Goal: Task Accomplishment & Management: Manage account settings

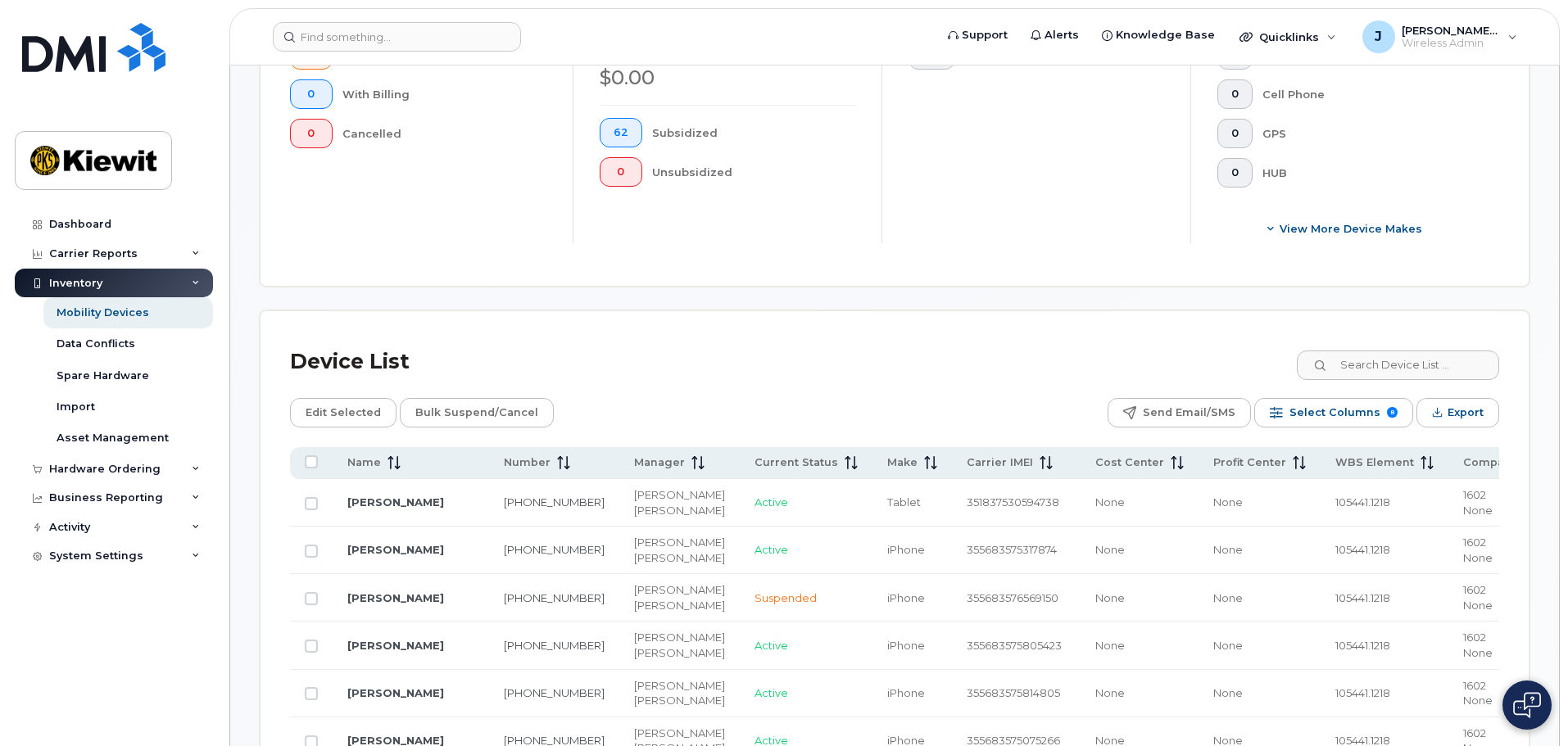
scroll to position [410, 0]
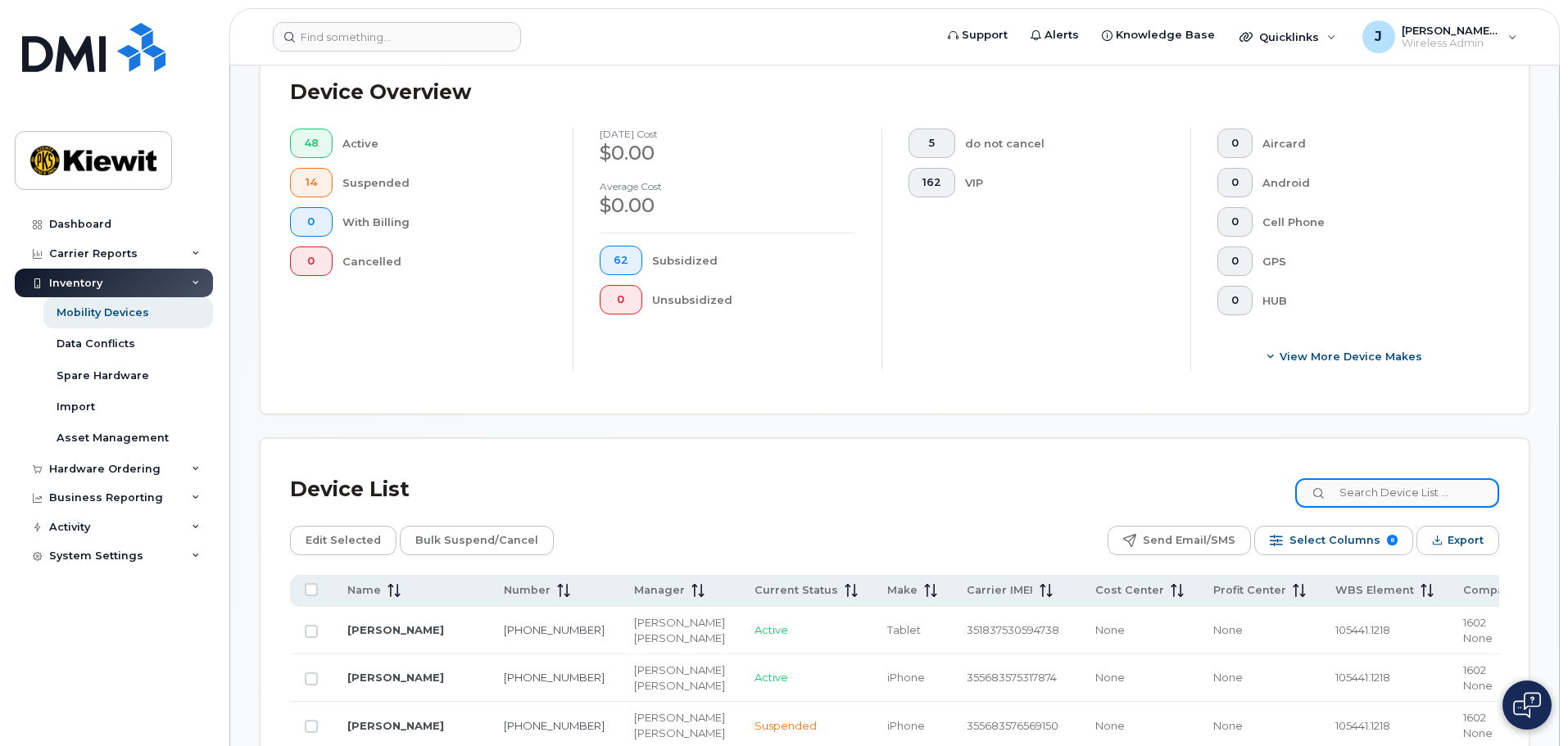
click at [1359, 488] on input at bounding box center [1397, 493] width 204 height 29
type input "913"
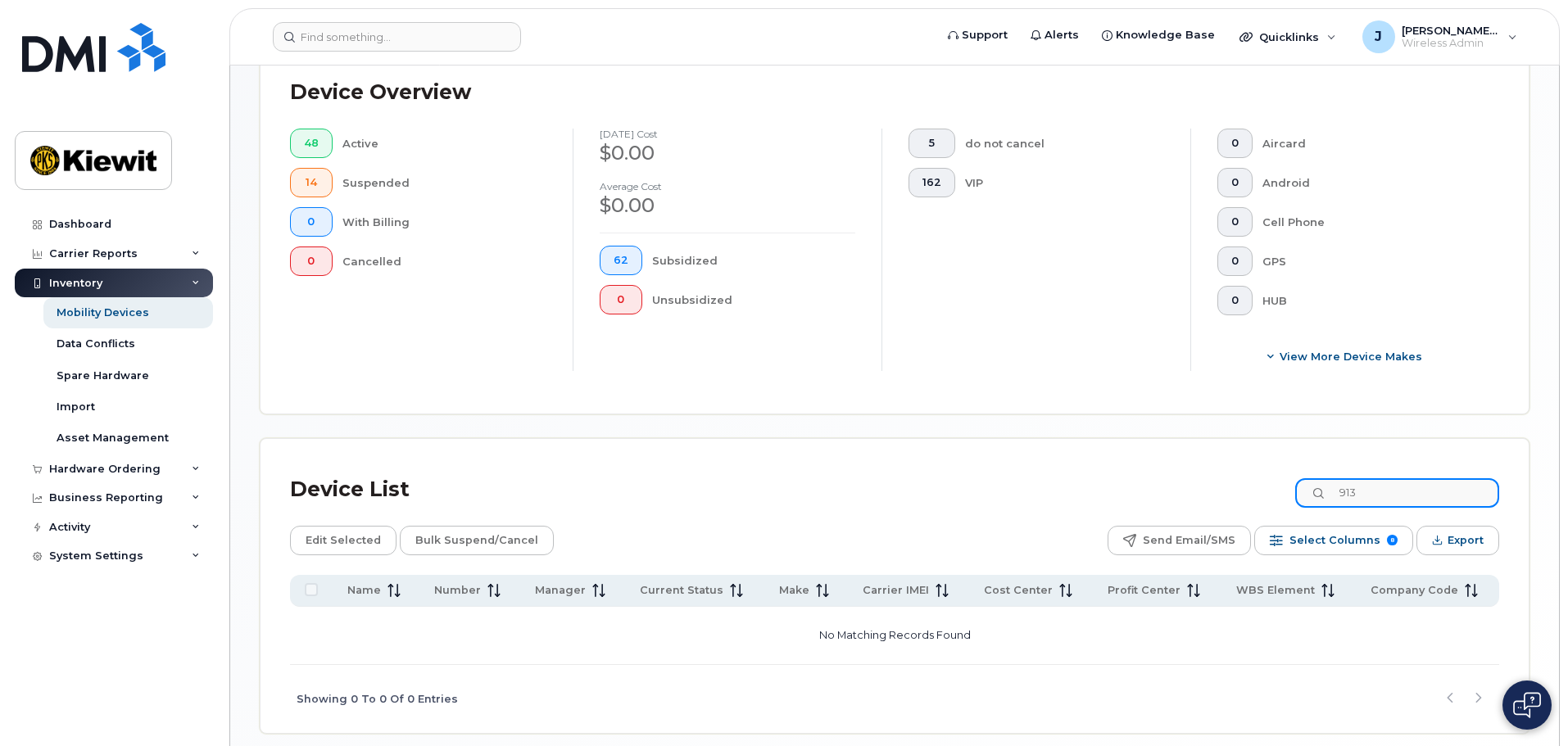
drag, startPoint x: 1396, startPoint y: 479, endPoint x: 1204, endPoint y: 487, distance: 192.2
click at [1204, 487] on div "Device List 913" at bounding box center [894, 490] width 1210 height 43
type input "\"
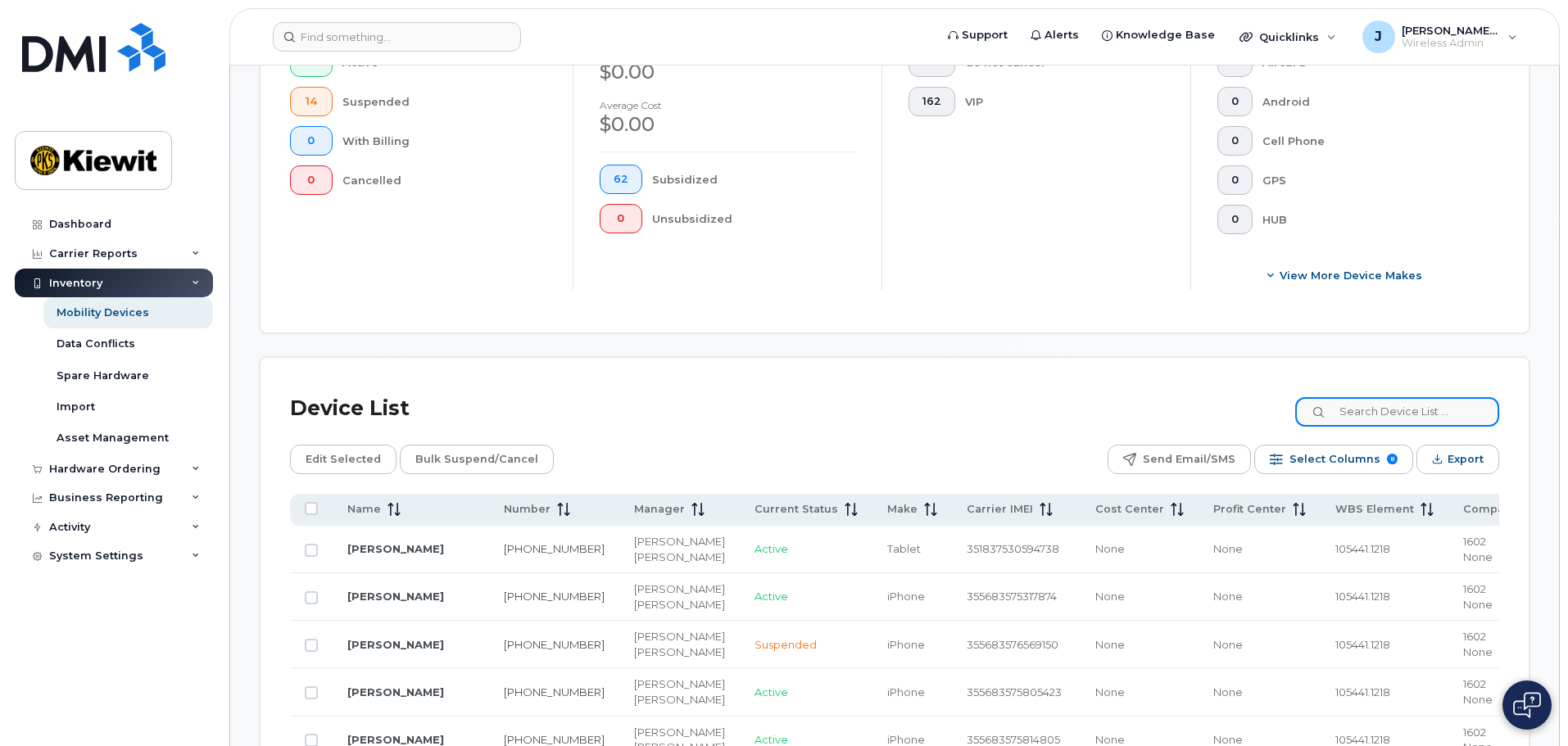
scroll to position [492, 0]
click at [1392, 397] on input at bounding box center [1397, 411] width 204 height 29
type input "35"
drag, startPoint x: 1394, startPoint y: 405, endPoint x: 1268, endPoint y: 422, distance: 127.1
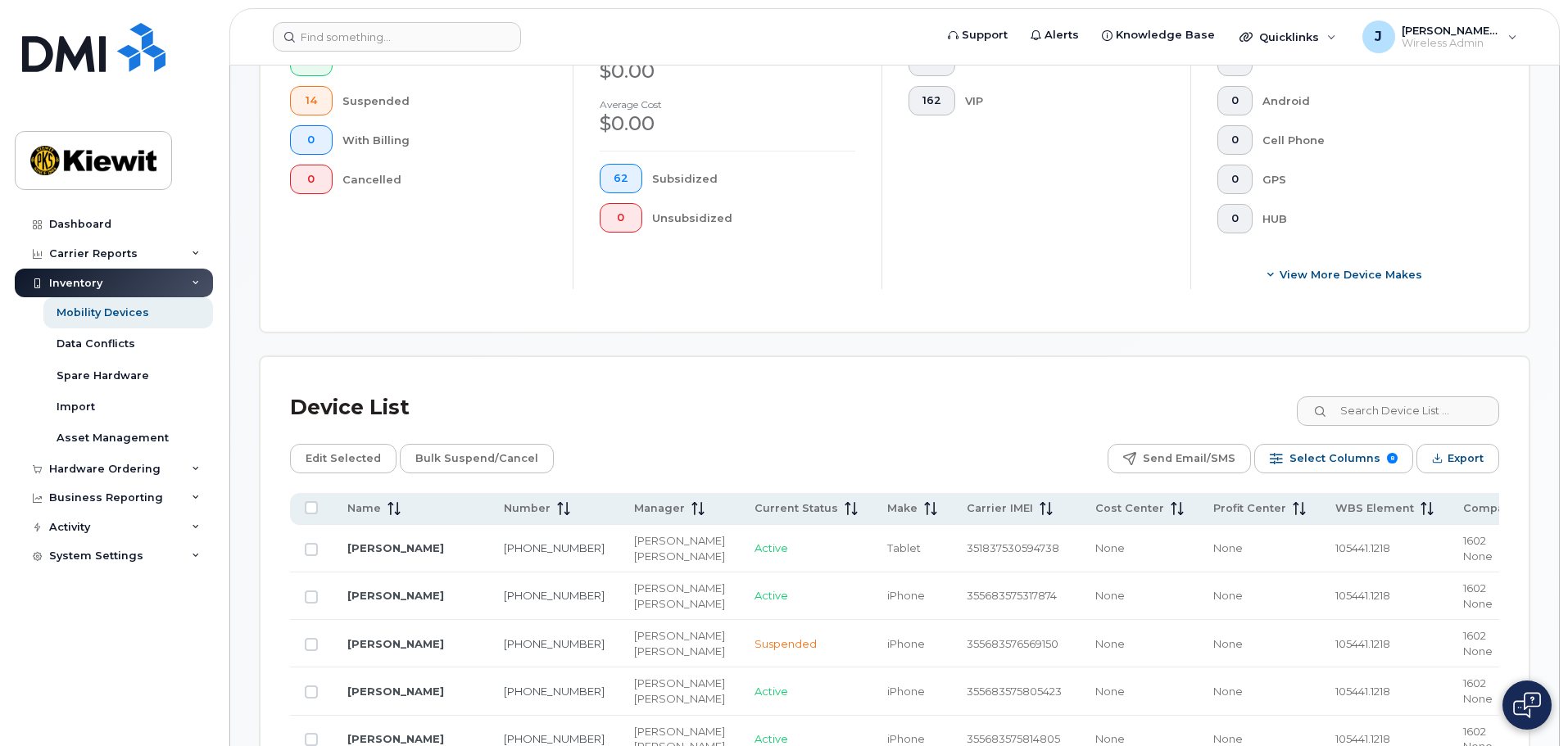
click at [515, 502] on span "Number" at bounding box center [527, 509] width 46 height 15
click at [1405, 402] on input at bounding box center [1397, 411] width 204 height 29
type input "105441"
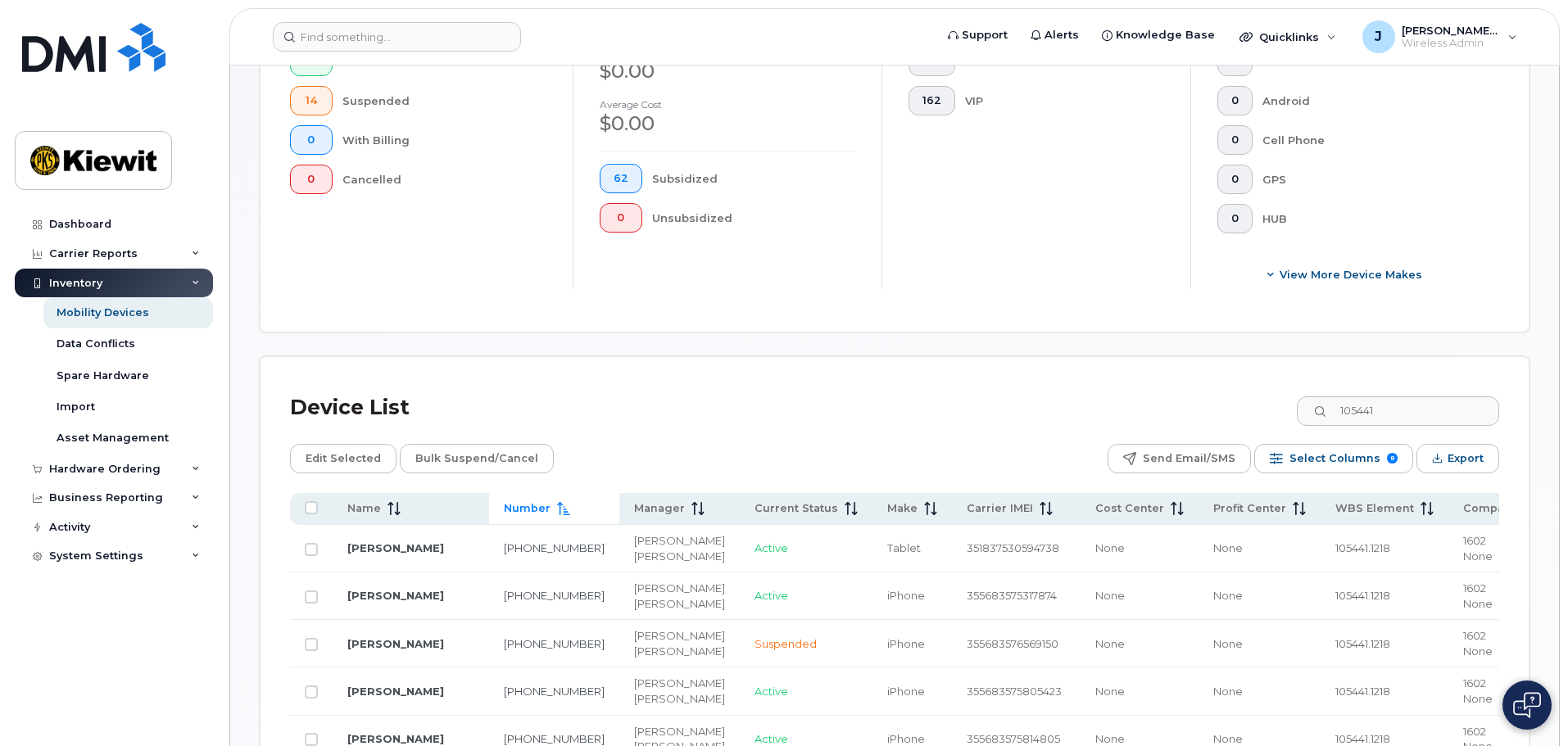
click at [522, 502] on span "Number" at bounding box center [527, 509] width 46 height 15
click at [634, 452] on div "Edit Selected Bulk Suspend/Cancel Send Email/SMS Select Columns 8 Filter Refres…" at bounding box center [894, 458] width 1210 height 29
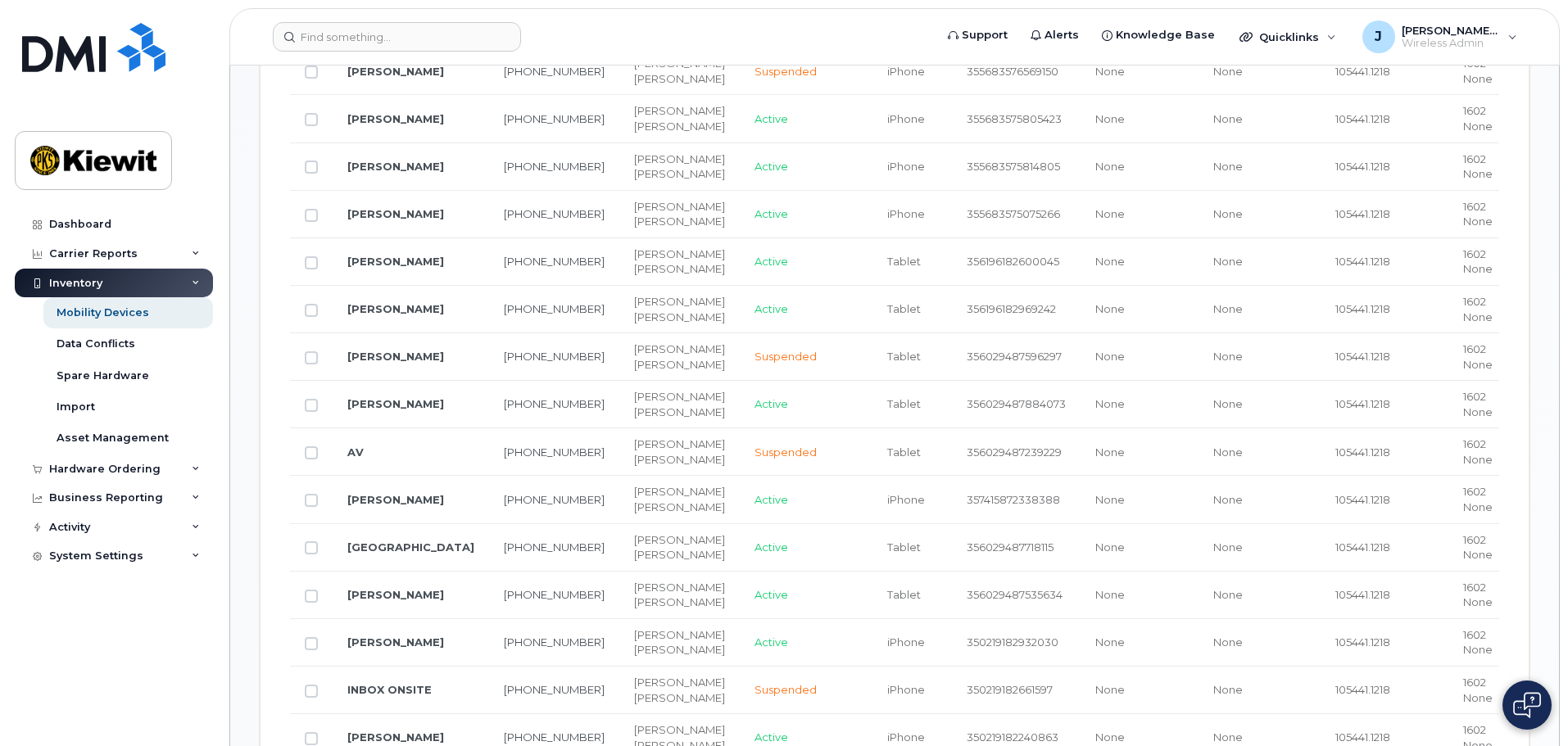
scroll to position [1065, 0]
click at [404, 381] on td "[PERSON_NAME]" at bounding box center [411, 356] width 157 height 47
click at [411, 362] on link "[PERSON_NAME]" at bounding box center [396, 356] width 96 height 13
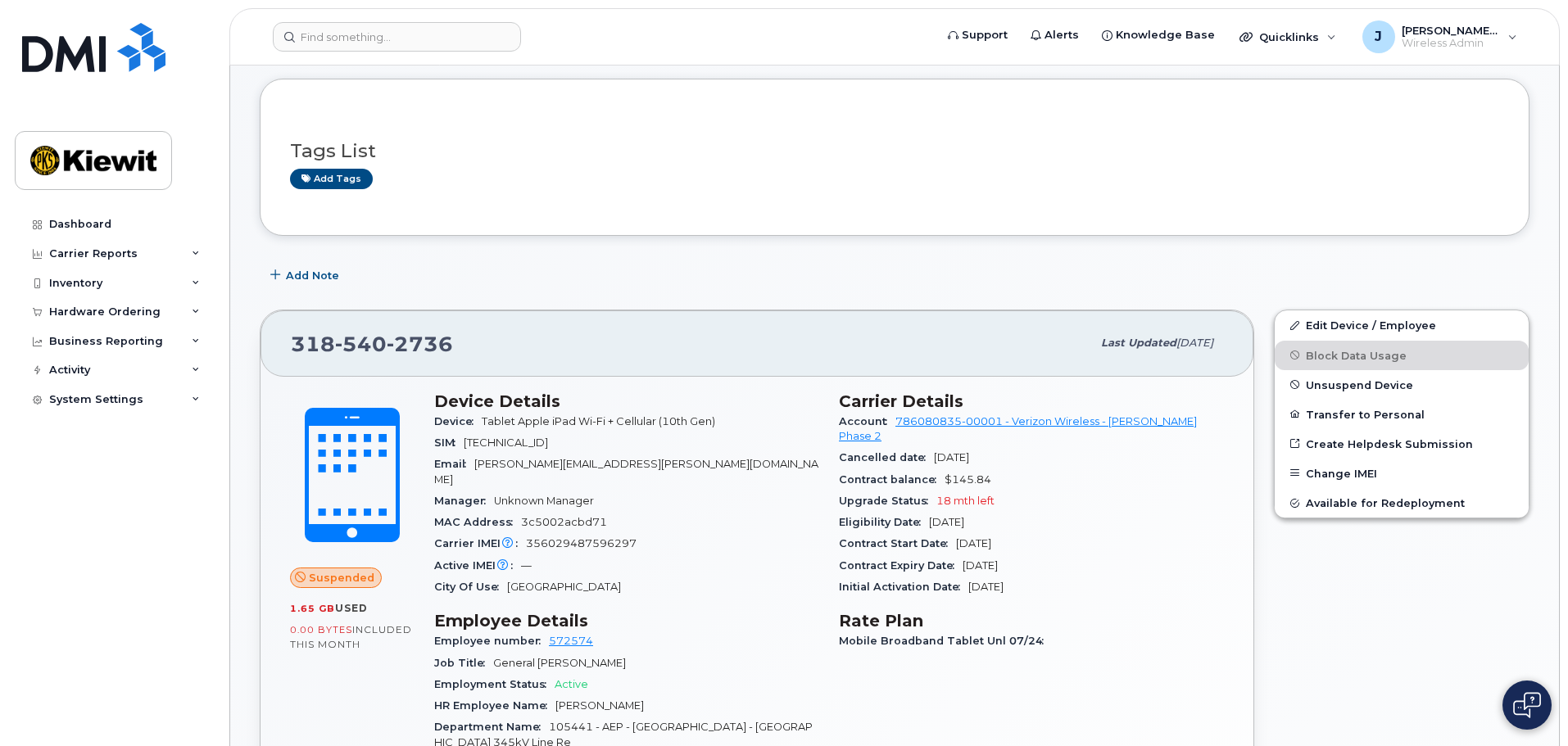
scroll to position [328, 0]
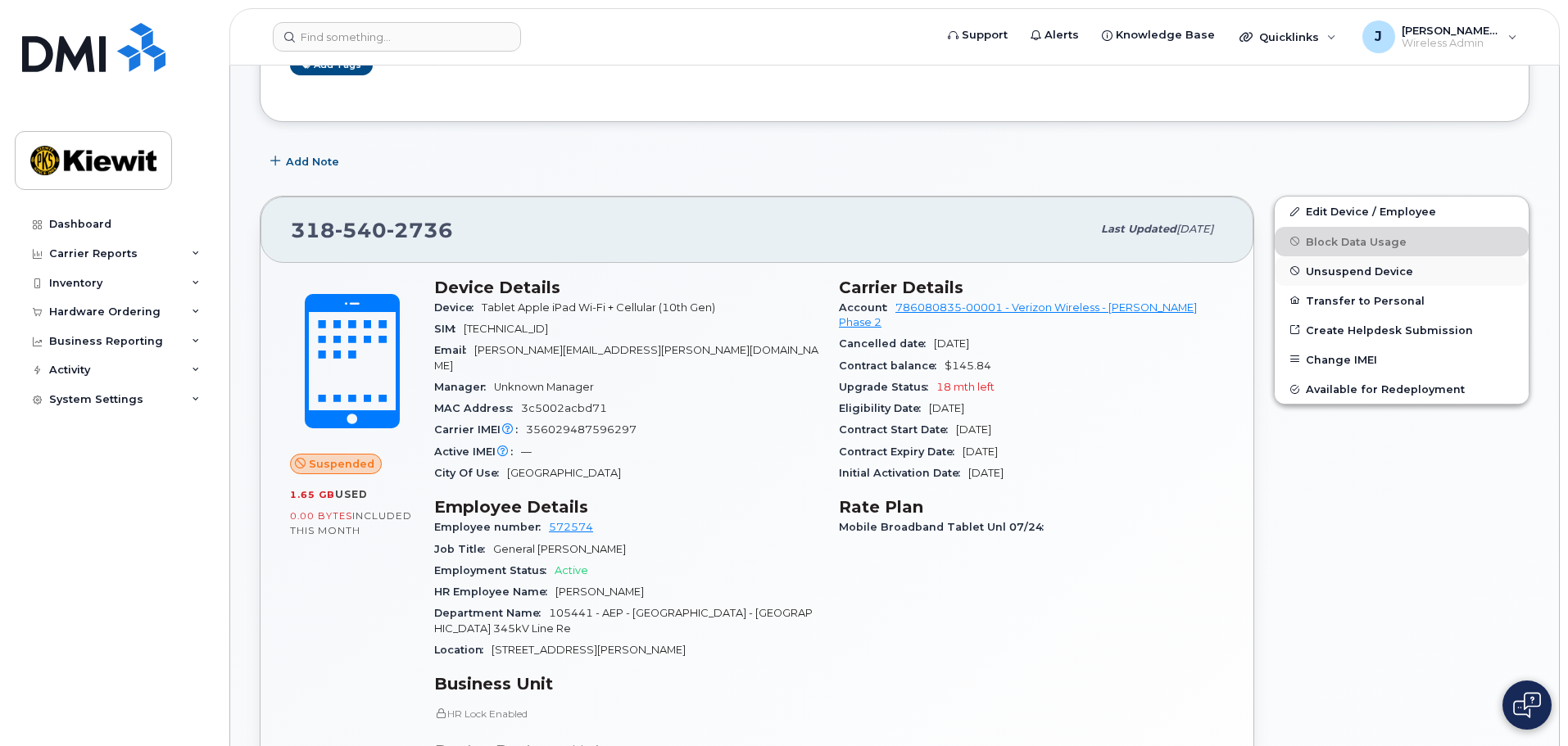
click at [1330, 267] on span "Unsuspend Device" at bounding box center [1359, 271] width 107 height 12
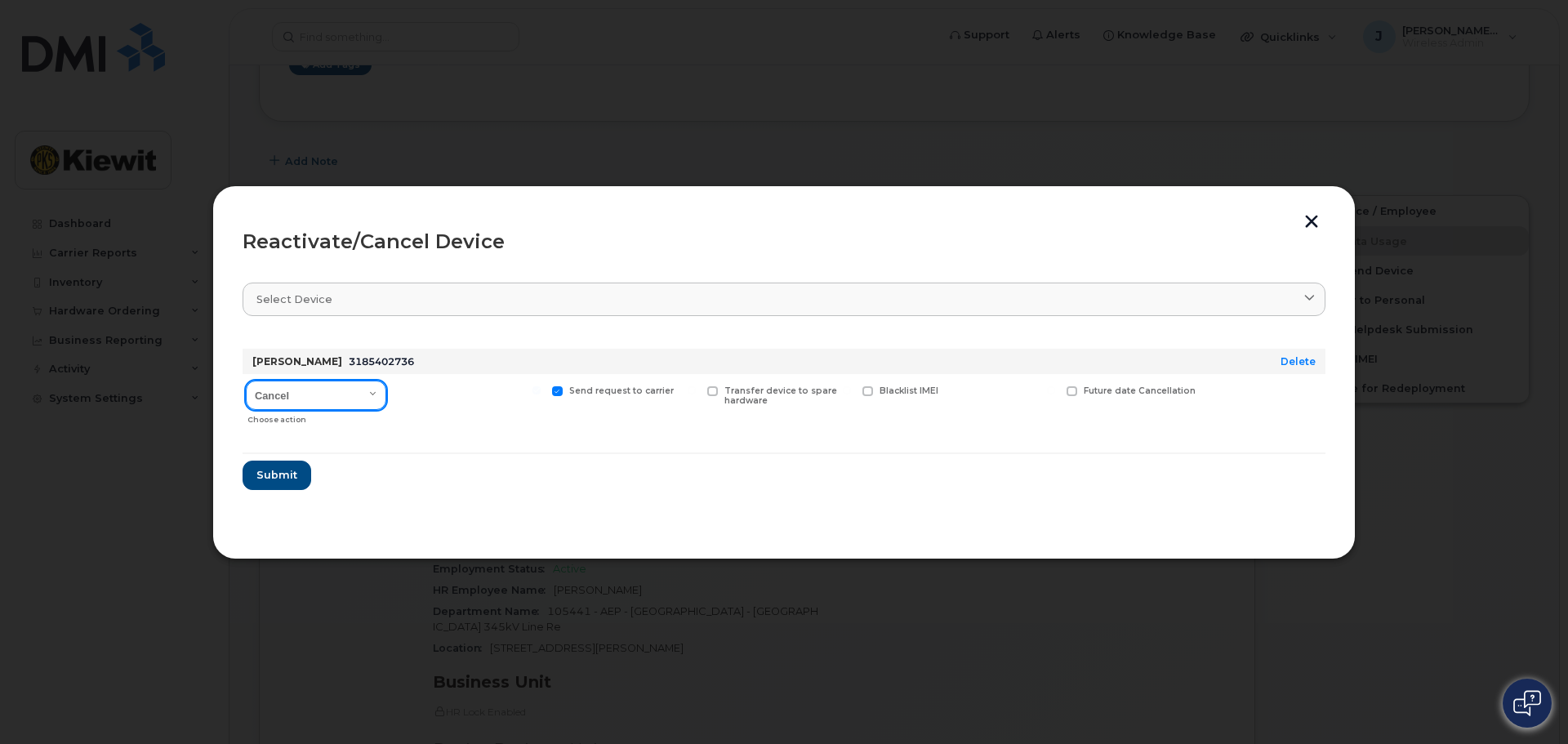
click at [338, 400] on select "Cancel Reactivate" at bounding box center [316, 395] width 140 height 29
select select "[object Object]"
click at [246, 380] on select "Cancel Reactivate" at bounding box center [316, 395] width 140 height 29
click at [674, 471] on form "ALI ALQARAGHULI 3185402736 Delete Cancel Reactivate Choose action Available for…" at bounding box center [784, 413] width 1083 height 155
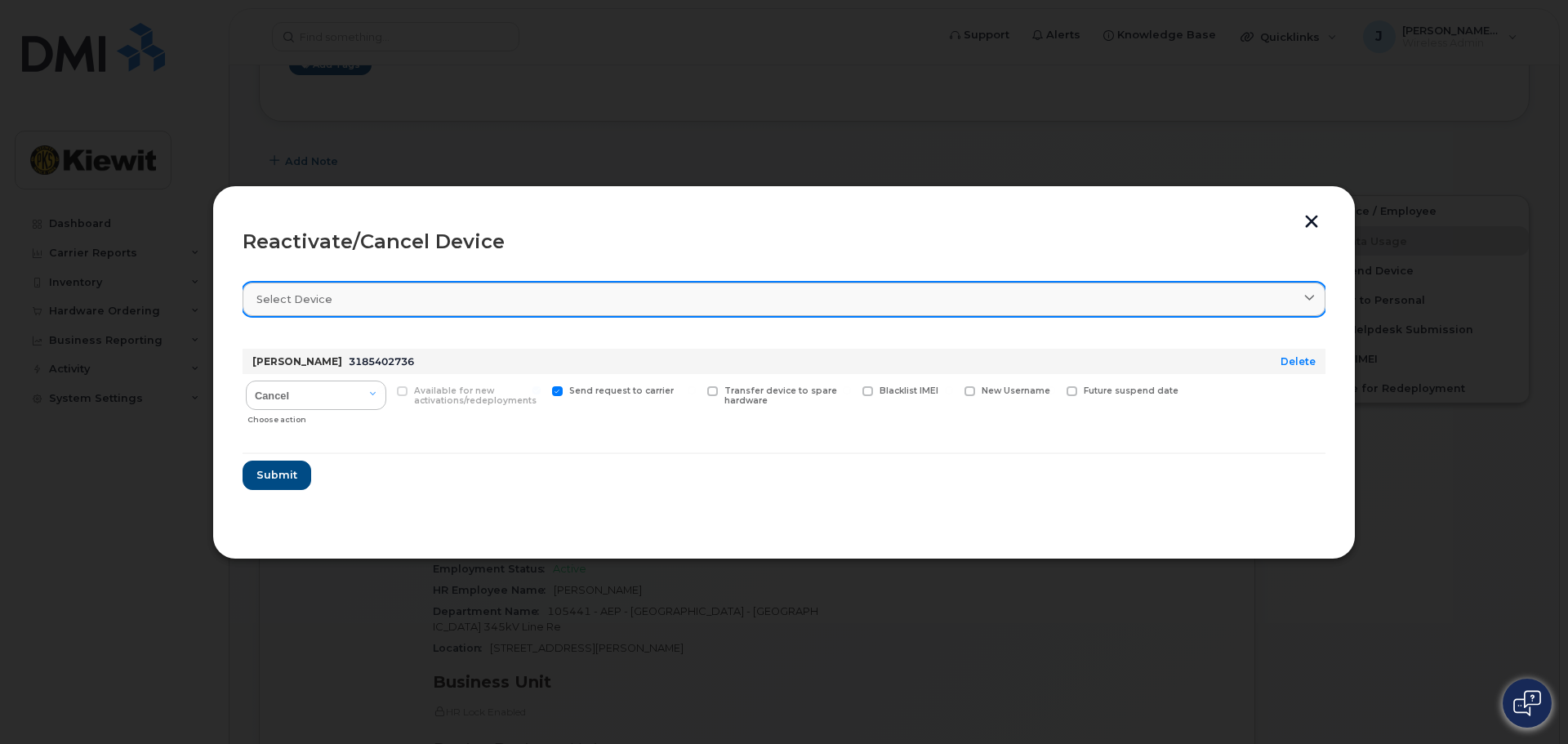
click at [813, 299] on div "Select device" at bounding box center [784, 299] width 1055 height 15
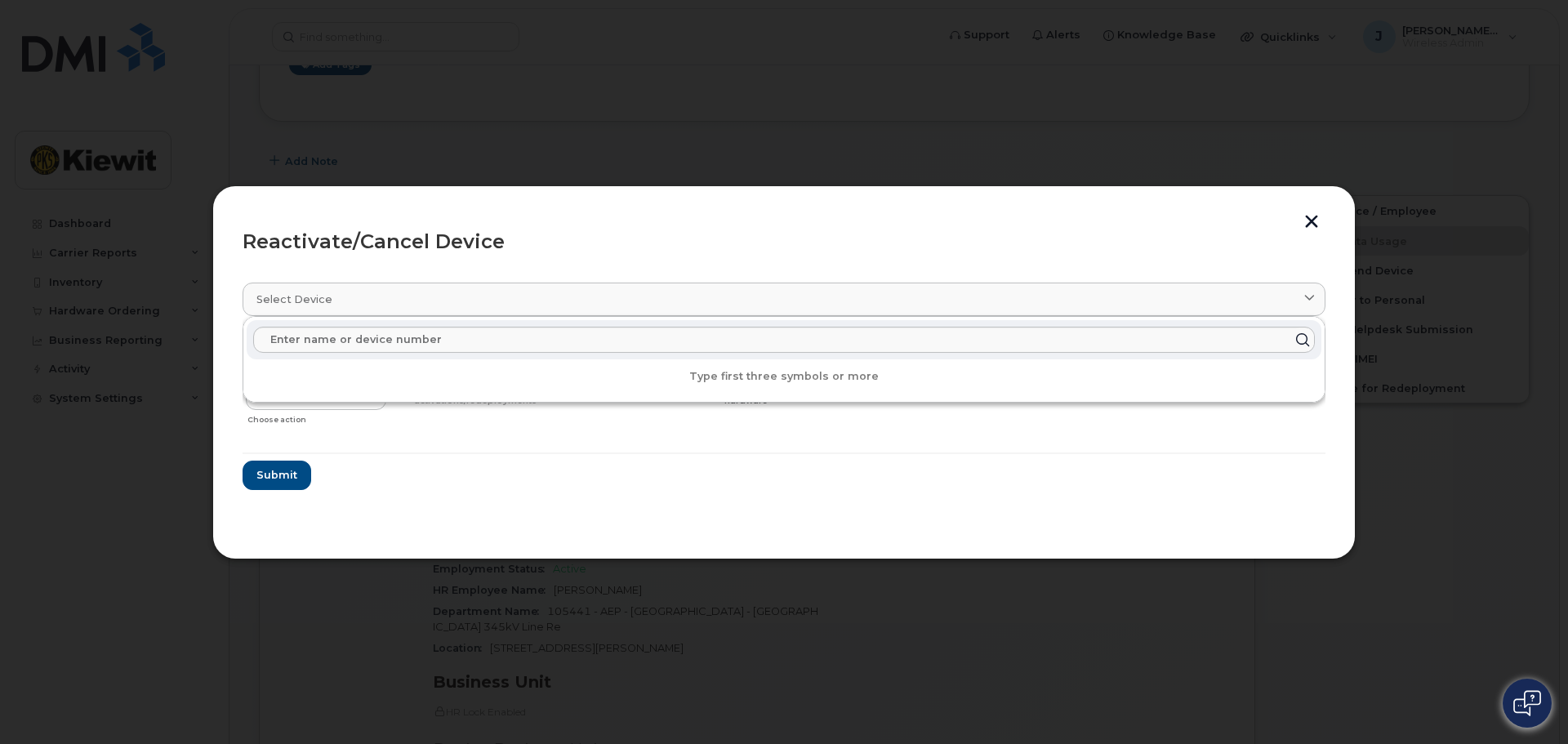
click at [729, 476] on form "ALI ALQARAGHULI 3185402736 Delete Cancel Reactivate Choose action Available for…" at bounding box center [784, 413] width 1083 height 155
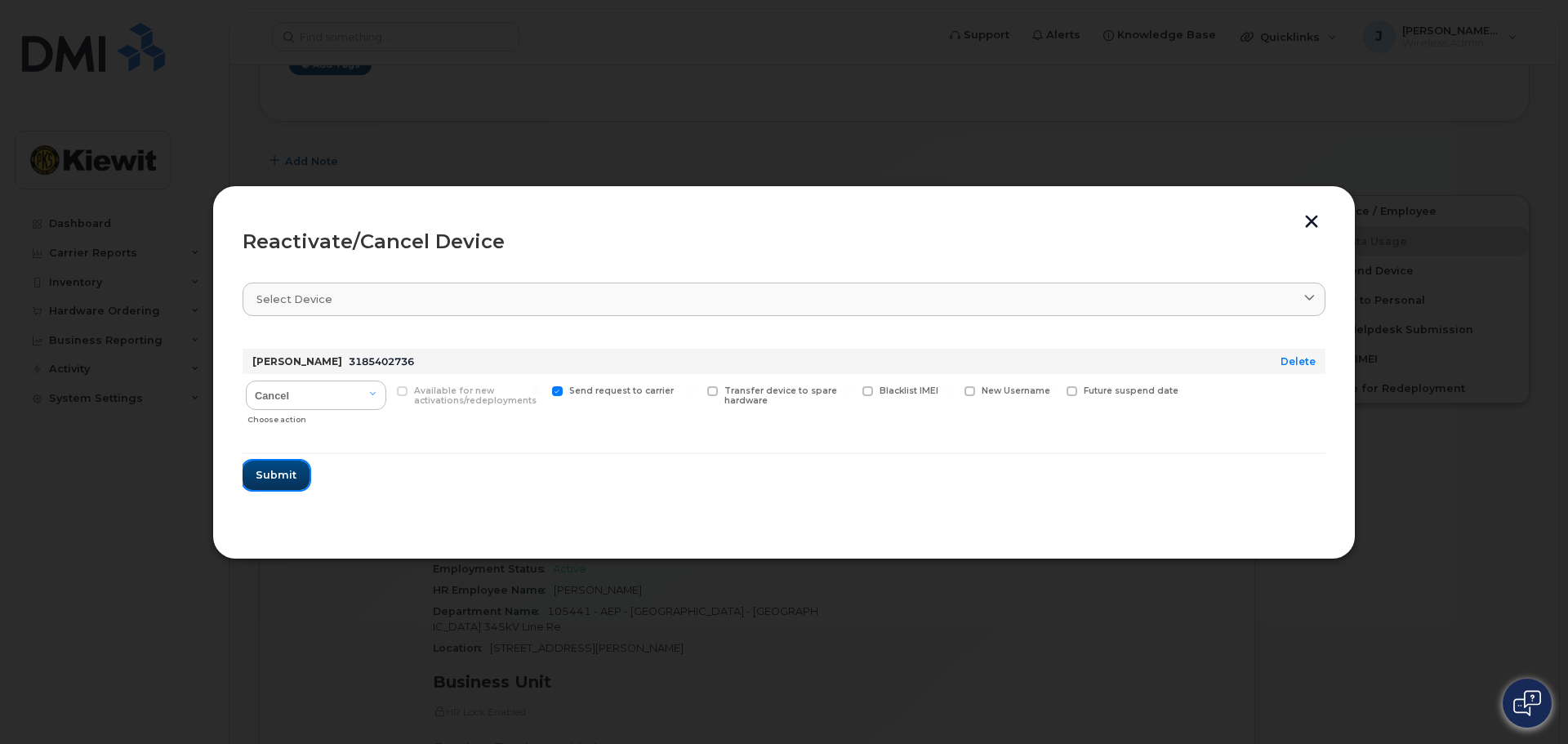
click at [280, 482] on span "Submit" at bounding box center [276, 475] width 41 height 15
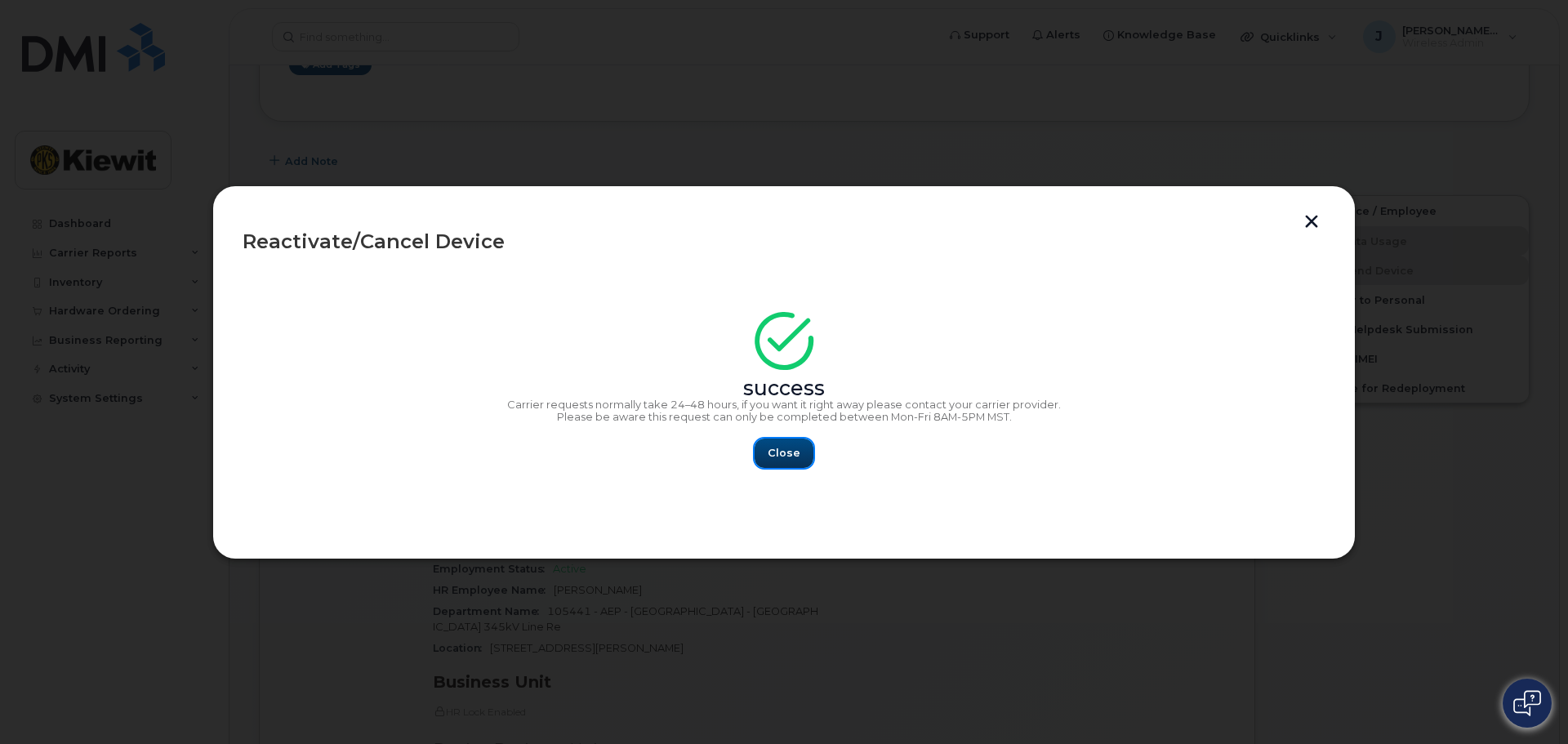
click at [781, 455] on span "Close" at bounding box center [784, 452] width 33 height 15
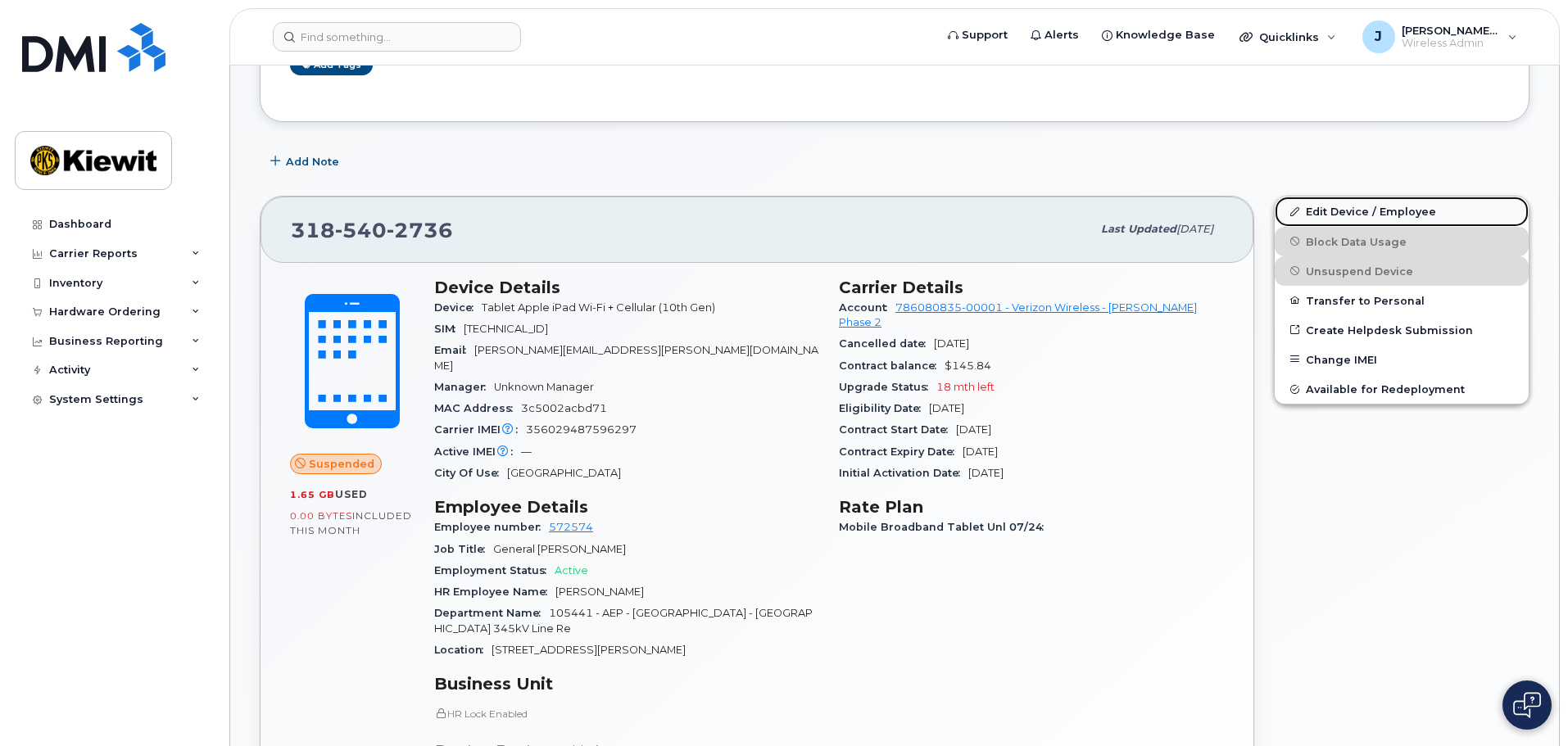
click at [1372, 216] on link "Edit Device / Employee" at bounding box center [1401, 211] width 254 height 29
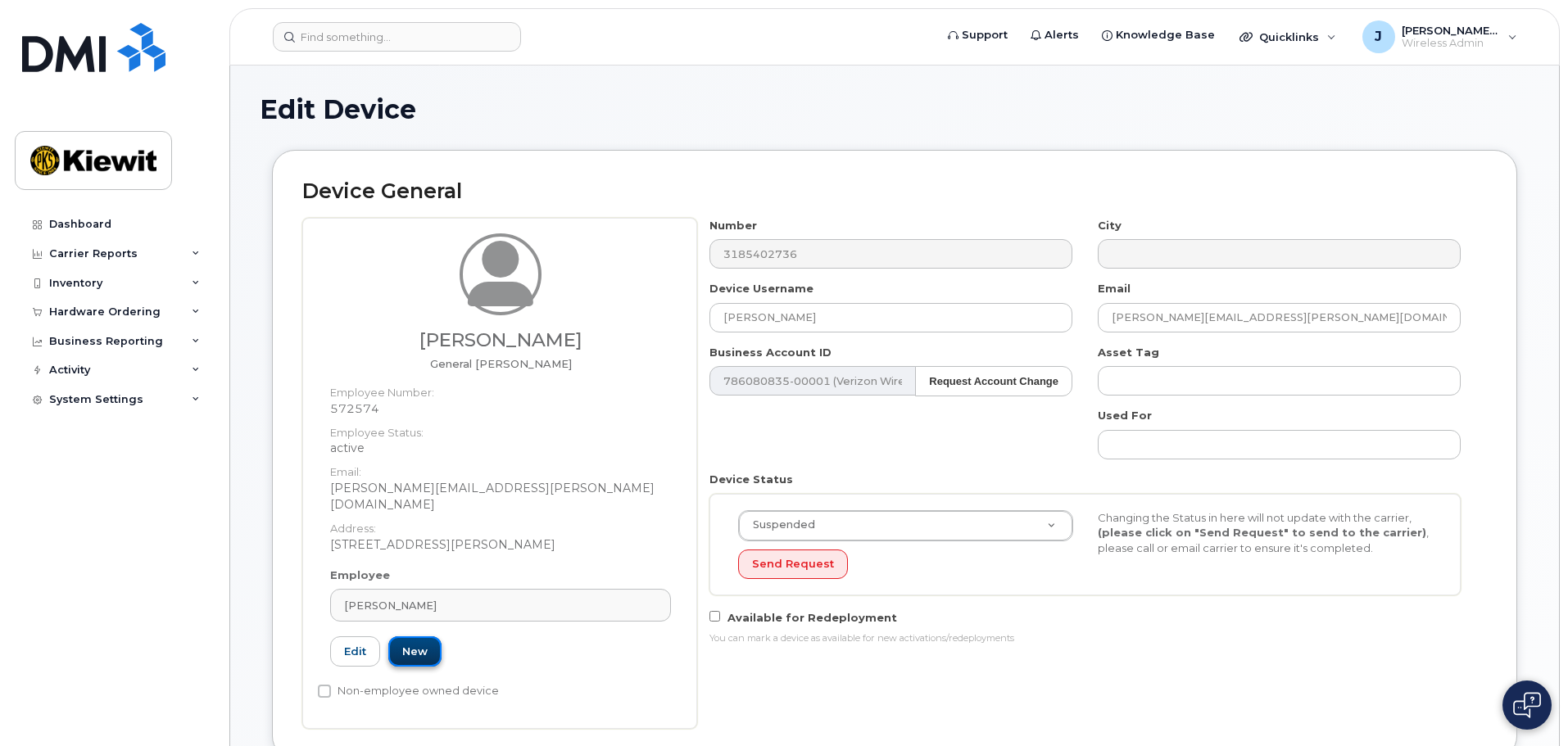
click at [410, 644] on link "New" at bounding box center [415, 652] width 53 height 30
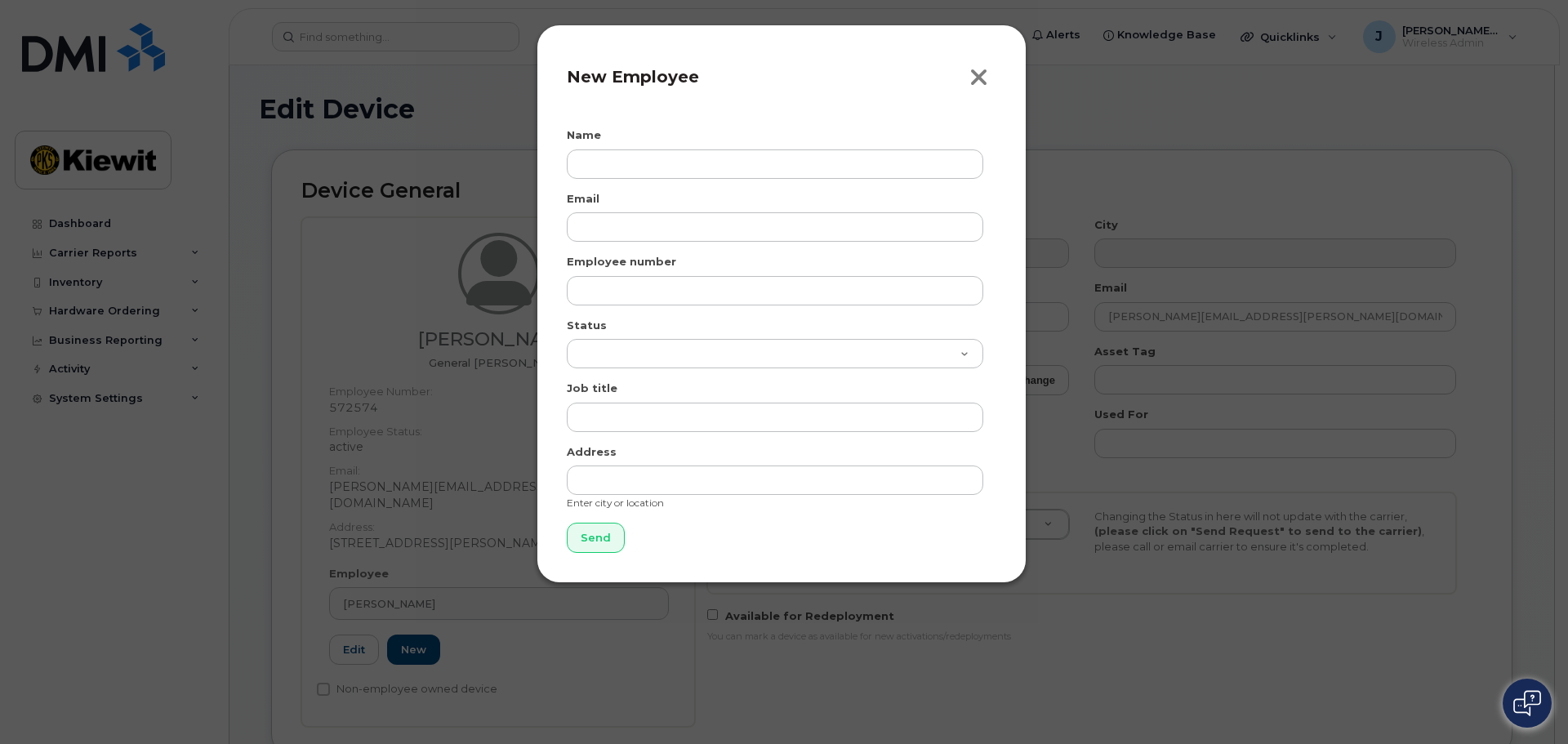
click at [981, 76] on icon "button" at bounding box center [978, 78] width 19 height 25
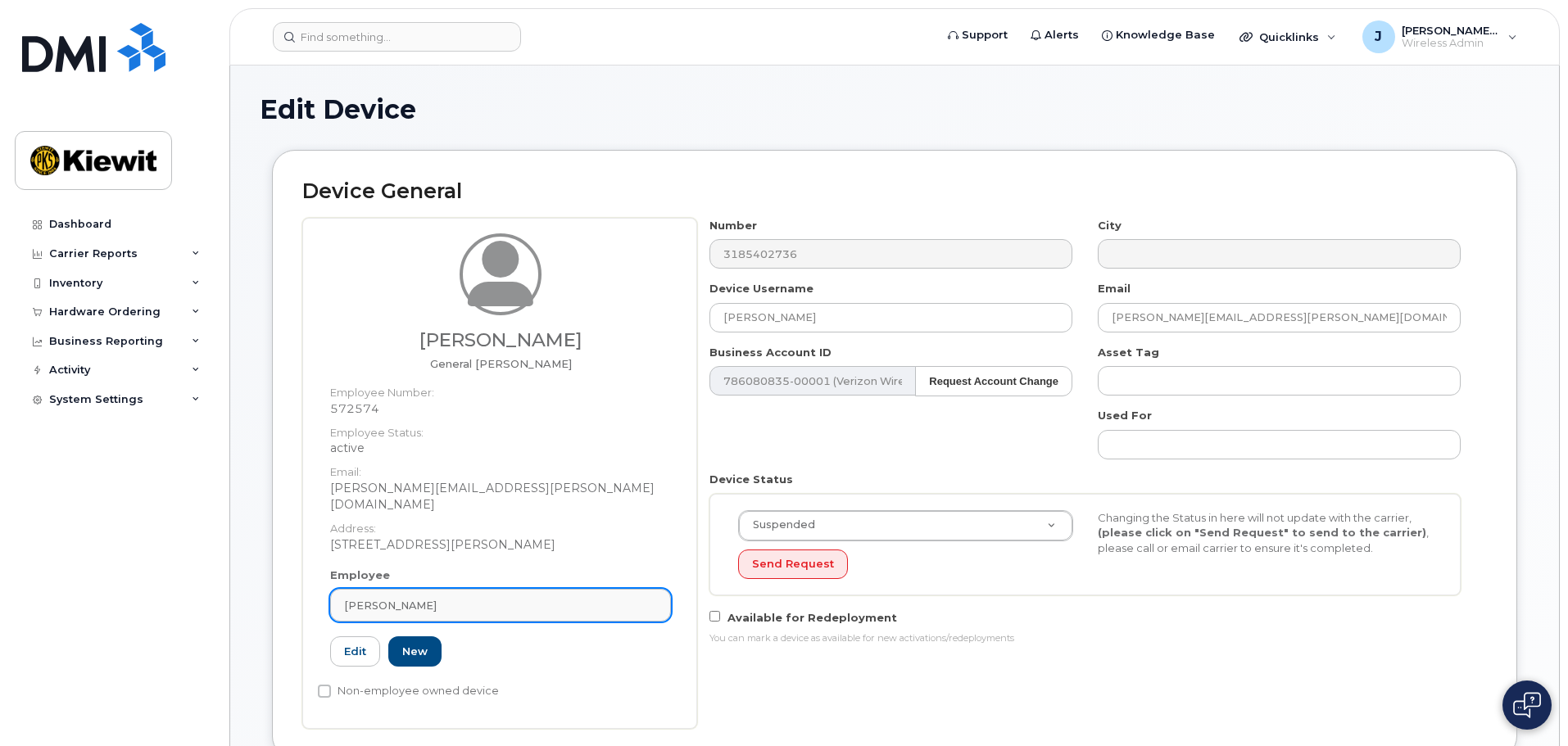
click at [403, 603] on link "James Webb" at bounding box center [500, 605] width 341 height 33
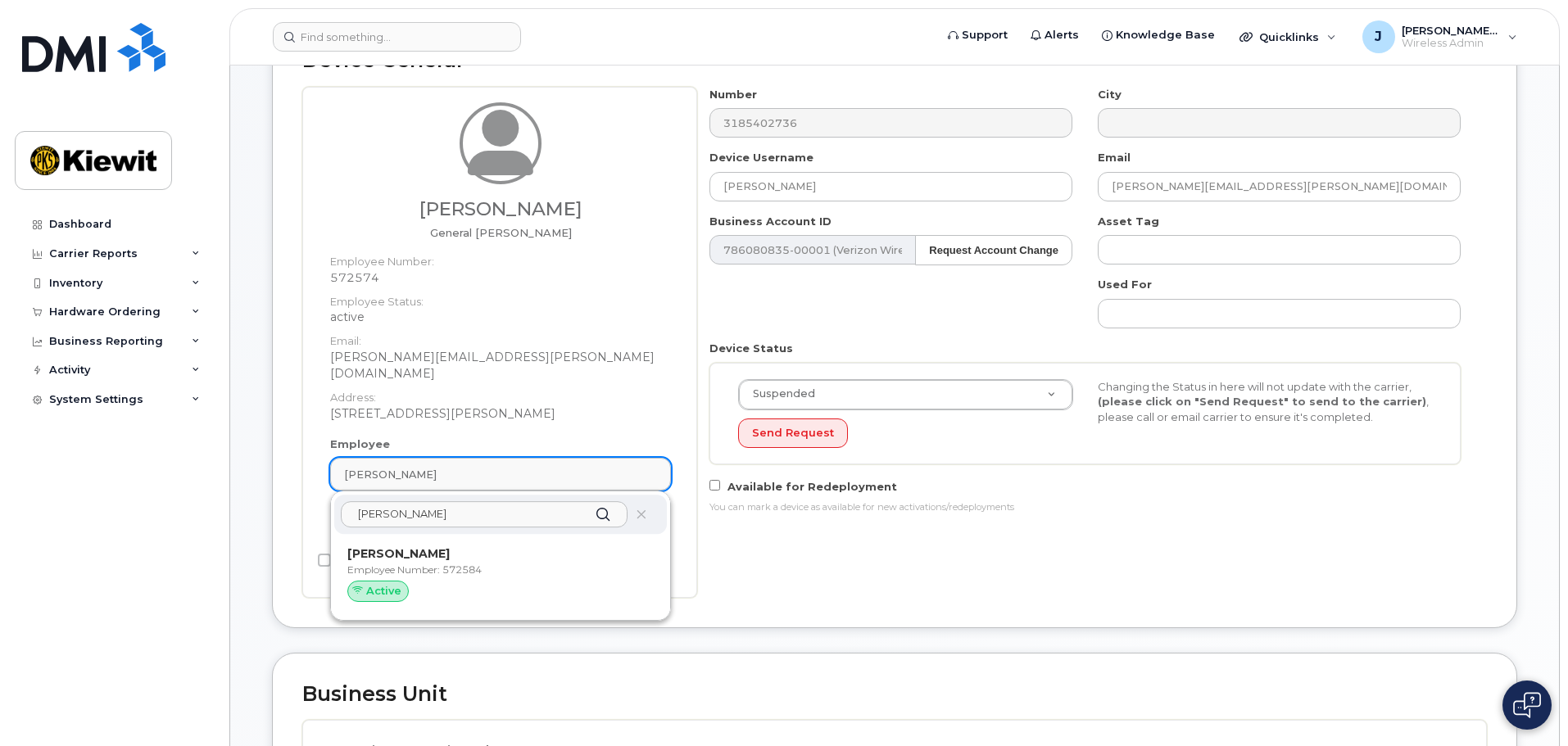
scroll to position [164, 0]
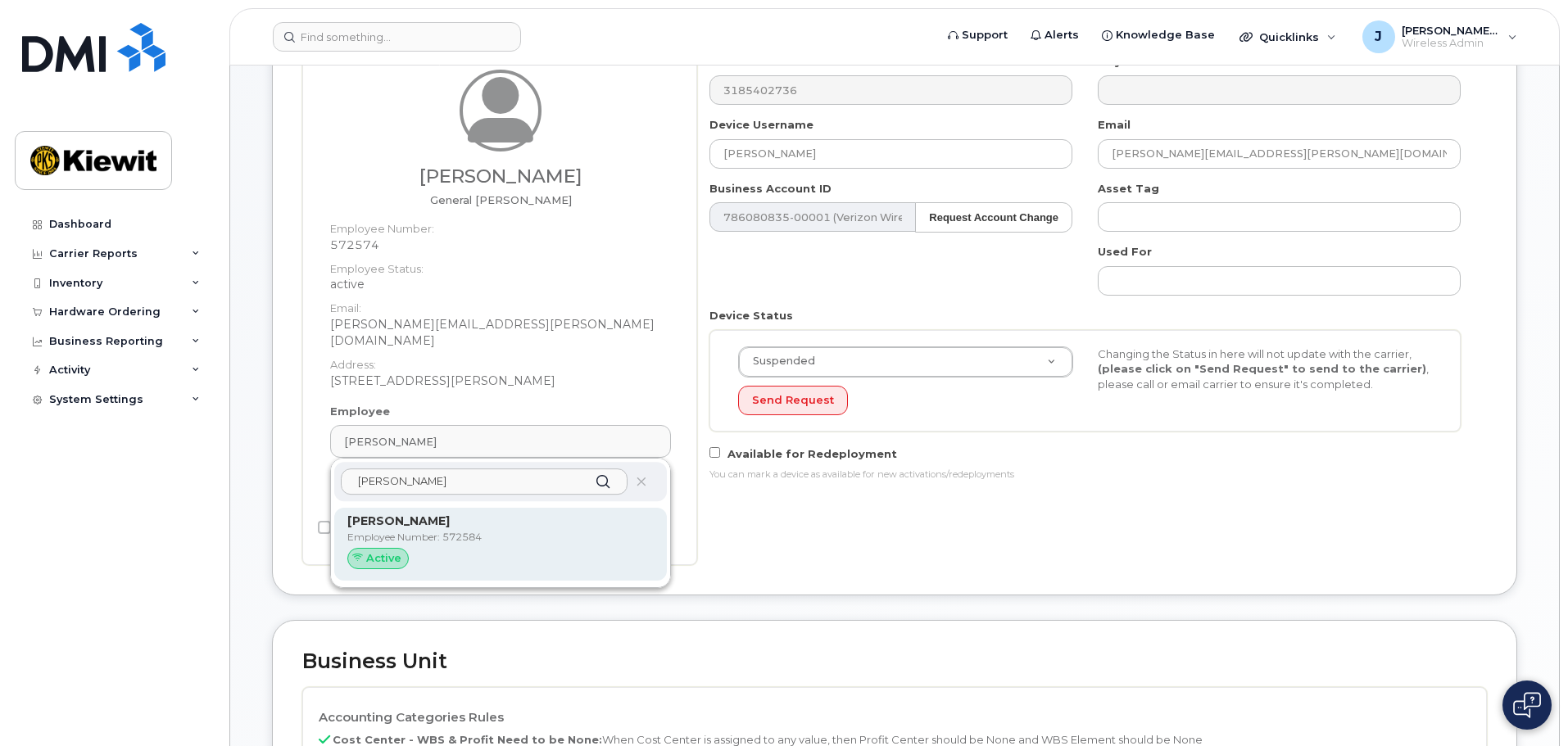
type input "joshua crocker"
click at [474, 530] on p "Employee Number: 572584" at bounding box center [501, 537] width 307 height 15
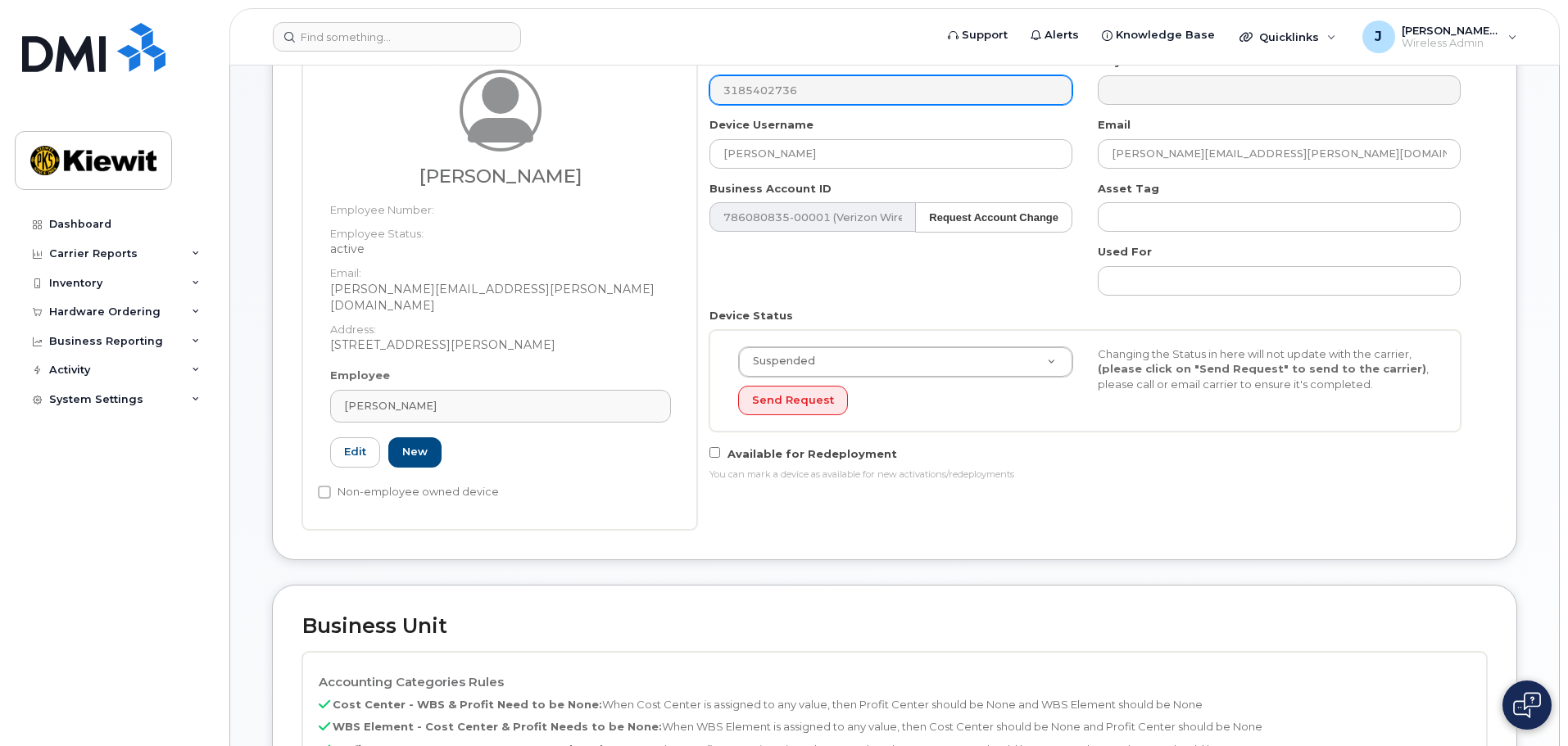
type input "572584"
type input "[PERSON_NAME]"
type input "joshua.crocker@1884lineco.com"
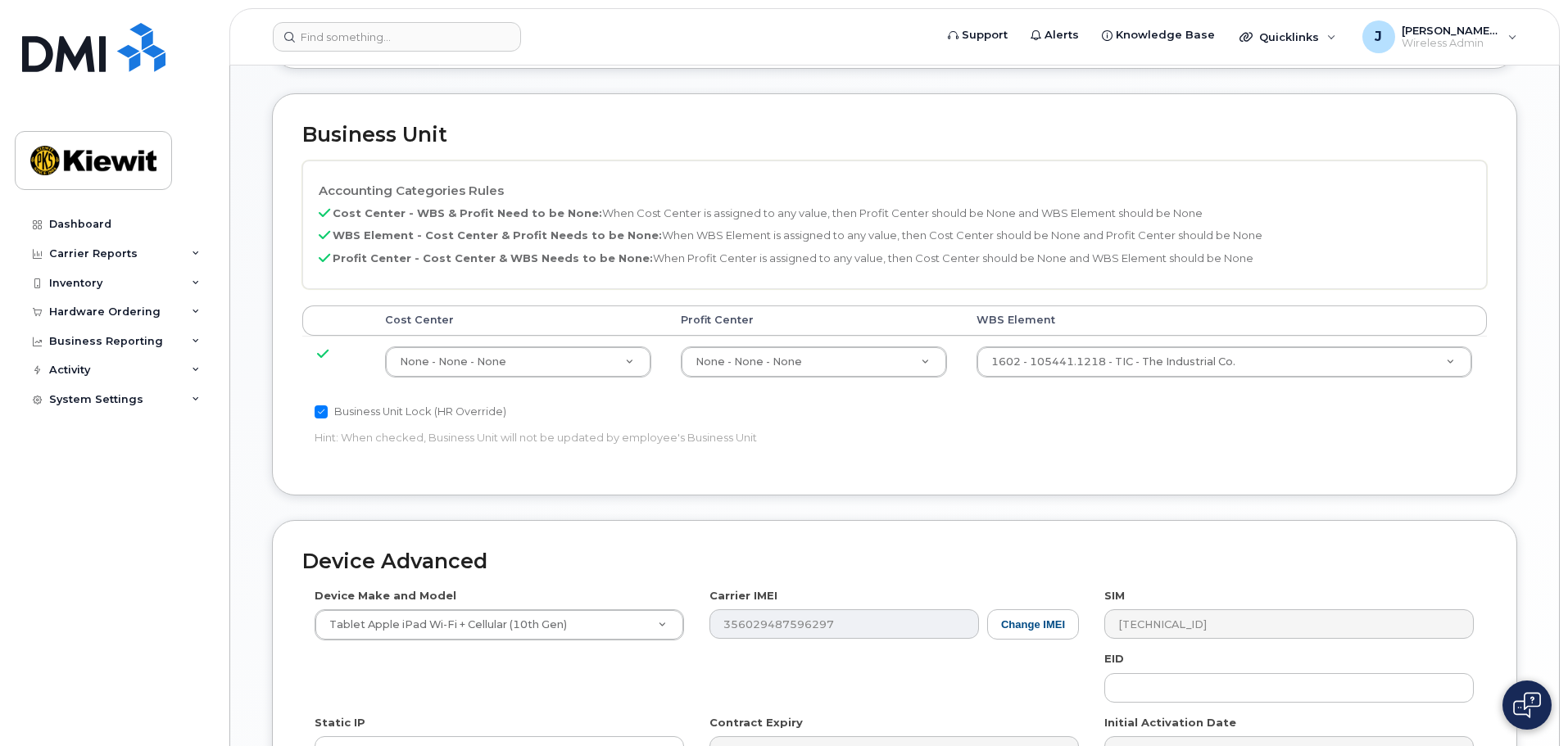
scroll to position [902, 0]
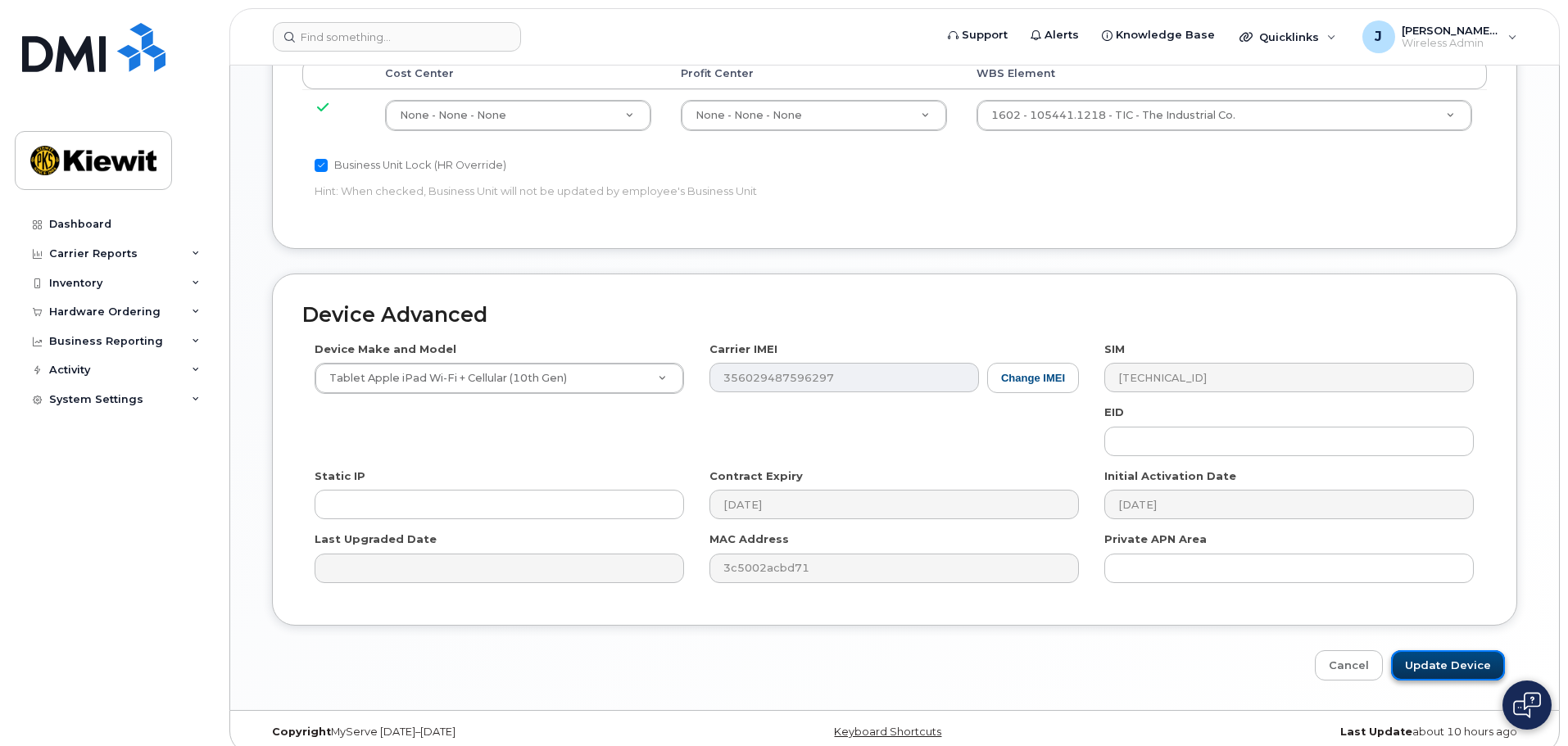
click at [1465, 651] on input "Update Device" at bounding box center [1449, 666] width 114 height 30
type input "Saving..."
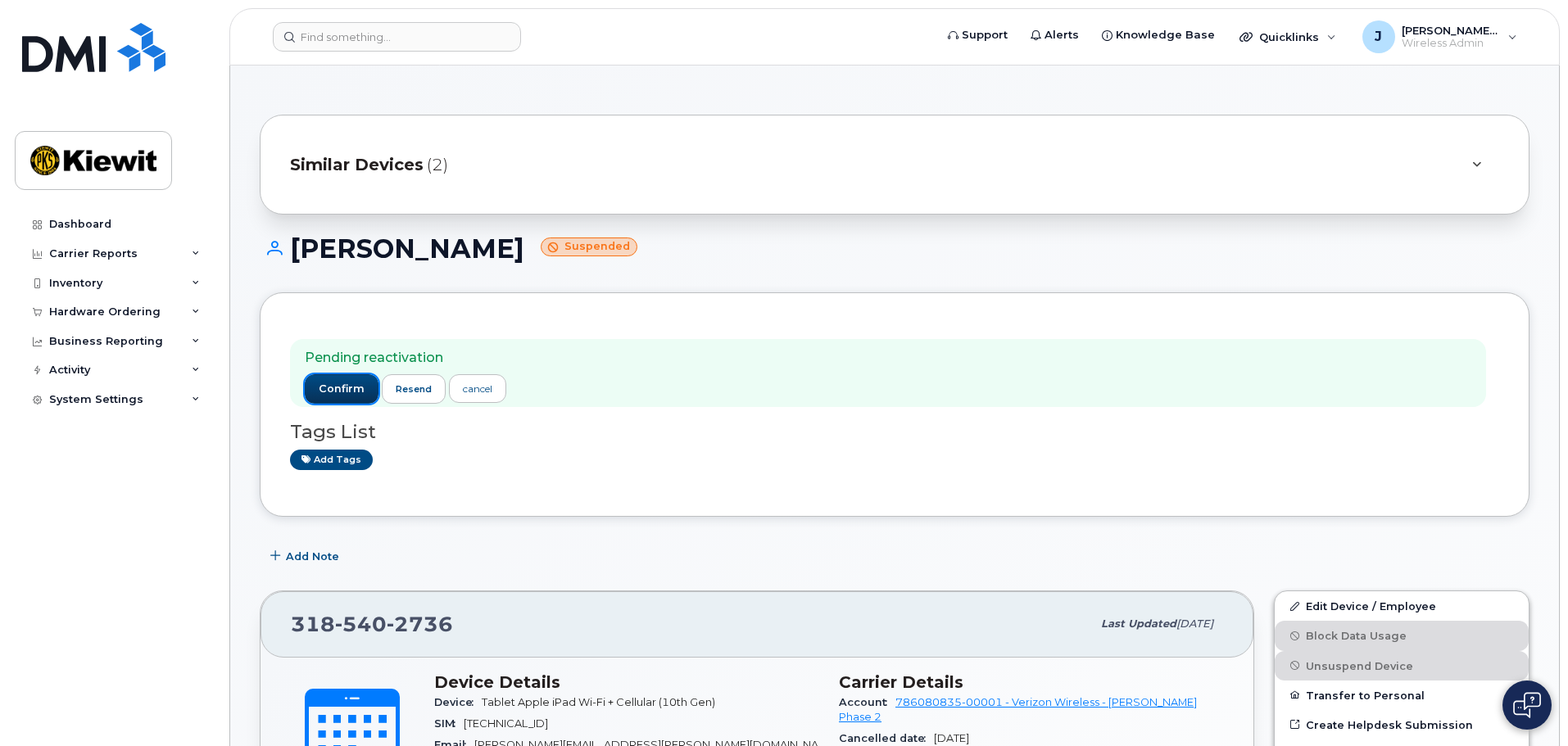
click at [340, 393] on span "confirm" at bounding box center [341, 389] width 45 height 15
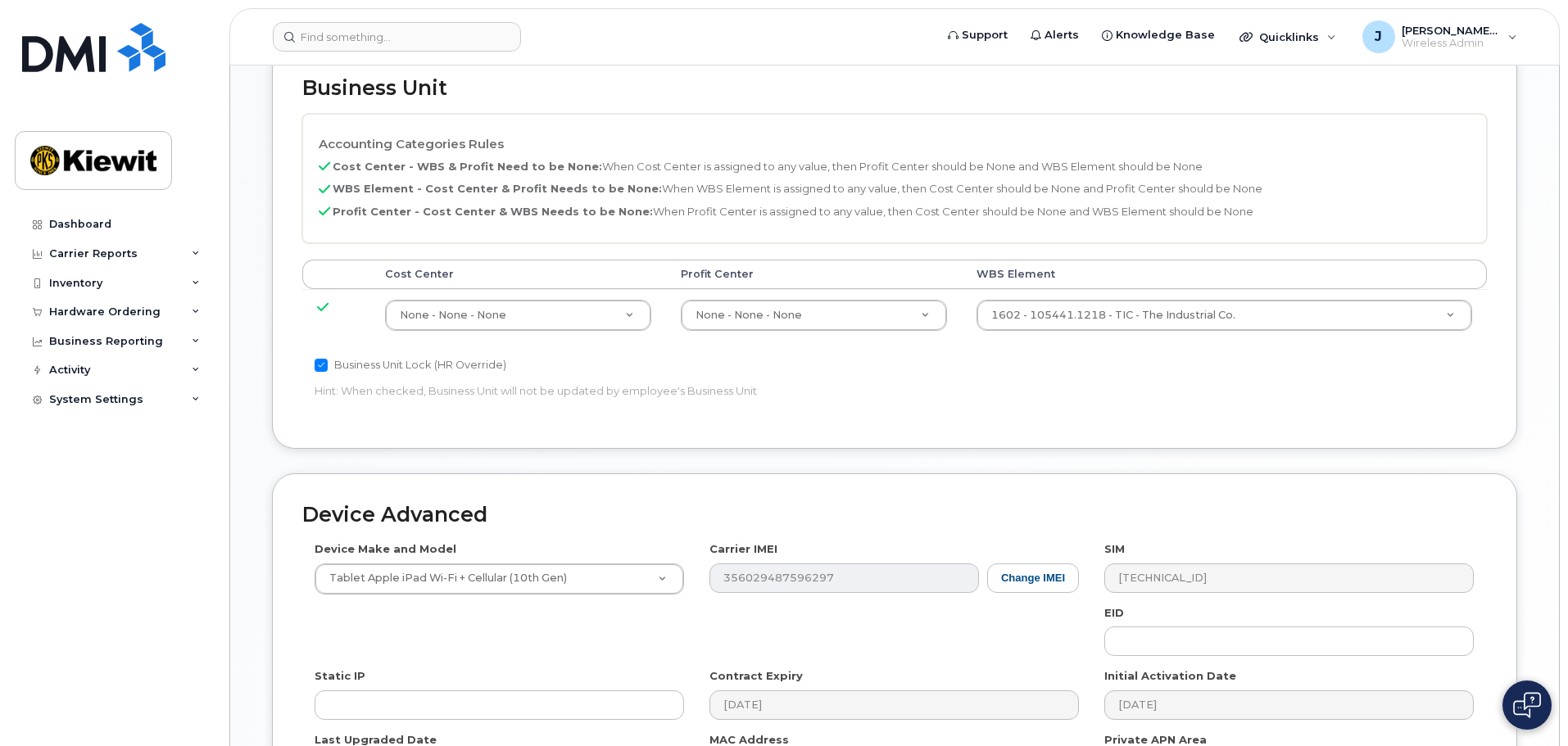
scroll to position [938, 0]
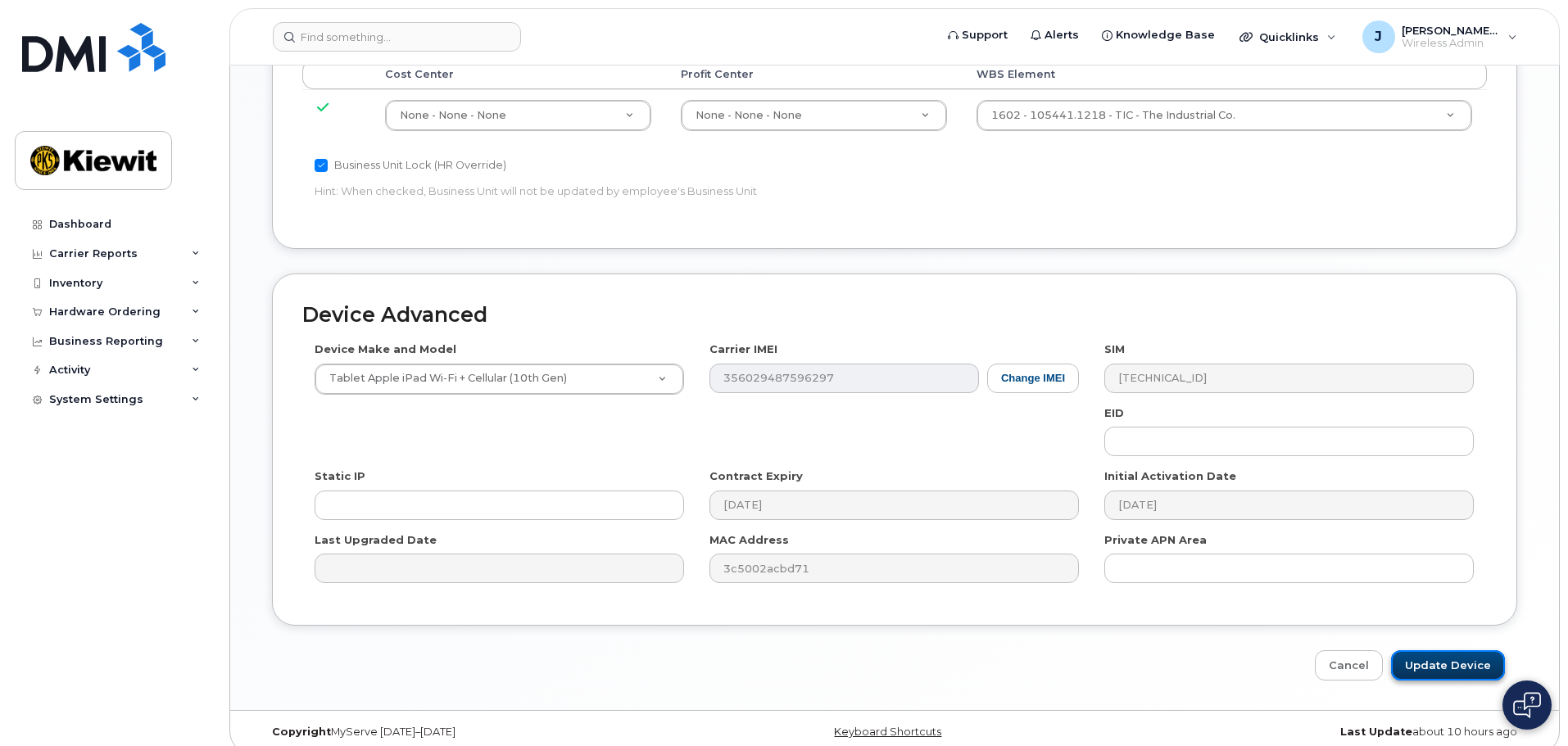
click at [1424, 651] on input "Update Device" at bounding box center [1449, 666] width 114 height 30
type input "Saving..."
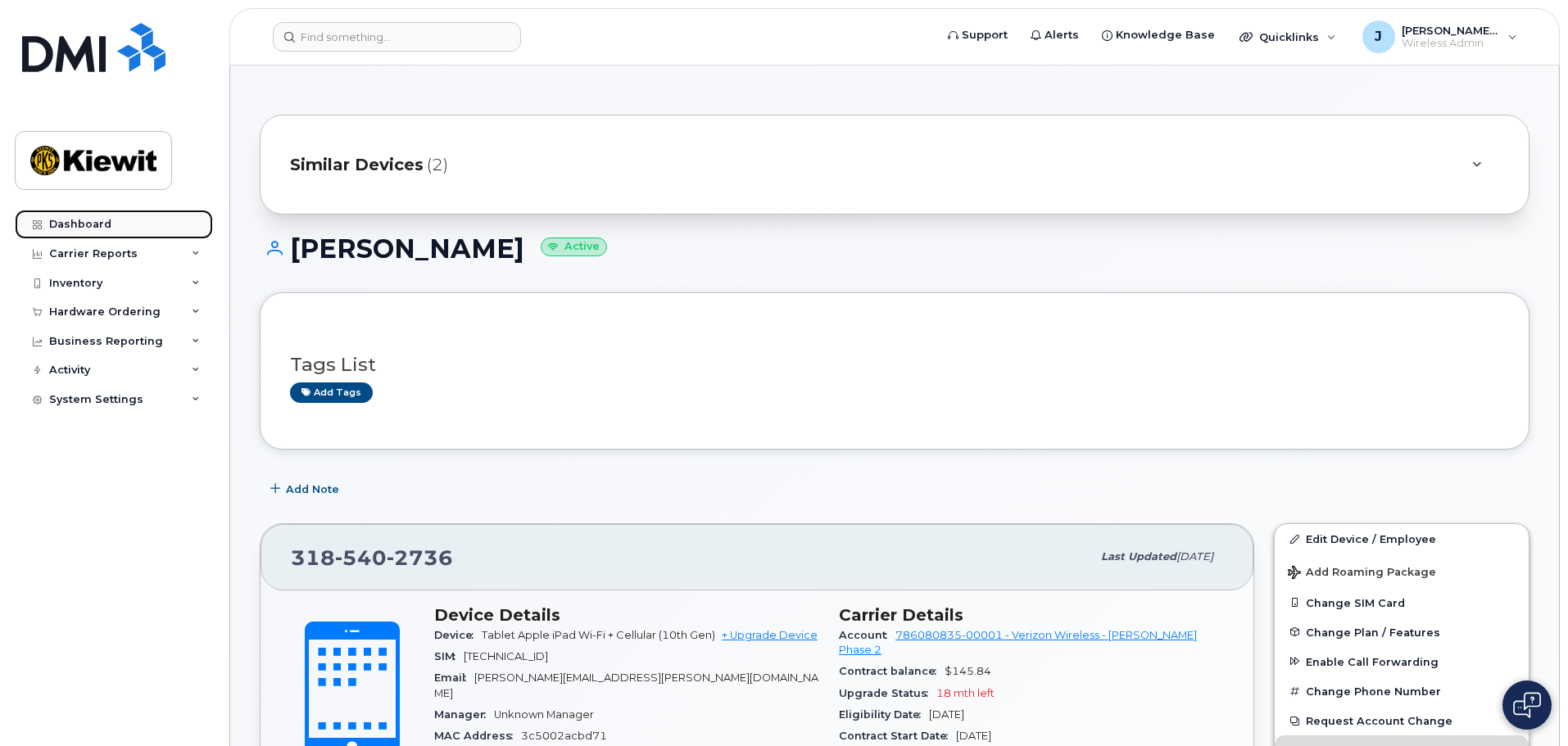
click at [98, 225] on div "Dashboard" at bounding box center [80, 225] width 62 height 13
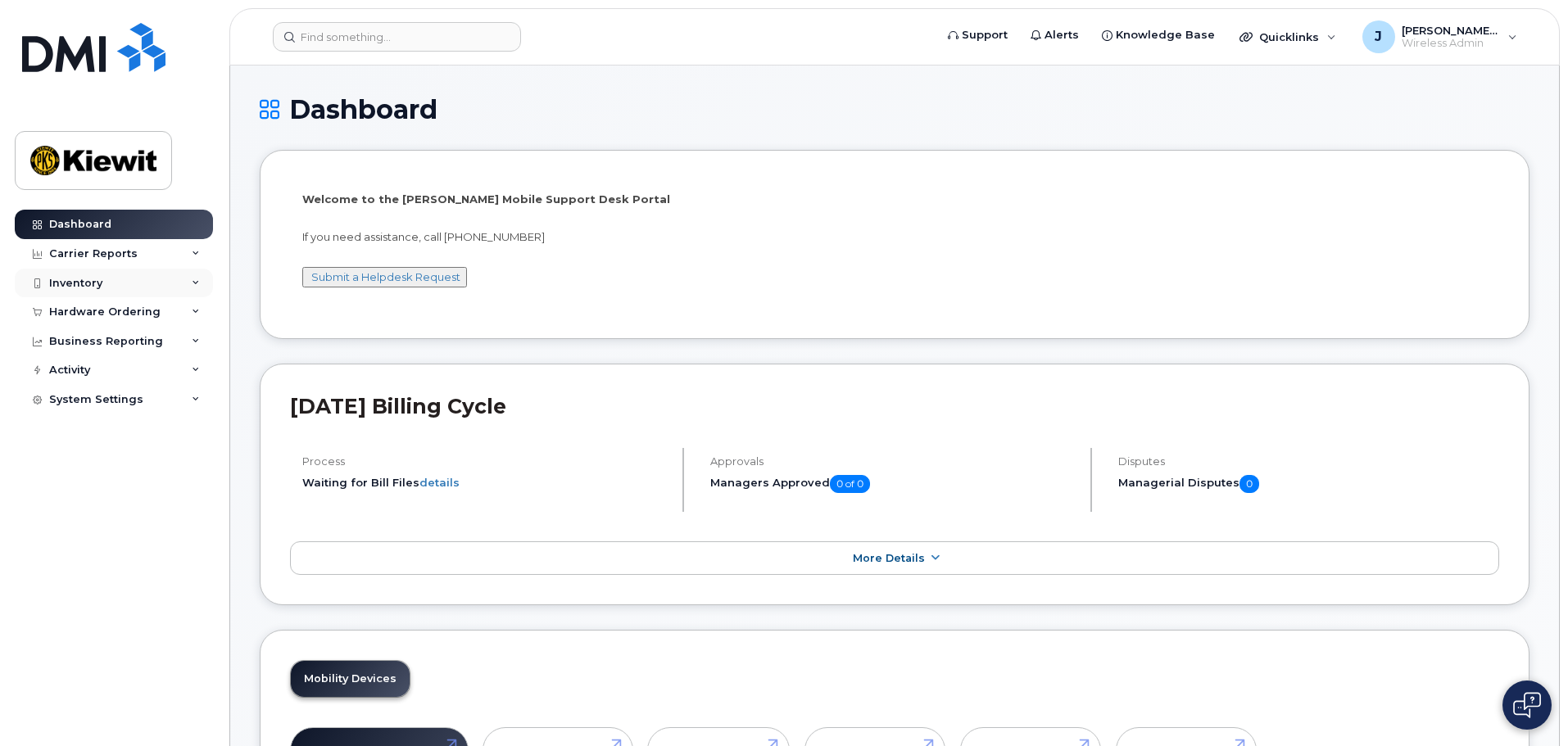
click at [164, 275] on div "Inventory" at bounding box center [114, 283] width 198 height 29
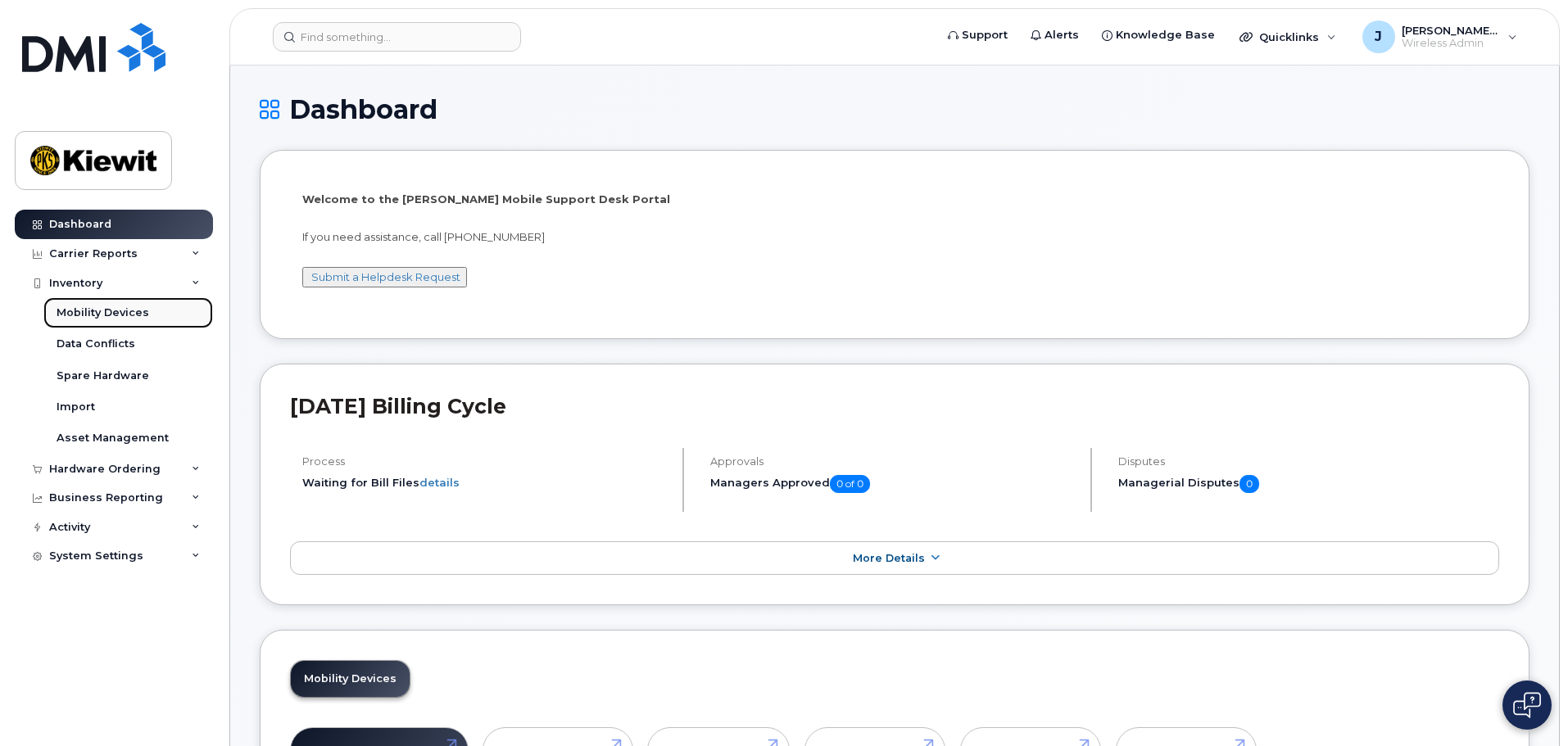
click at [140, 310] on div "Mobility Devices" at bounding box center [103, 313] width 93 height 15
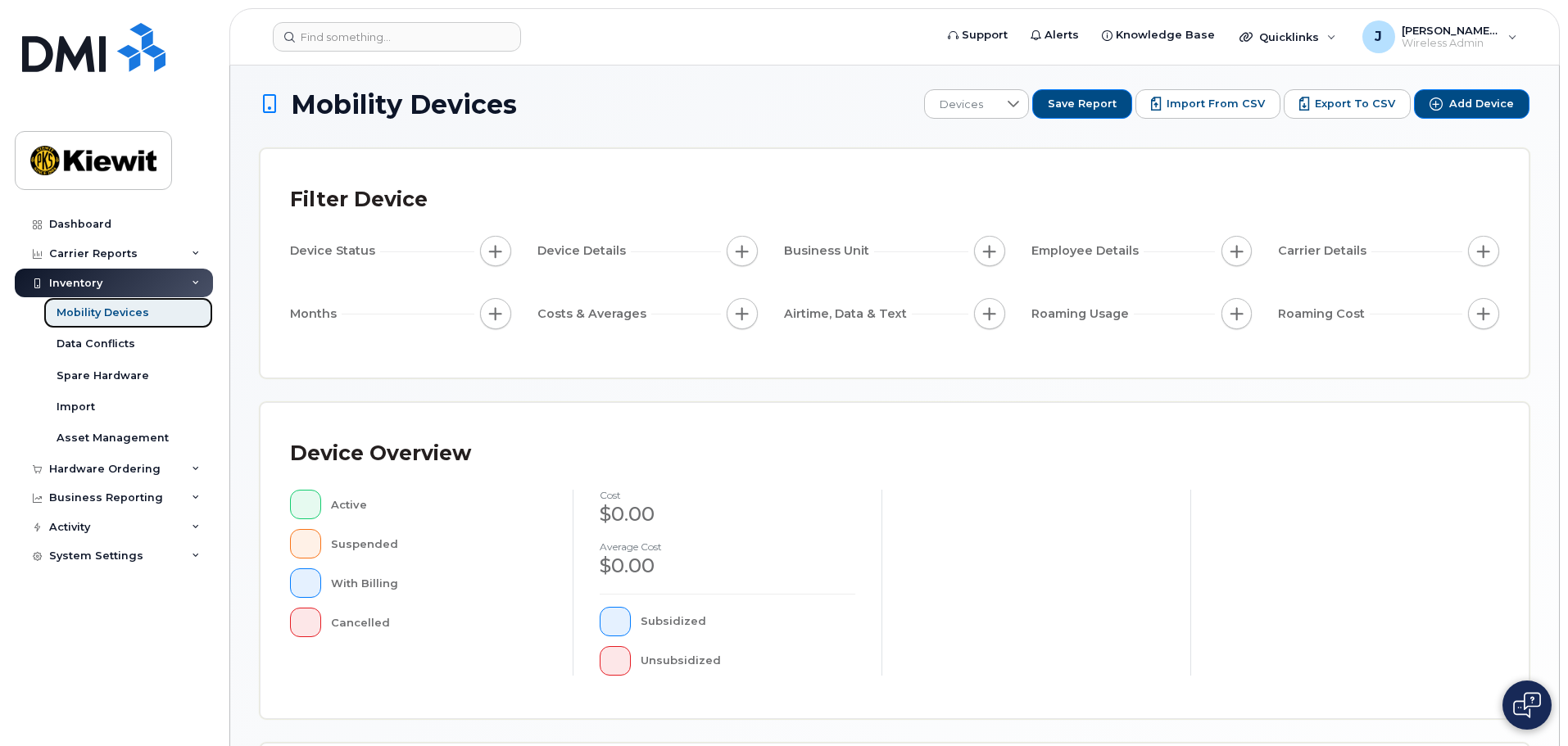
scroll to position [381, 0]
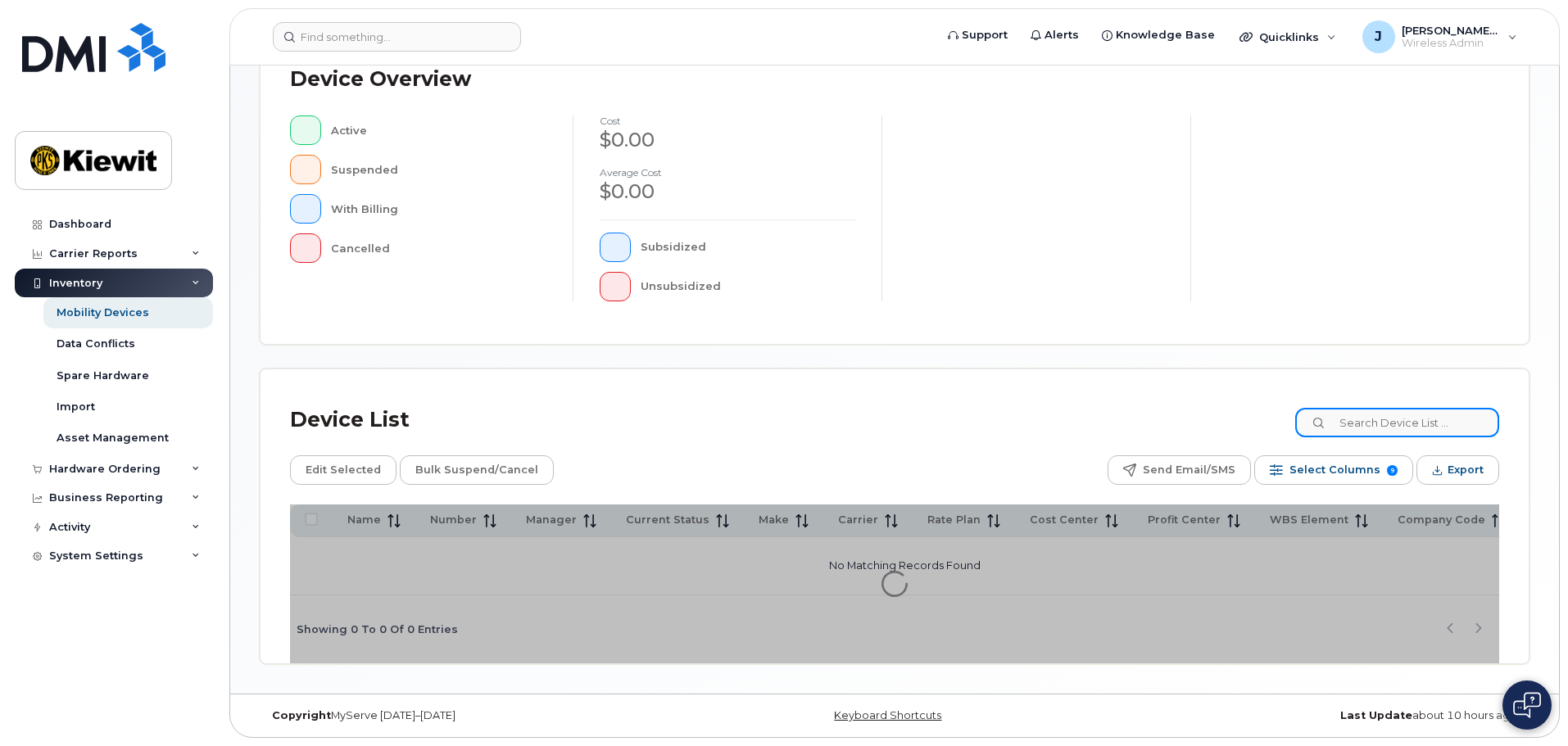
click at [1416, 421] on input at bounding box center [1397, 422] width 204 height 29
type input "105441"
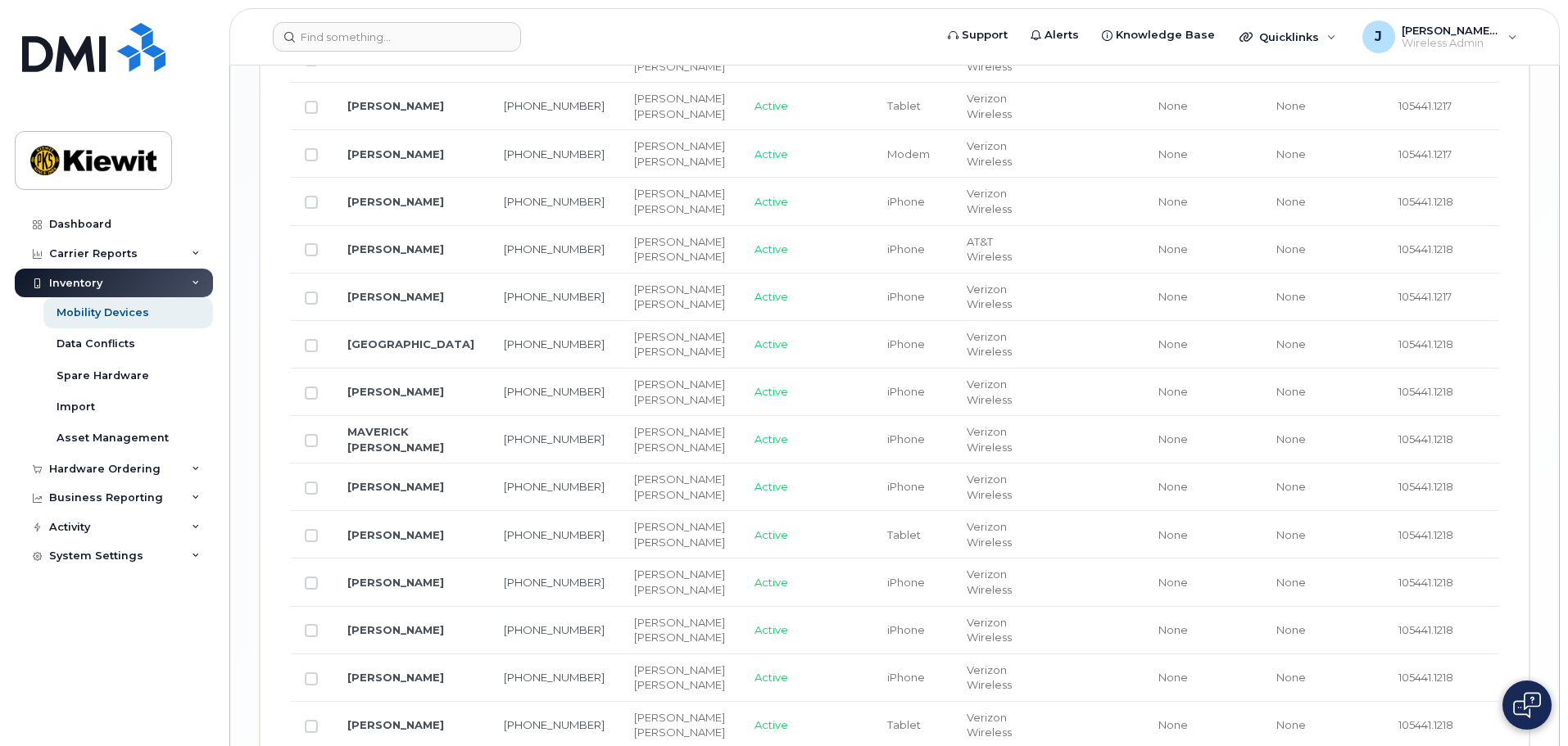
scroll to position [2592, 0]
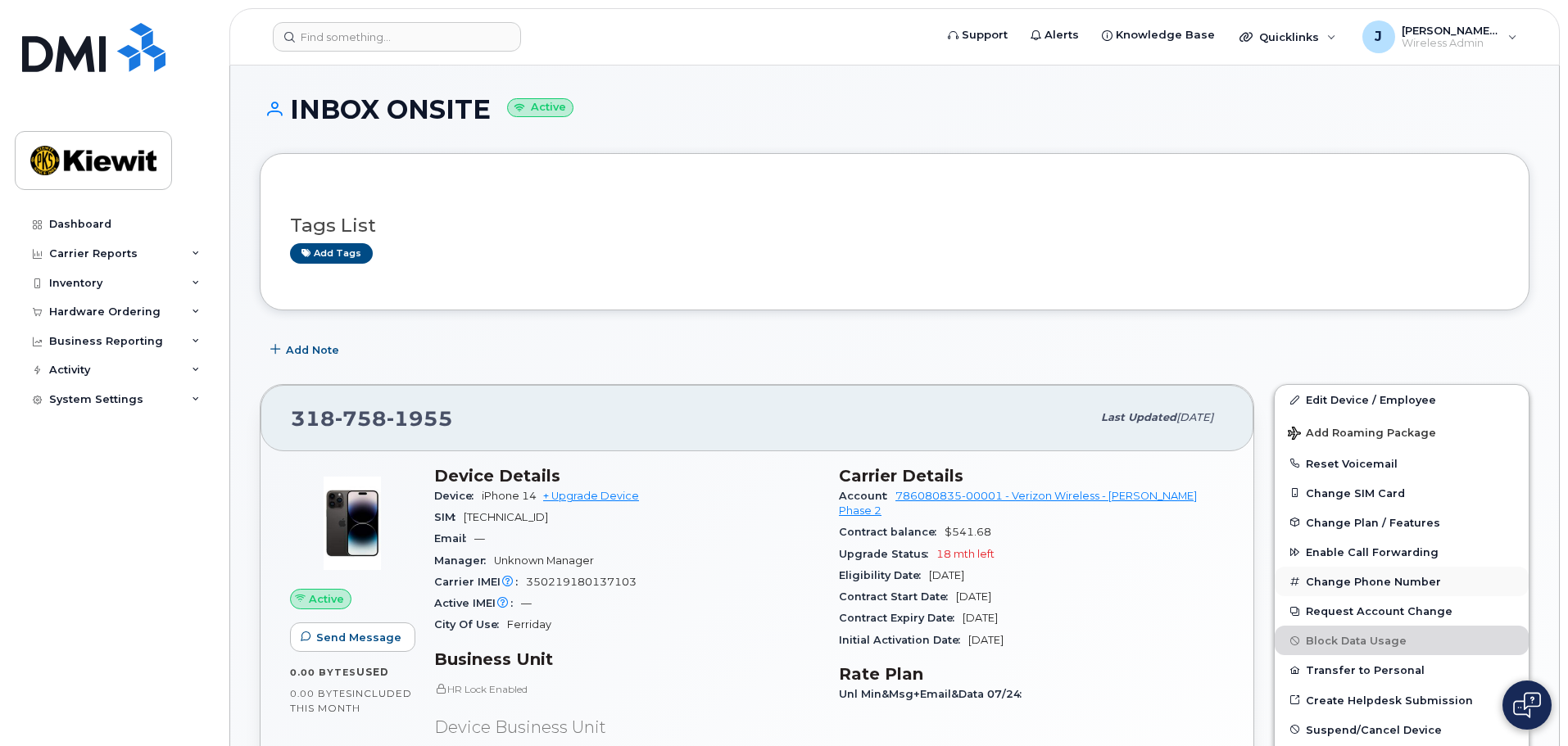
scroll to position [246, 0]
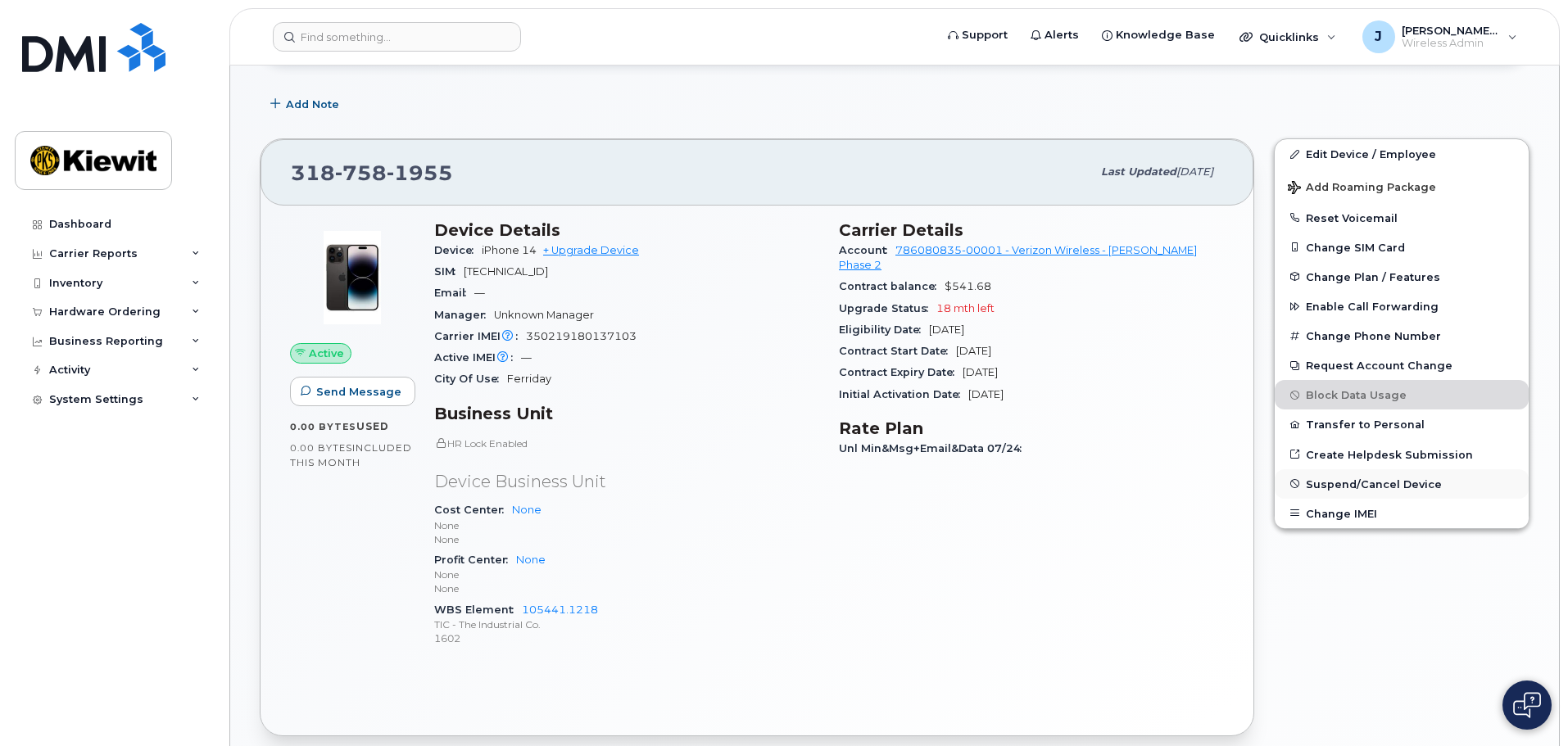
click at [1351, 488] on span "Suspend/Cancel Device" at bounding box center [1374, 484] width 136 height 12
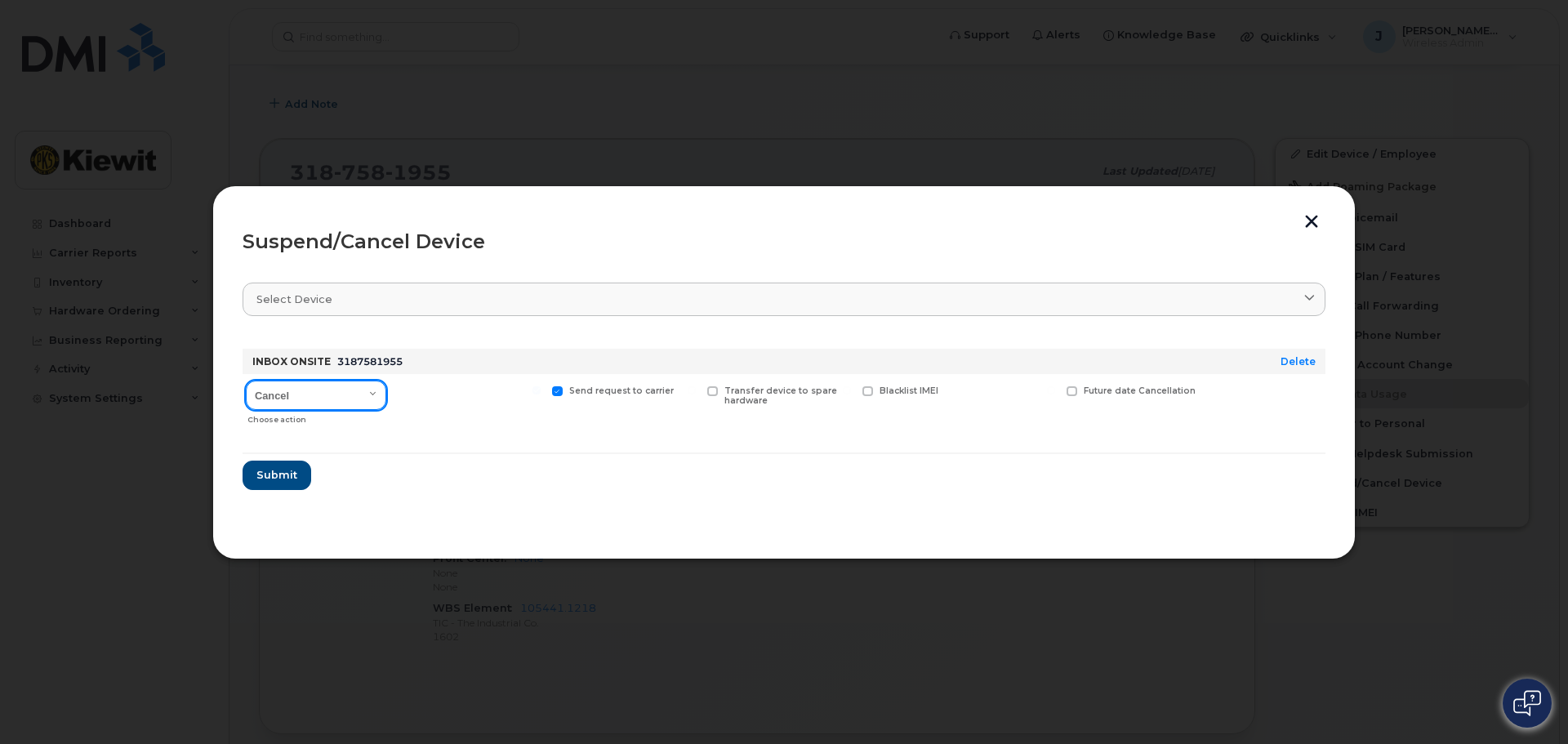
click at [300, 400] on select "Cancel Suspend - Reduced Rate Suspend - Full Rate Suspend - Lost Device/Stolen …" at bounding box center [316, 395] width 140 height 29
select select "[object Object]"
click at [246, 380] on select "Cancel Suspend - Reduced Rate Suspend - Full Rate Suspend - Lost Device/Stolen …" at bounding box center [316, 395] width 140 height 29
click at [518, 430] on div "Available for new activations/redeployments" at bounding box center [469, 403] width 151 height 58
click at [258, 482] on span "Submit" at bounding box center [276, 475] width 41 height 15
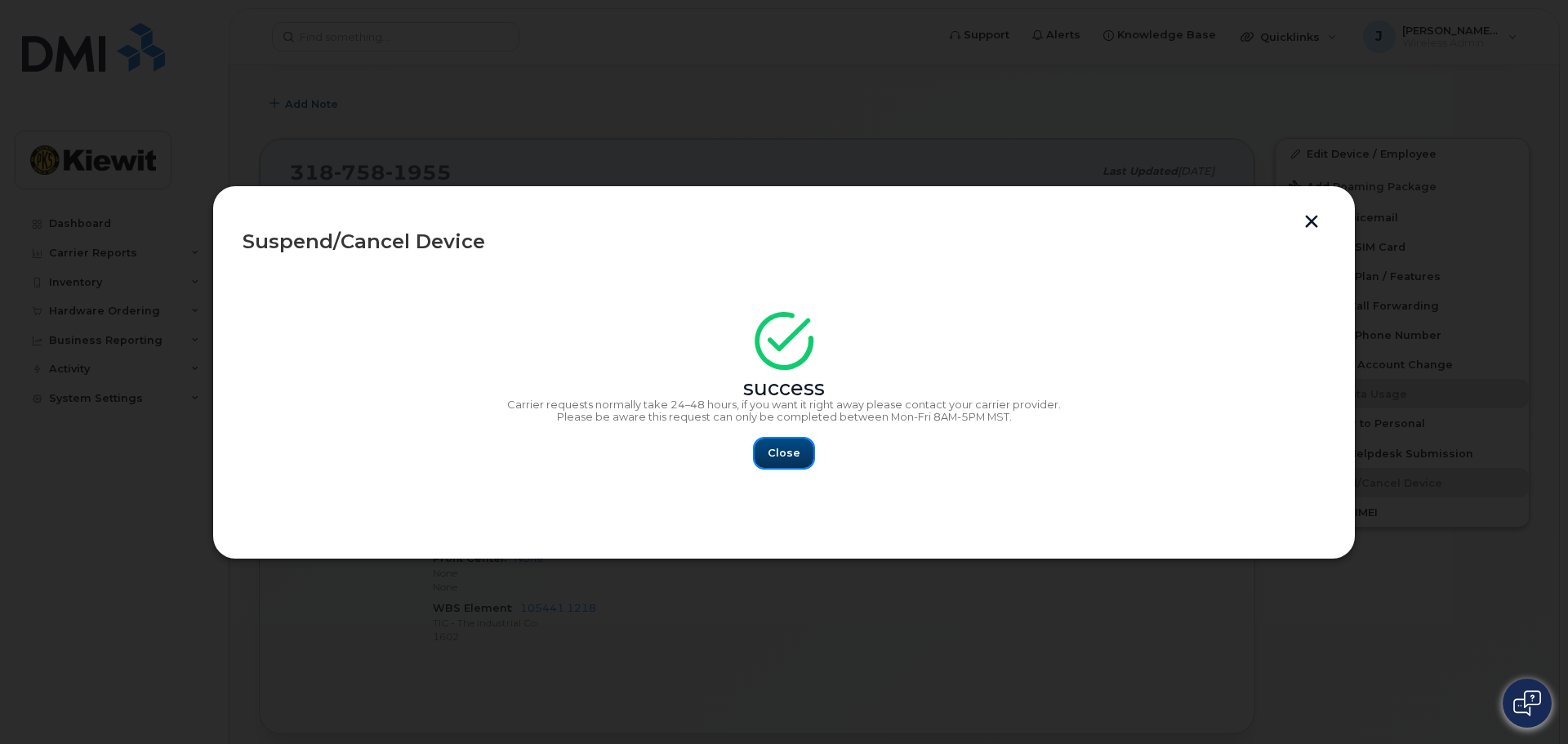
click at [763, 442] on button "Close" at bounding box center [784, 453] width 59 height 29
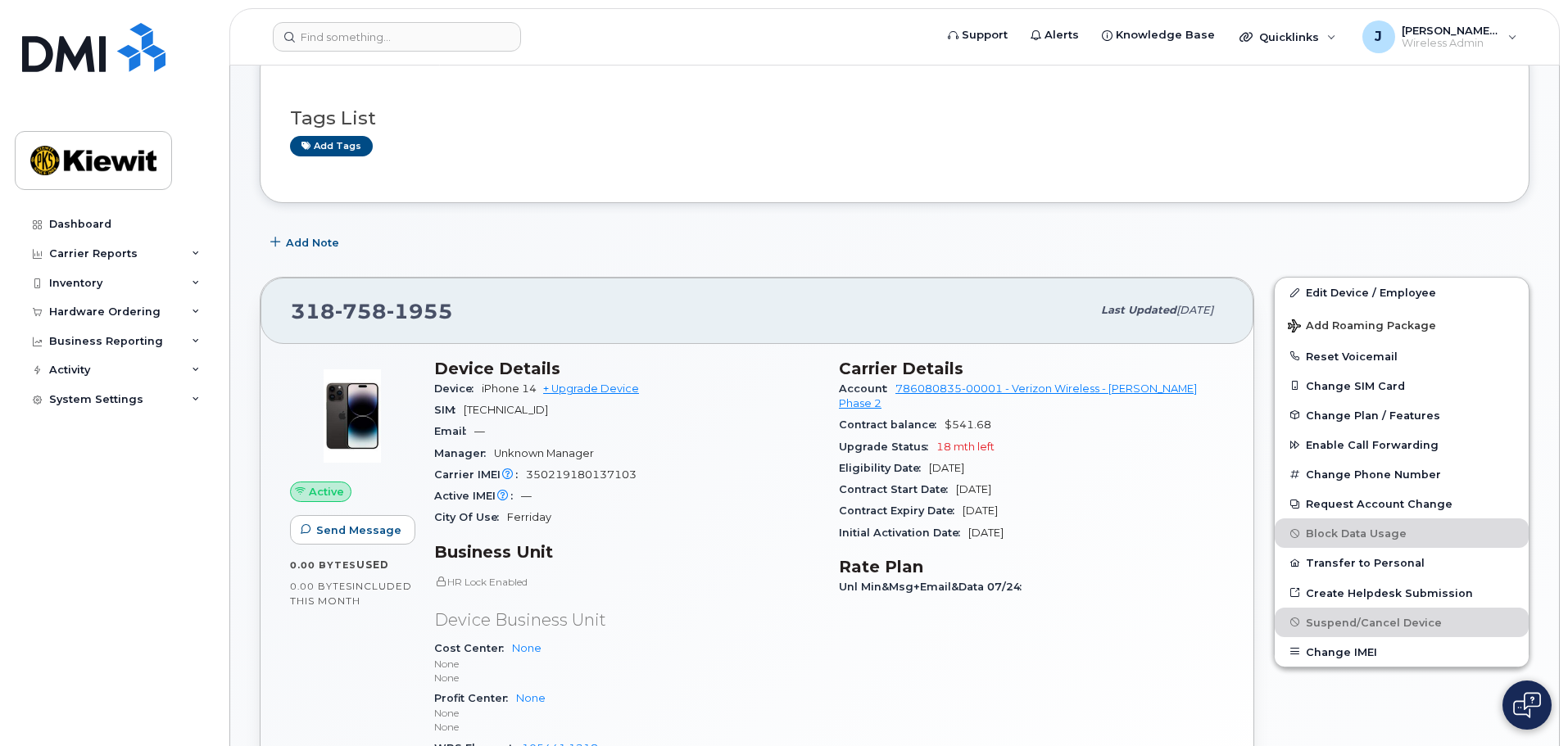
scroll to position [0, 0]
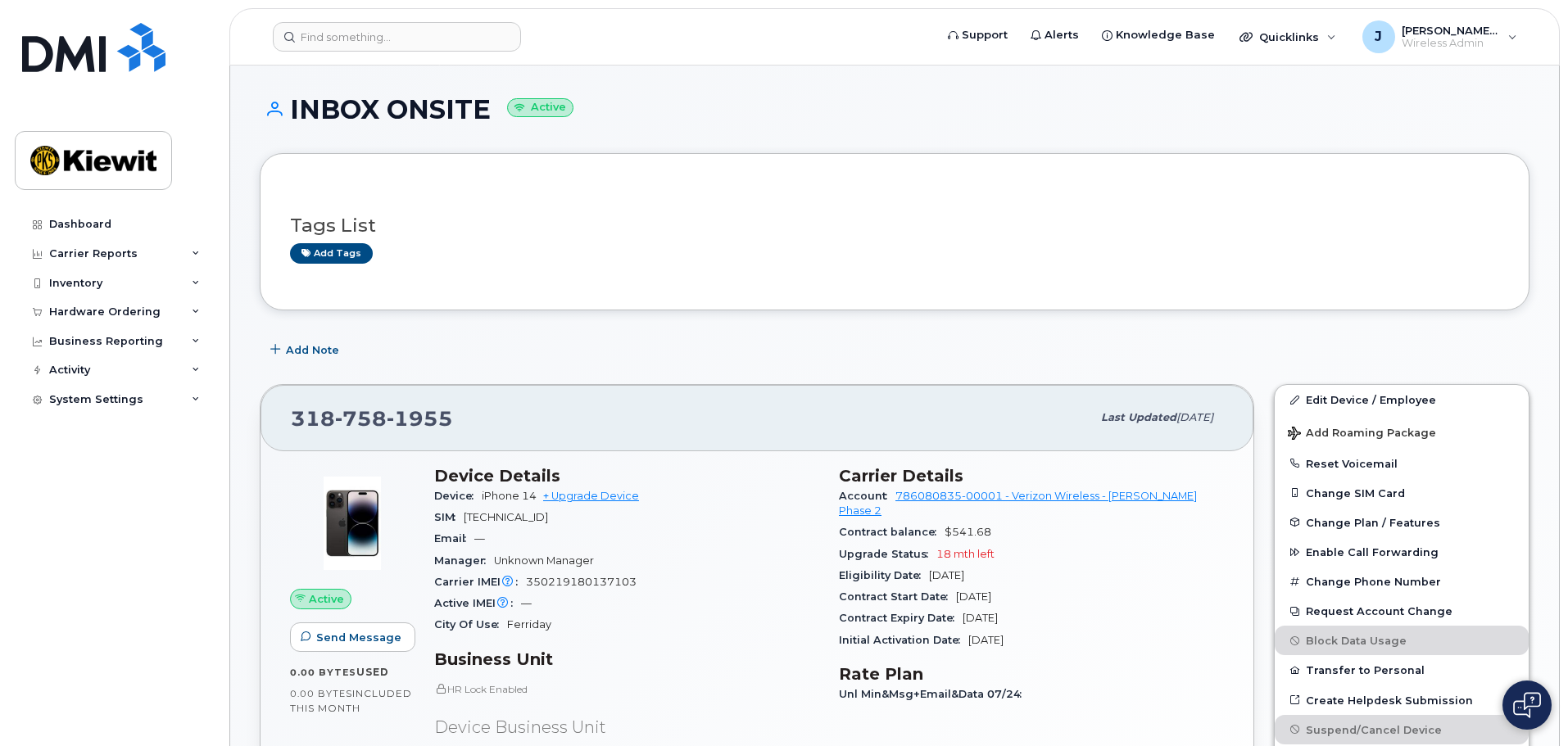
click at [758, 390] on div "318 758 1955 Last updated Aug 18, 2025" at bounding box center [757, 418] width 993 height 66
click at [1344, 335] on div "Add Note" at bounding box center [894, 349] width 1270 height 29
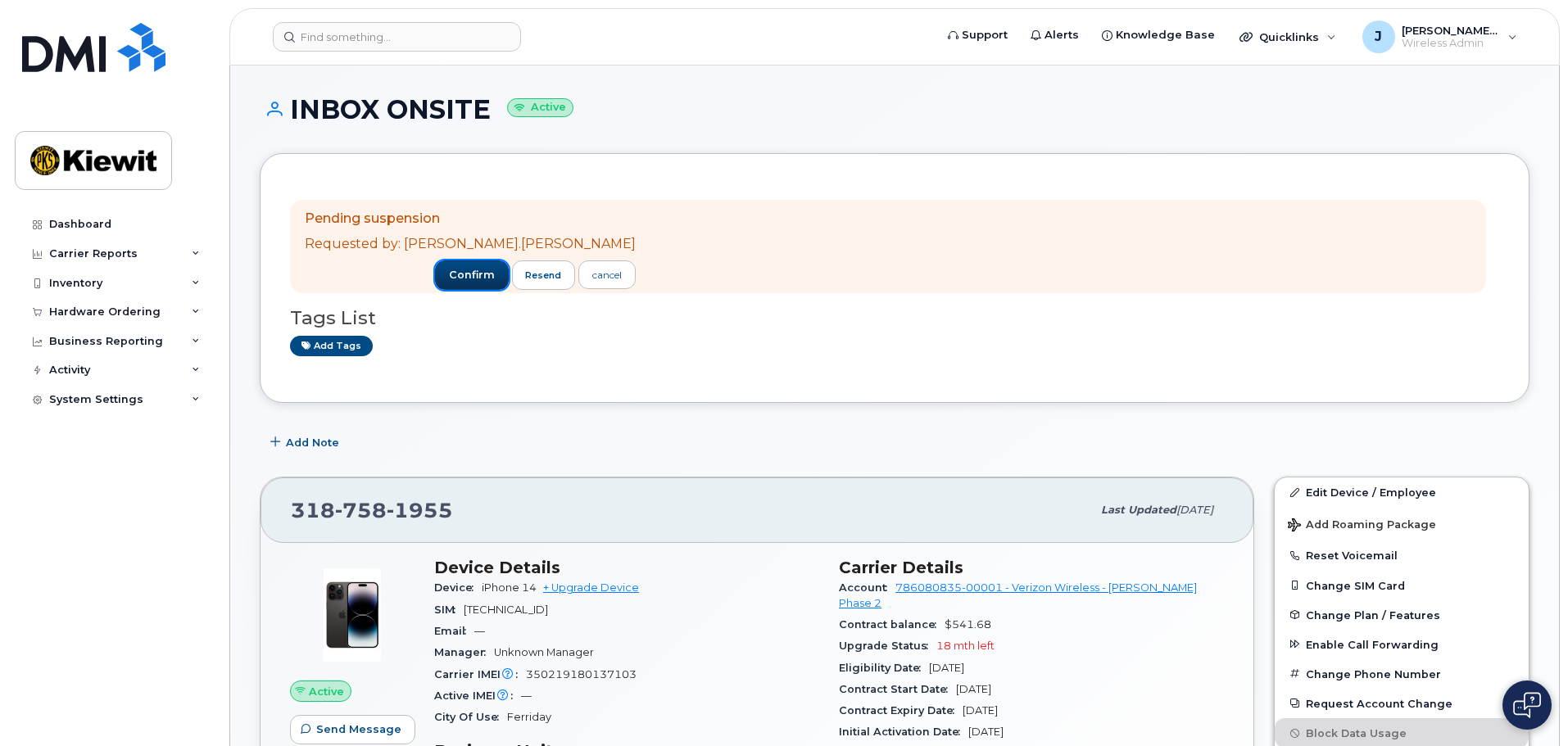
click at [449, 270] on span "confirm" at bounding box center [472, 275] width 45 height 15
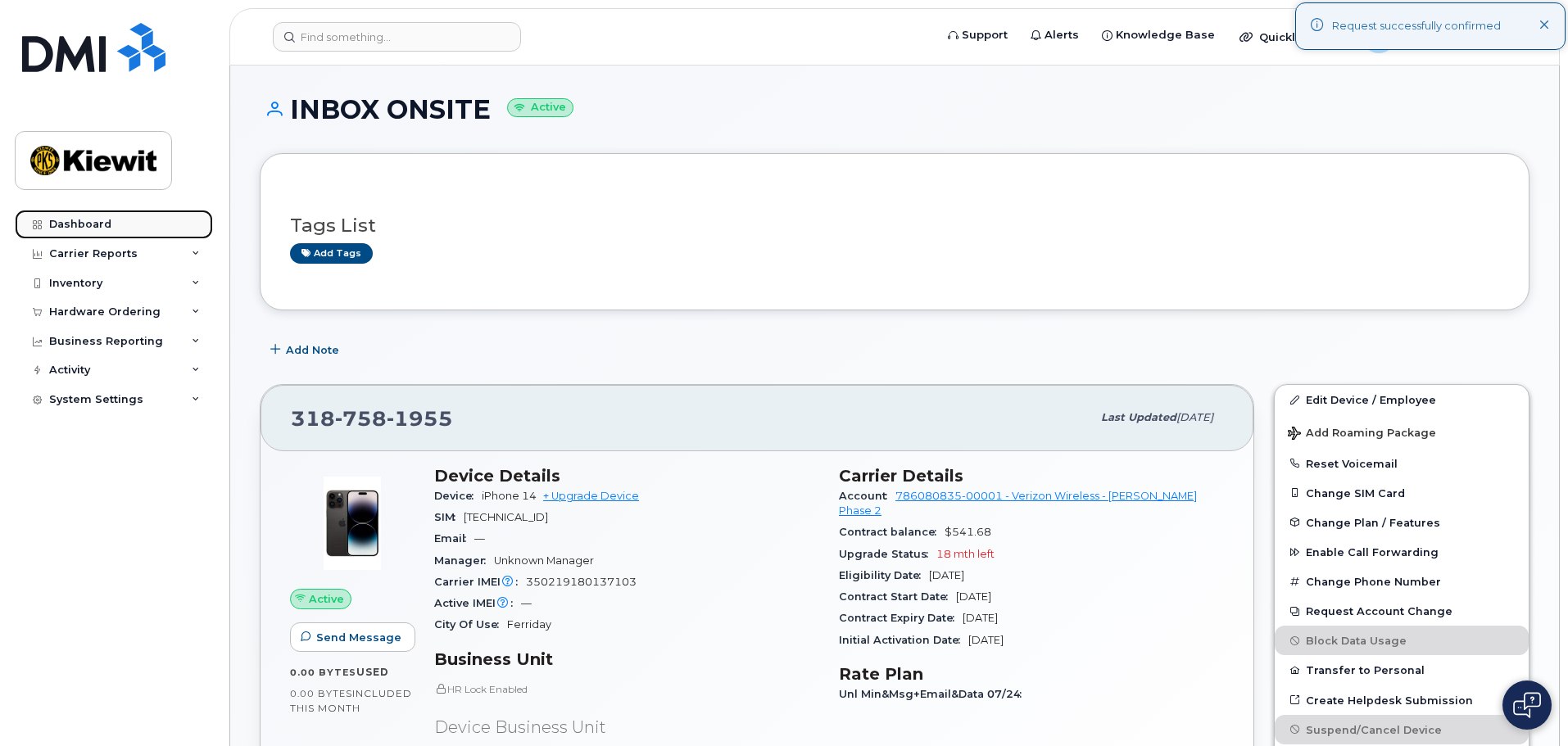
click at [103, 227] on div "Dashboard" at bounding box center [80, 225] width 62 height 13
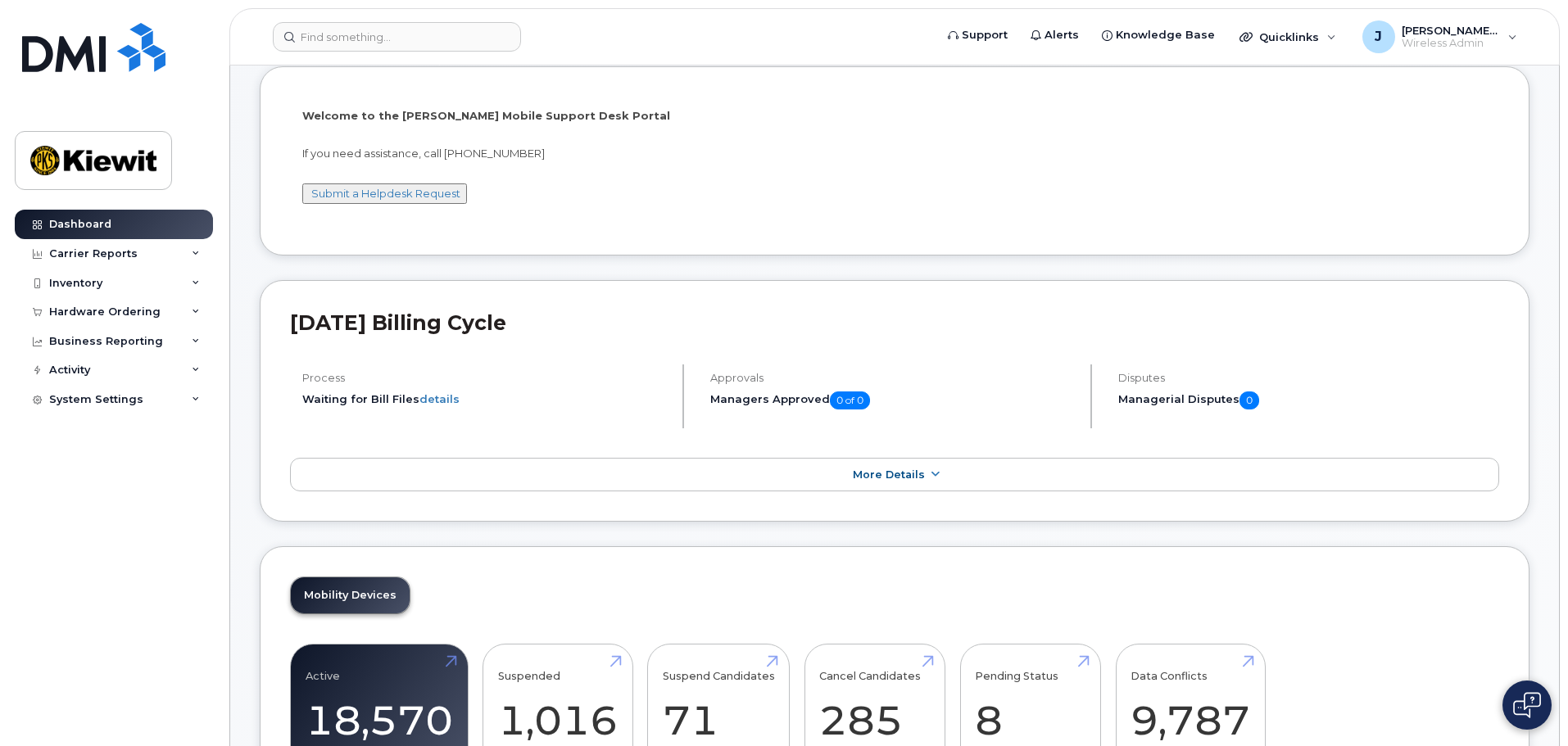
scroll to position [82, 0]
click at [138, 313] on div "Hardware Ordering" at bounding box center [104, 312] width 111 height 13
click at [172, 310] on div "Hardware Ordering" at bounding box center [114, 312] width 198 height 29
click at [171, 340] on div "Business Reporting" at bounding box center [114, 341] width 198 height 29
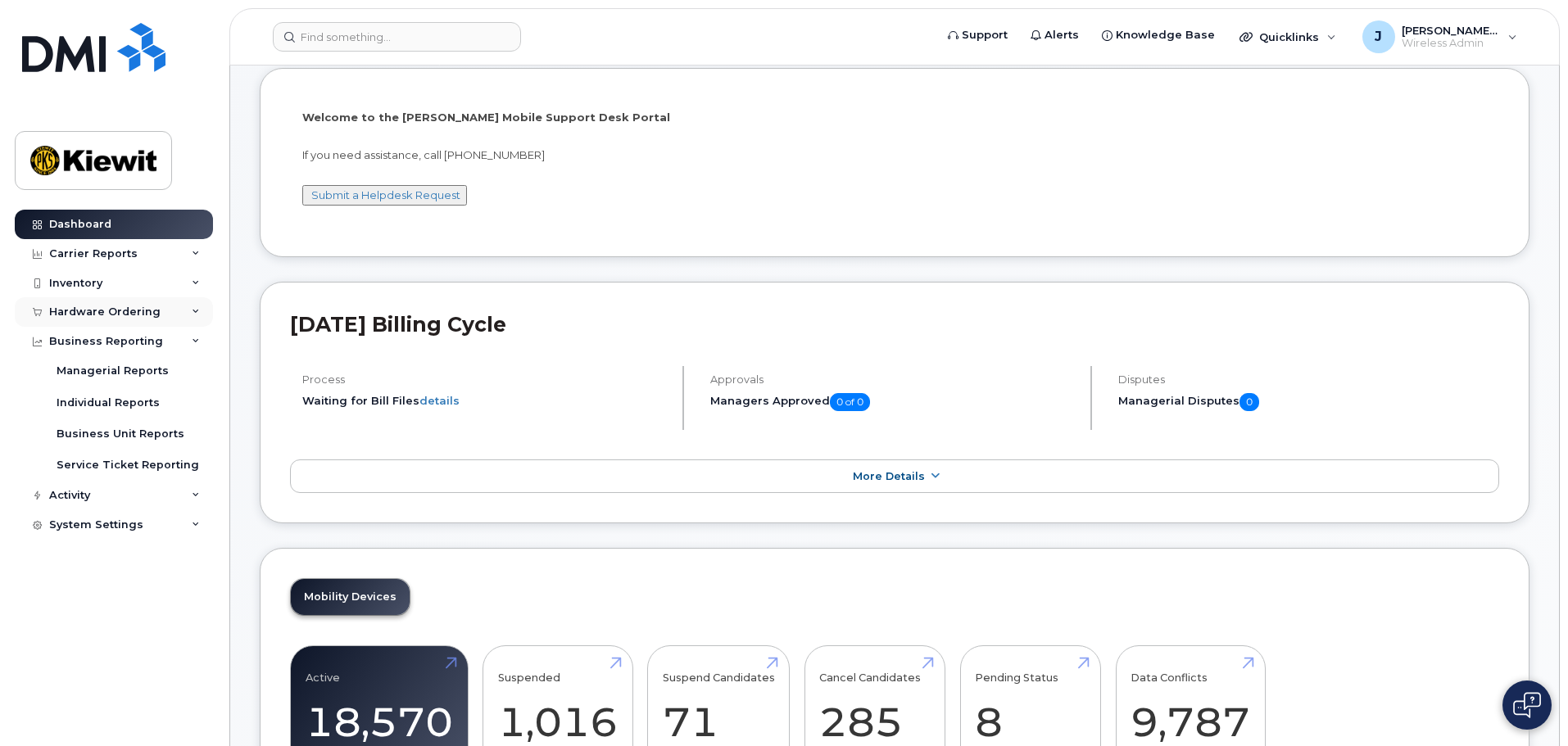
click at [177, 325] on div "Hardware Ordering" at bounding box center [114, 312] width 198 height 29
click at [180, 288] on div "Inventory" at bounding box center [114, 283] width 198 height 29
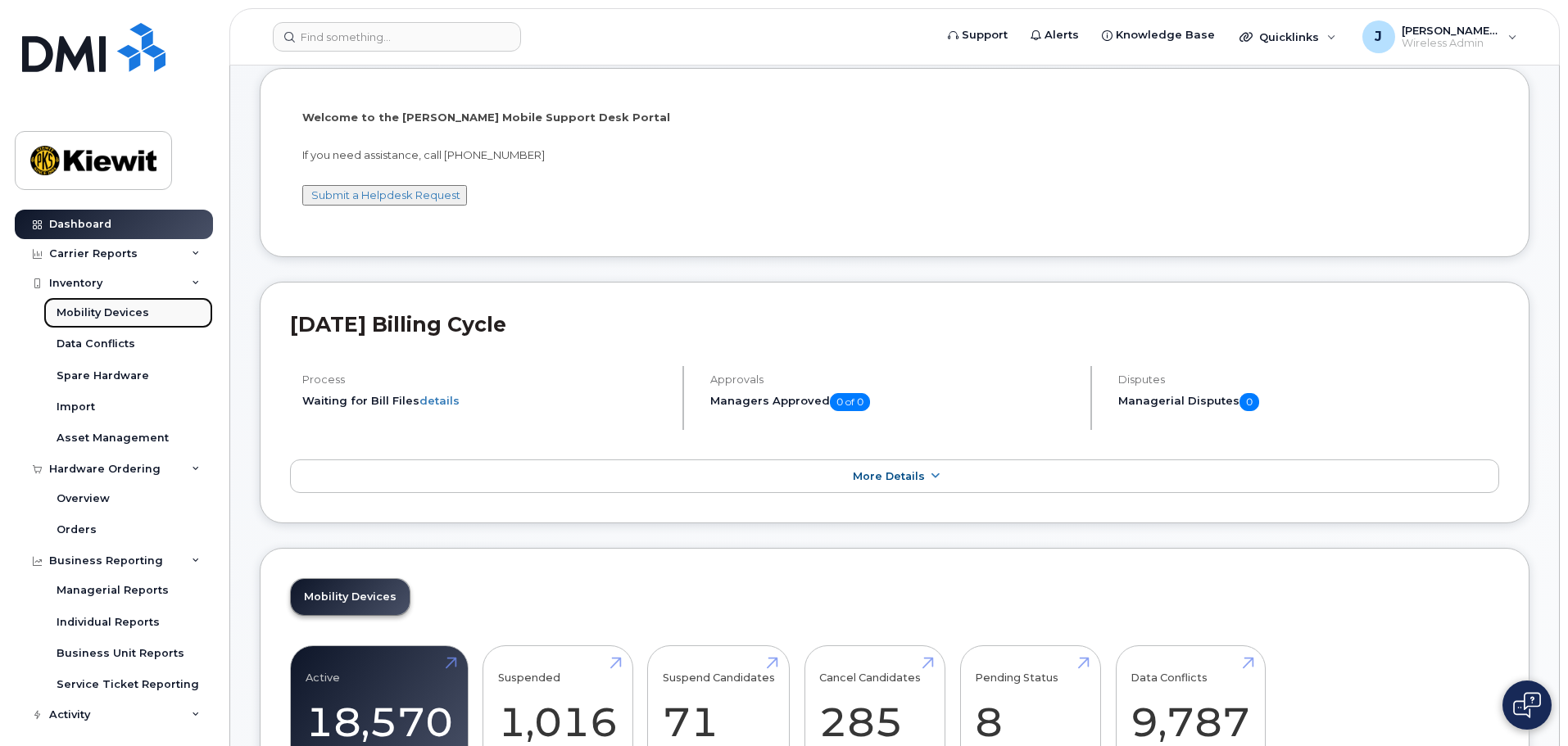
click at [171, 311] on link "Mobility Devices" at bounding box center [128, 313] width 169 height 31
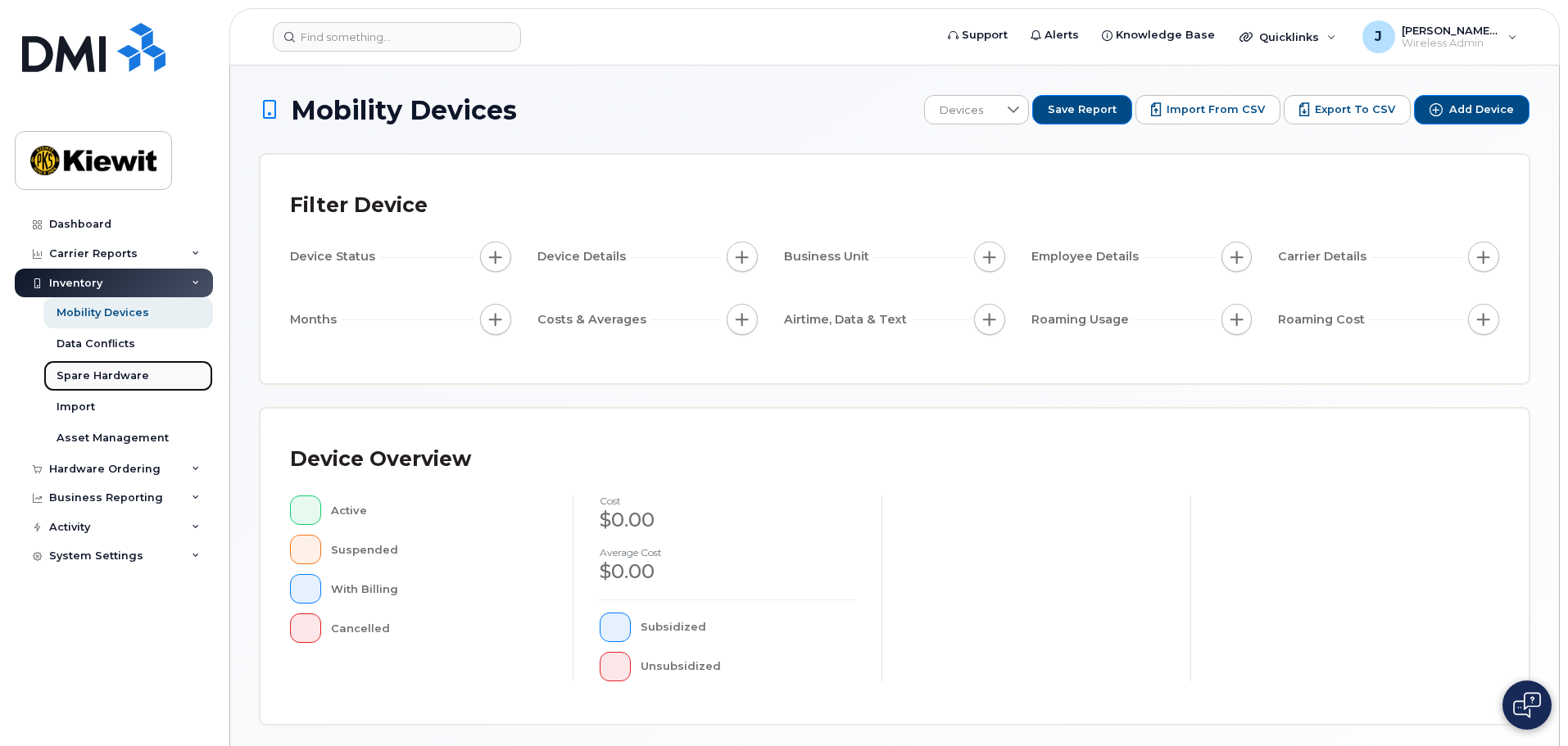
click at [94, 381] on div "Spare Hardware" at bounding box center [103, 376] width 93 height 15
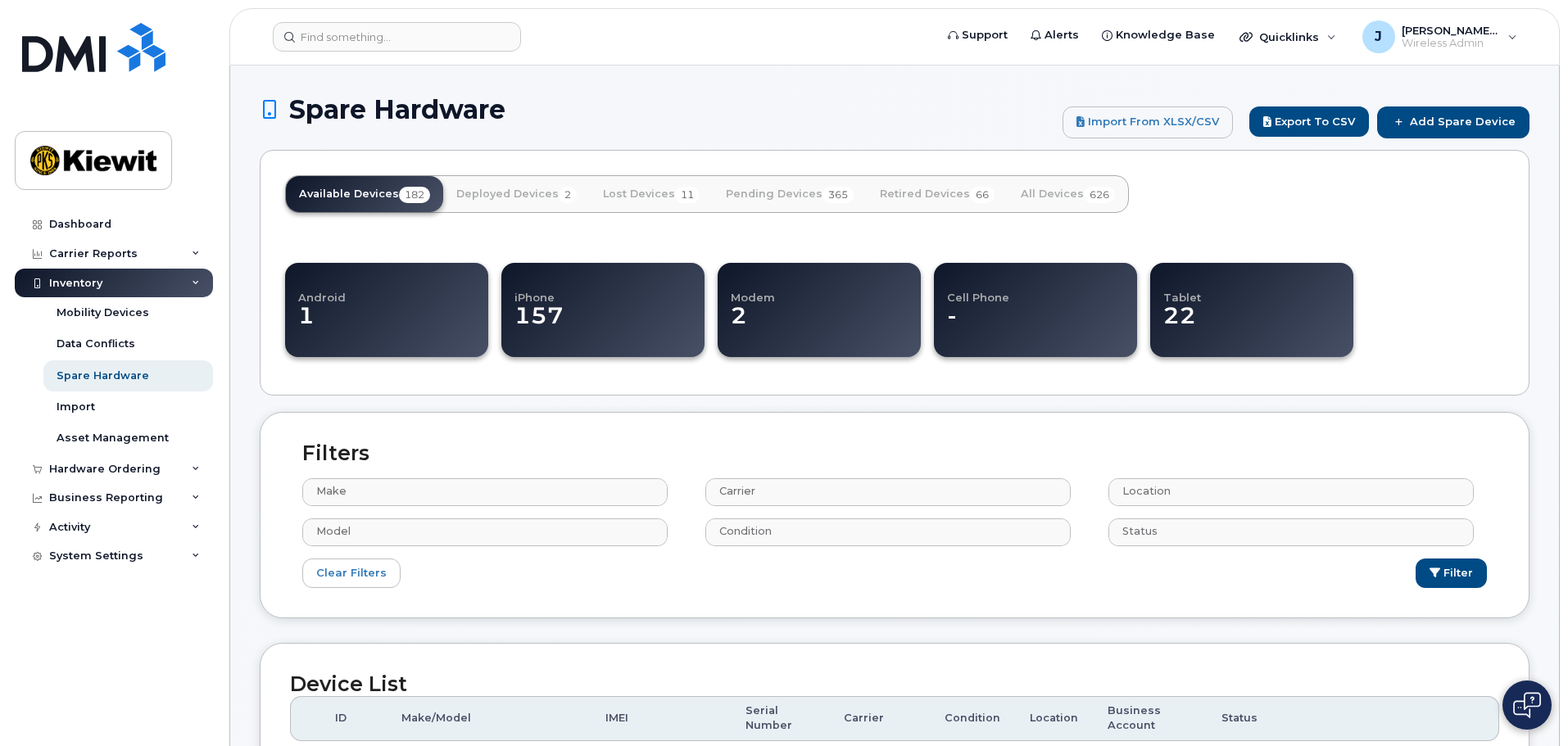
select select
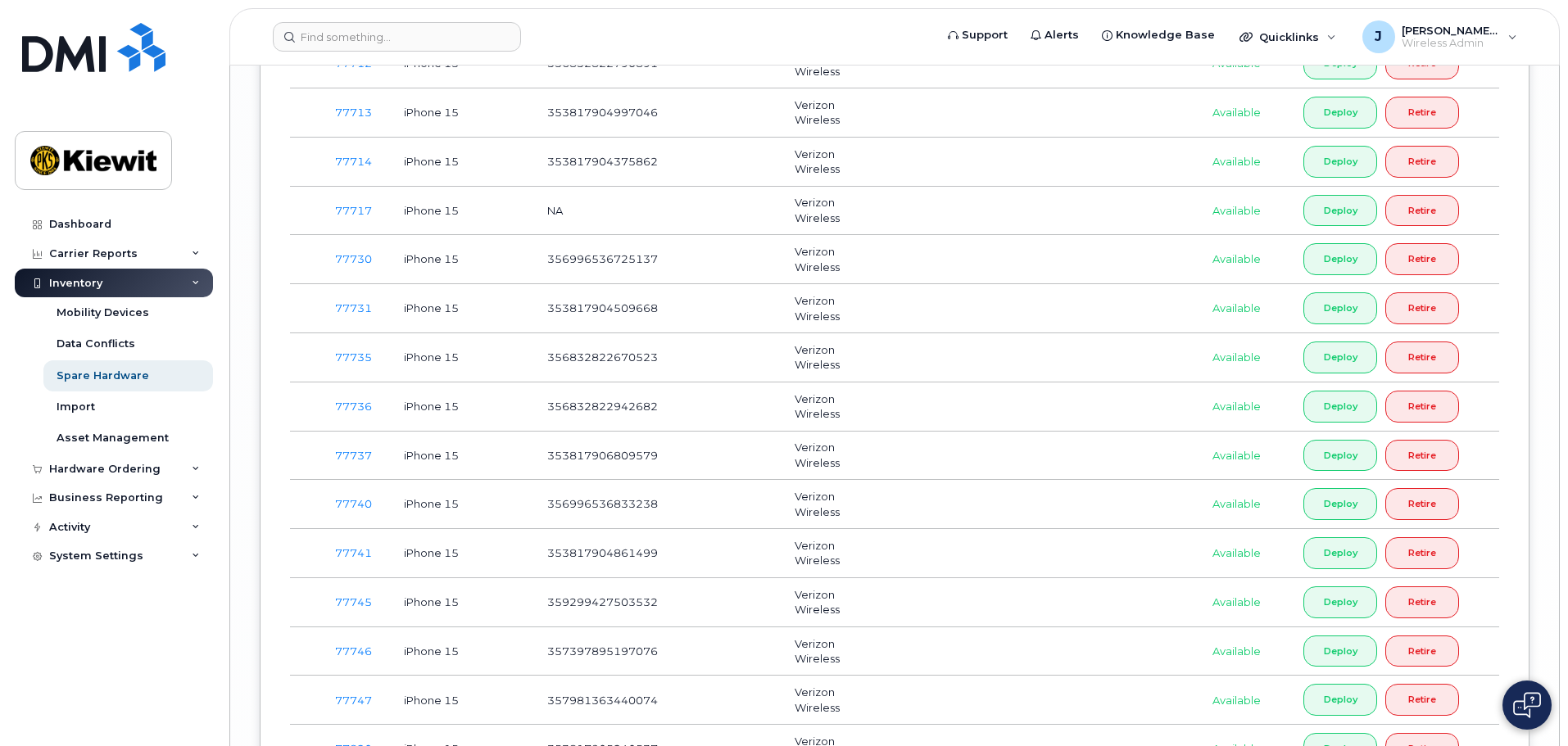
scroll to position [5278, 0]
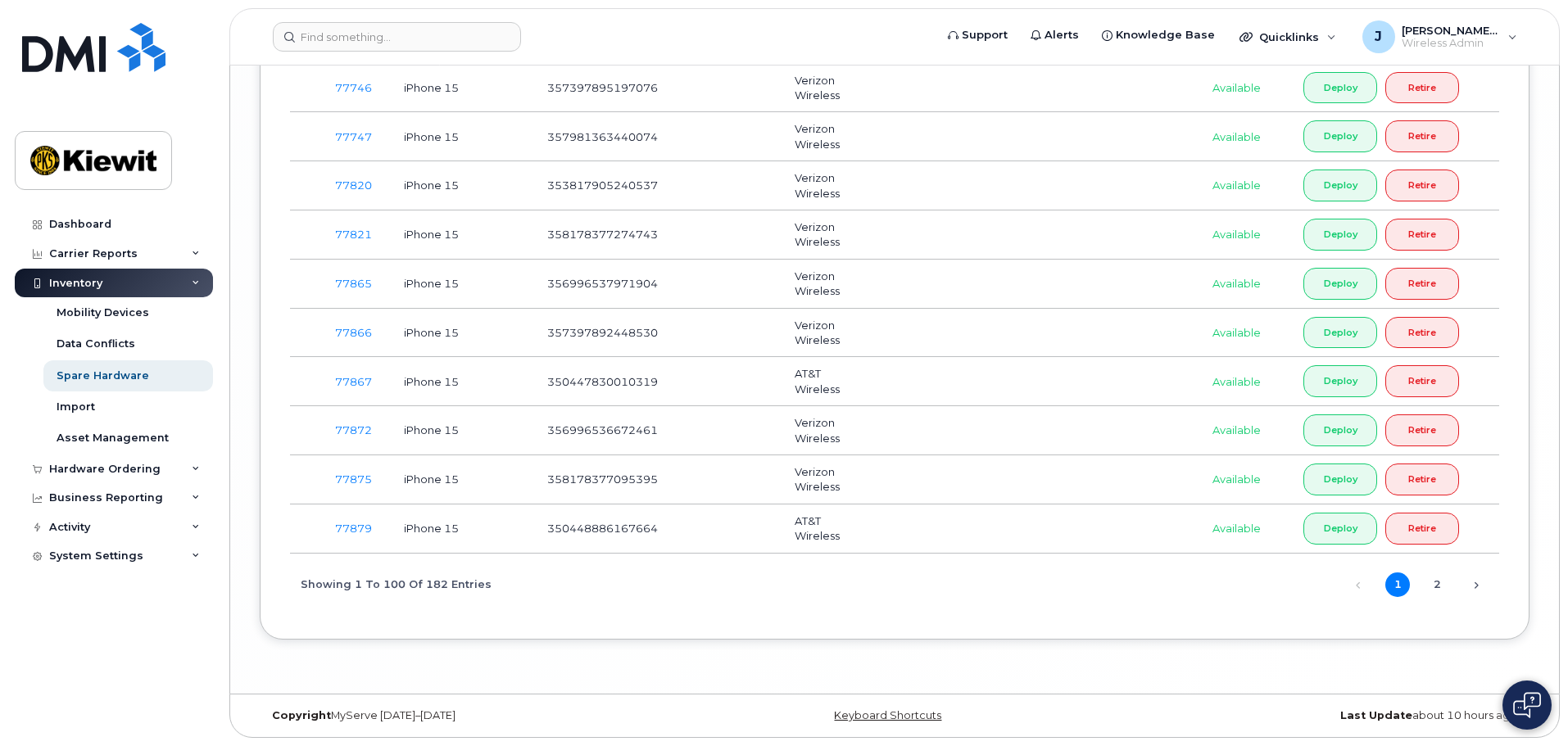
drag, startPoint x: 731, startPoint y: 466, endPoint x: 750, endPoint y: 660, distance: 194.9
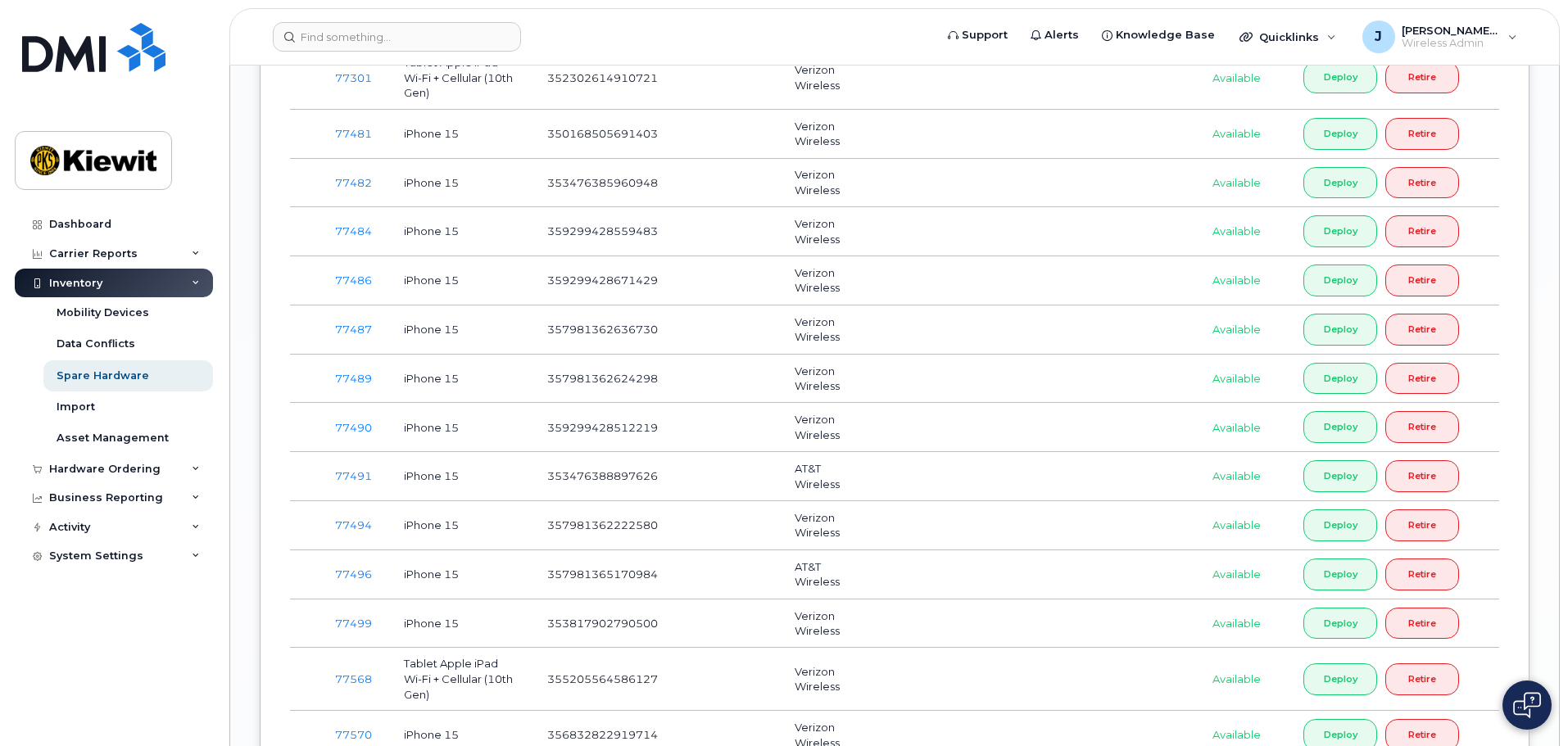
drag, startPoint x: 766, startPoint y: 700, endPoint x: 743, endPoint y: 623, distance: 80.4
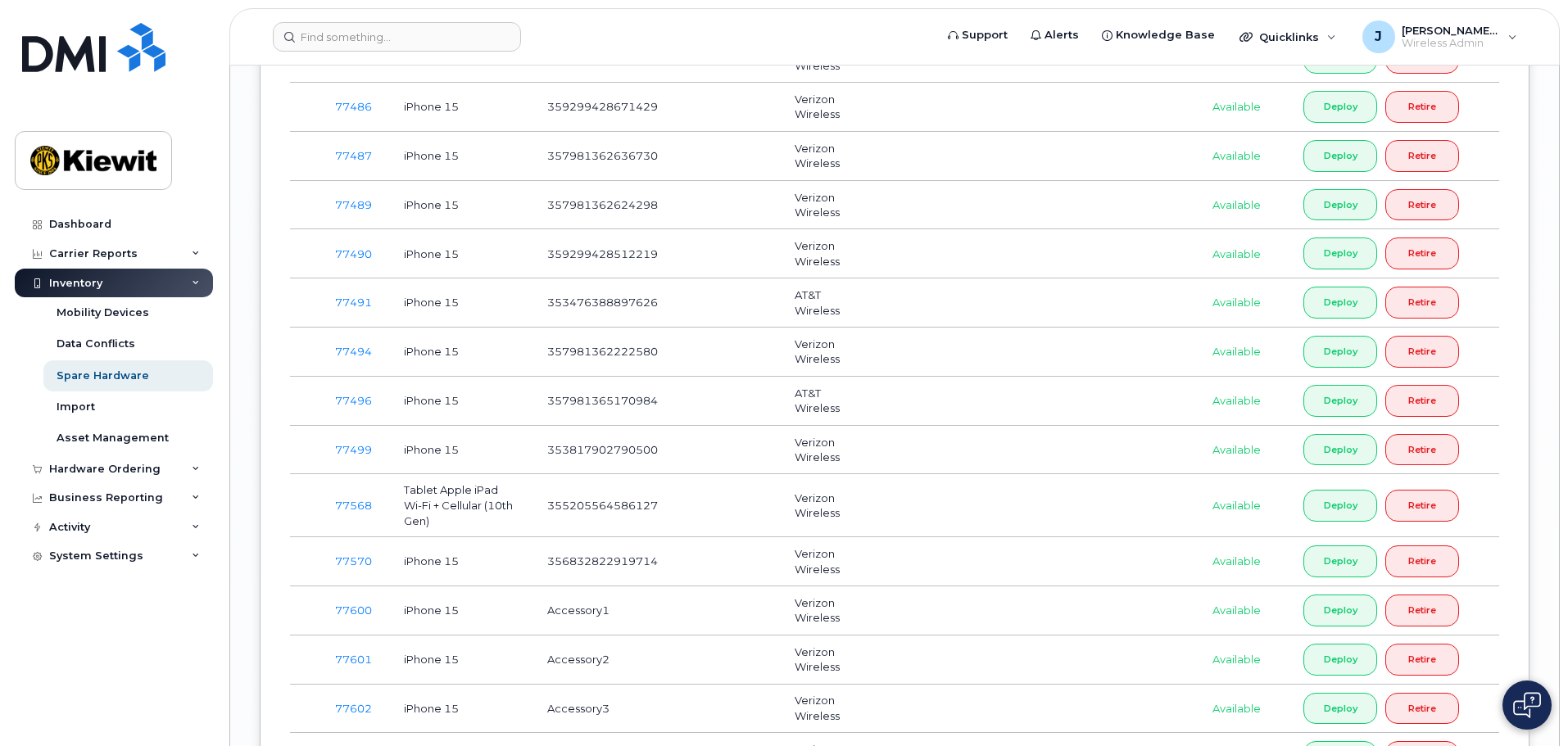
scroll to position [3914, 0]
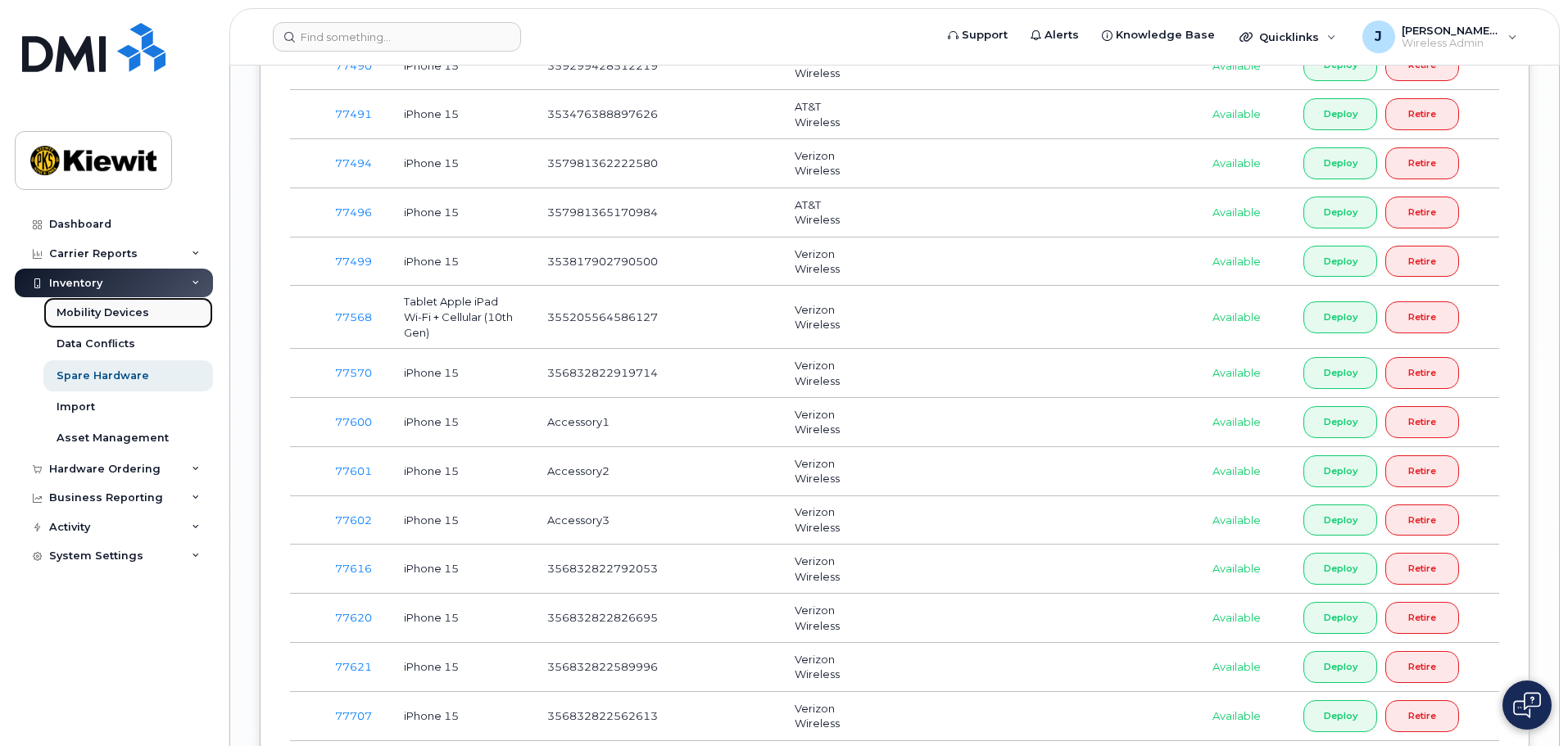
click at [79, 319] on div "Mobility Devices" at bounding box center [103, 313] width 93 height 15
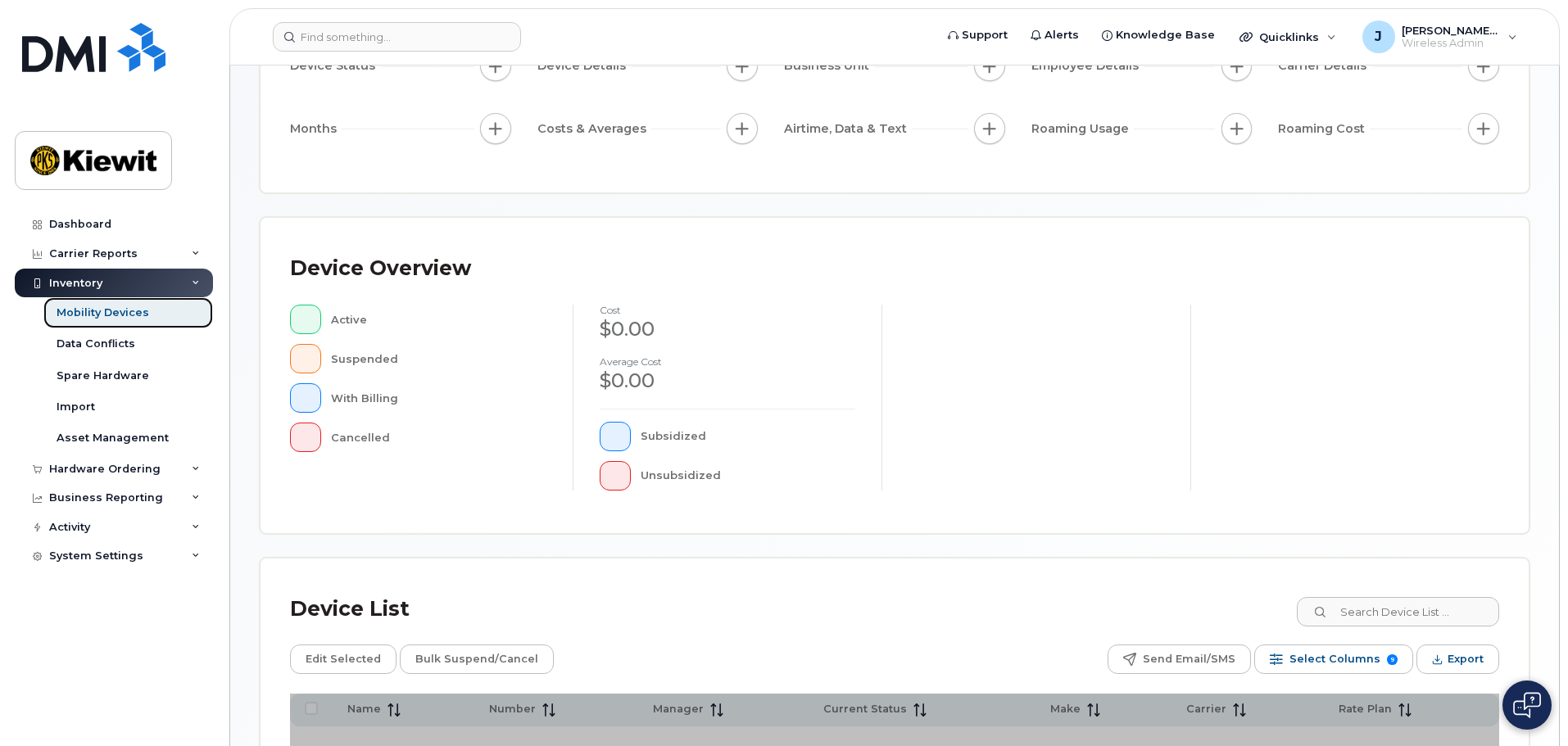
scroll to position [328, 0]
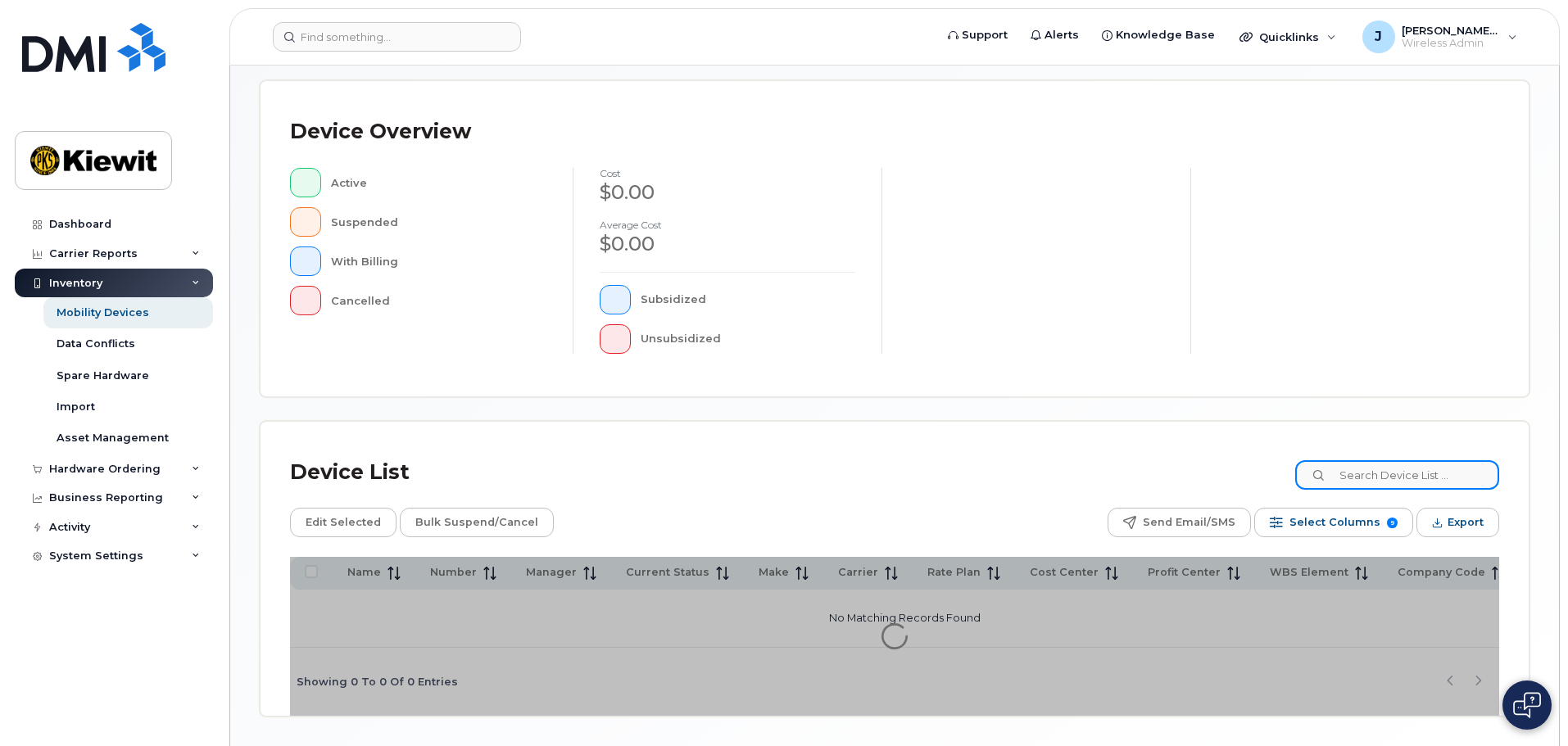
click at [1417, 469] on input at bounding box center [1397, 475] width 204 height 29
type input "105441"
click at [1333, 447] on div "Device List 105441 Edit Selected Bulk Suspend/Cancel Send Email/SMS Select Colu…" at bounding box center [894, 569] width 1268 height 294
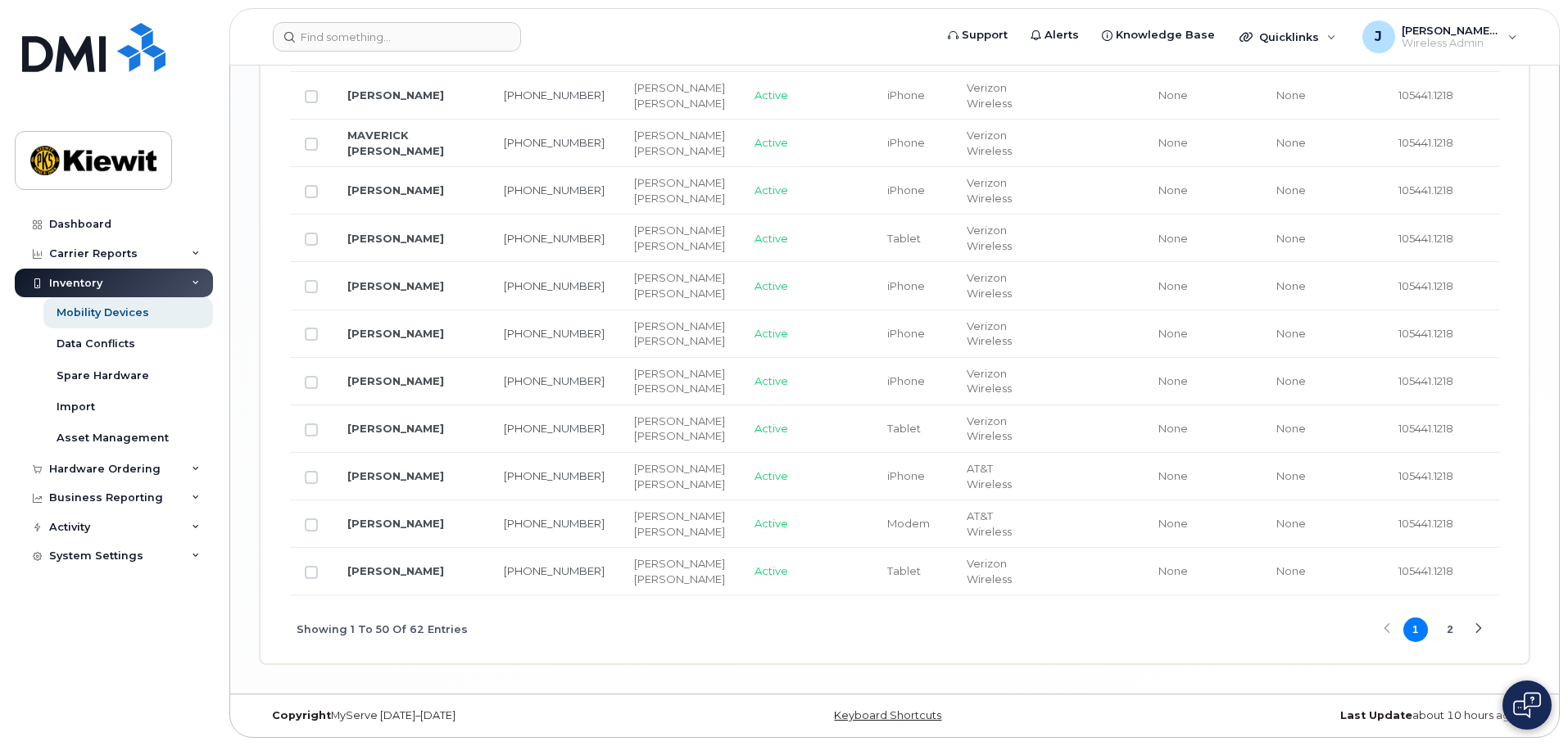
scroll to position [3002, 0]
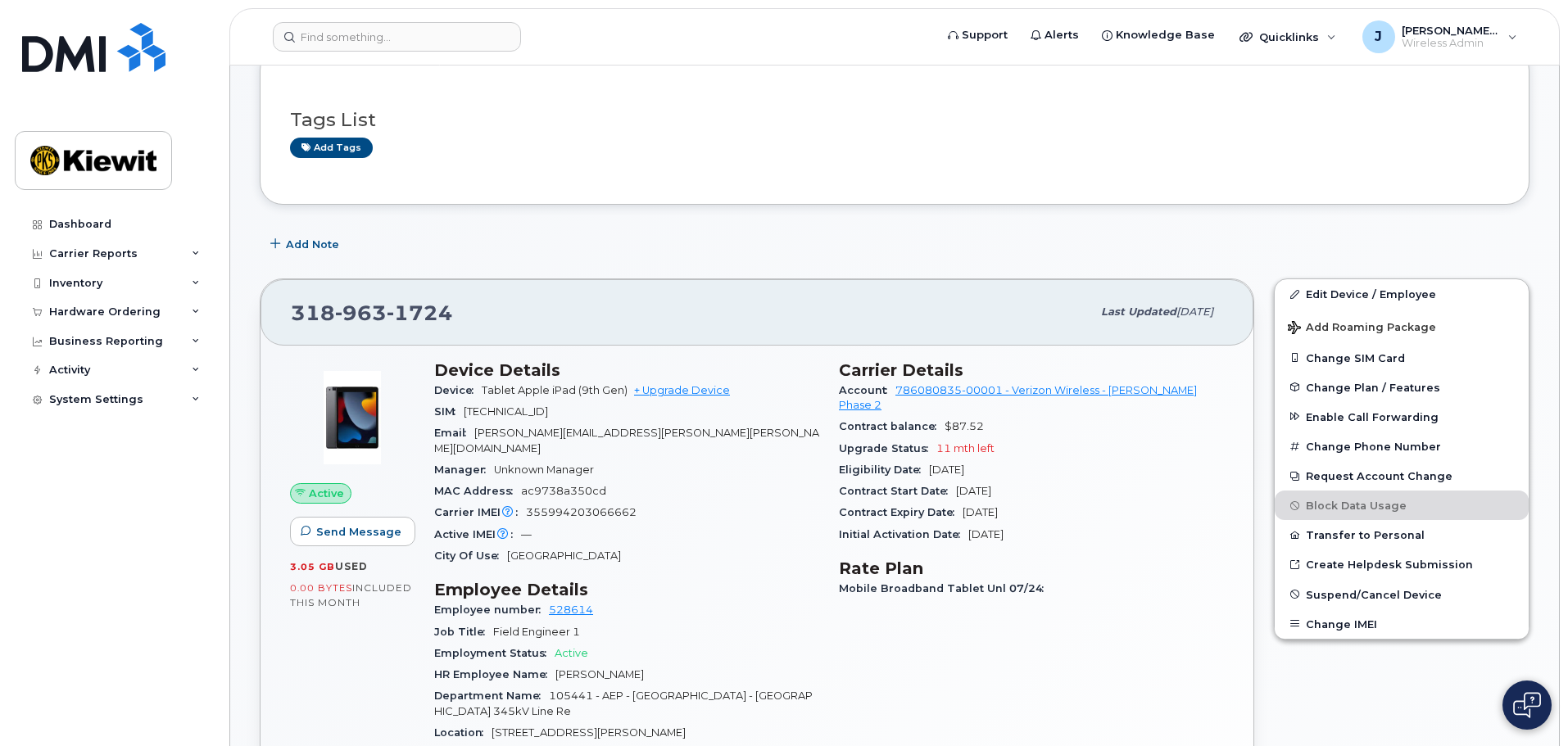
scroll to position [246, 0]
drag, startPoint x: 1064, startPoint y: 232, endPoint x: 568, endPoint y: 311, distance: 502.3
click at [1057, 234] on div "Add Note" at bounding box center [894, 242] width 1270 height 29
click at [160, 282] on div "Inventory" at bounding box center [114, 283] width 198 height 29
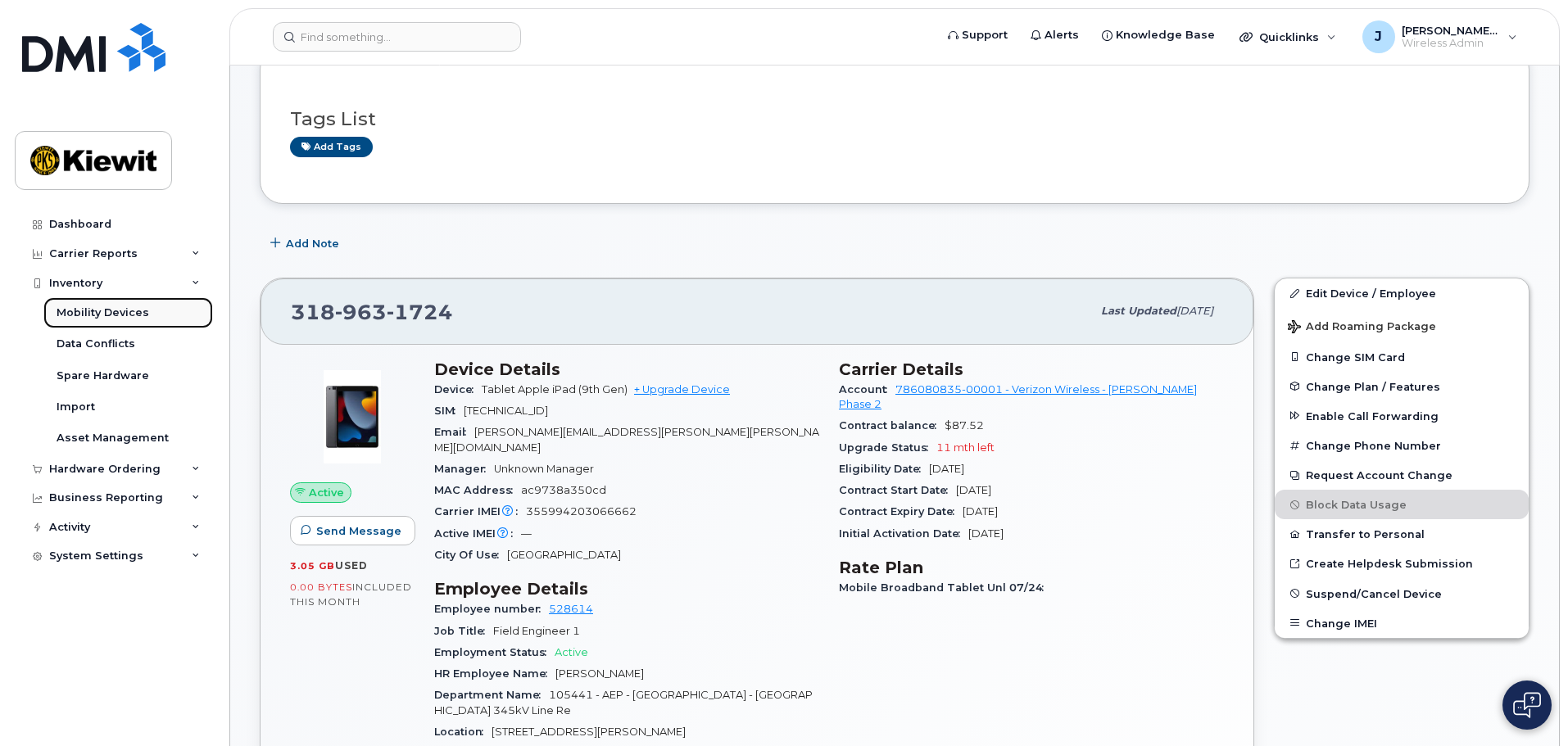
drag, startPoint x: 141, startPoint y: 312, endPoint x: 158, endPoint y: 320, distance: 18.8
click at [141, 314] on div "Mobility Devices" at bounding box center [103, 313] width 93 height 15
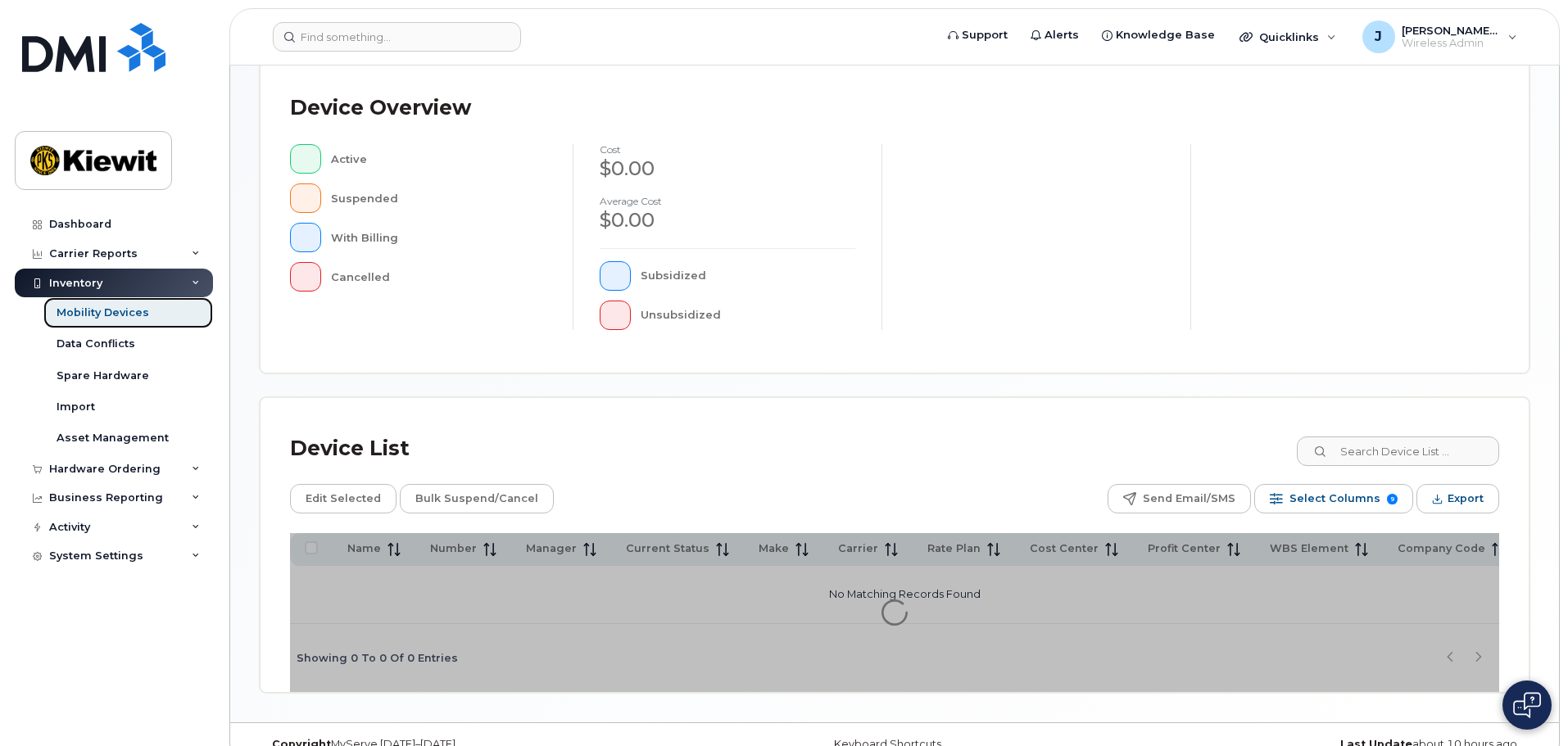
scroll to position [410, 0]
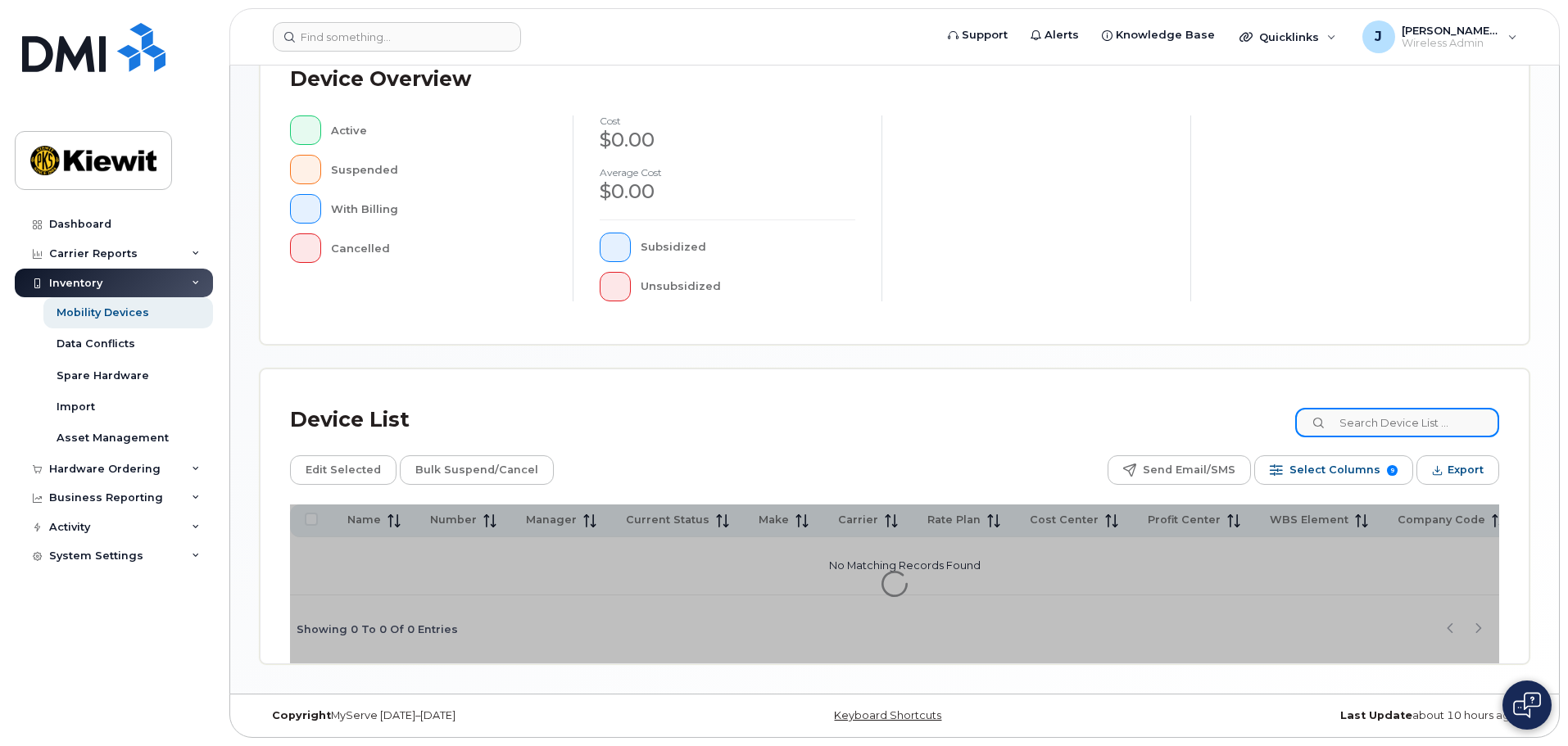
click at [1426, 429] on input at bounding box center [1397, 422] width 204 height 29
type input "4"
type input "105441"
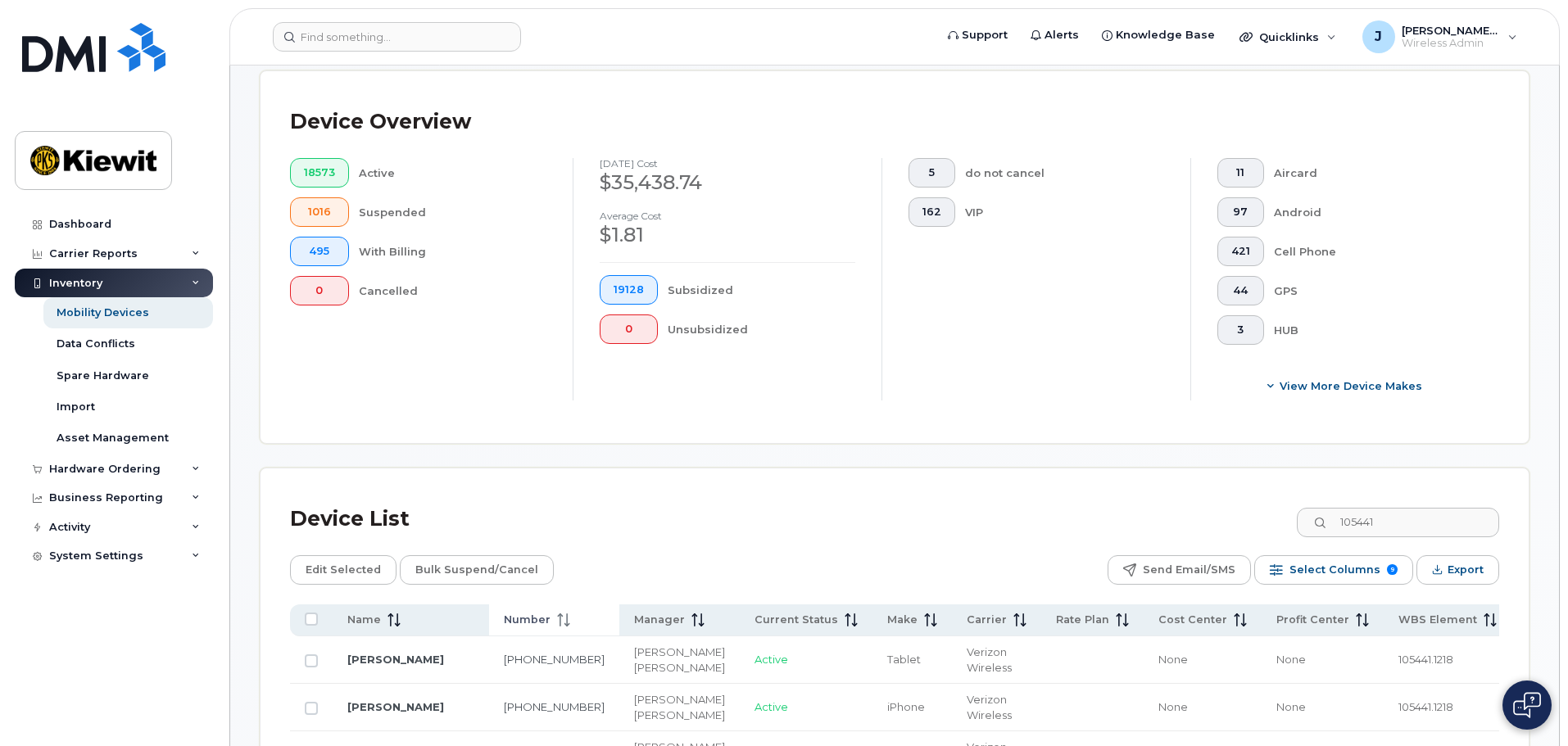
click at [504, 613] on span "Number" at bounding box center [527, 620] width 46 height 15
click at [557, 614] on icon at bounding box center [563, 620] width 13 height 13
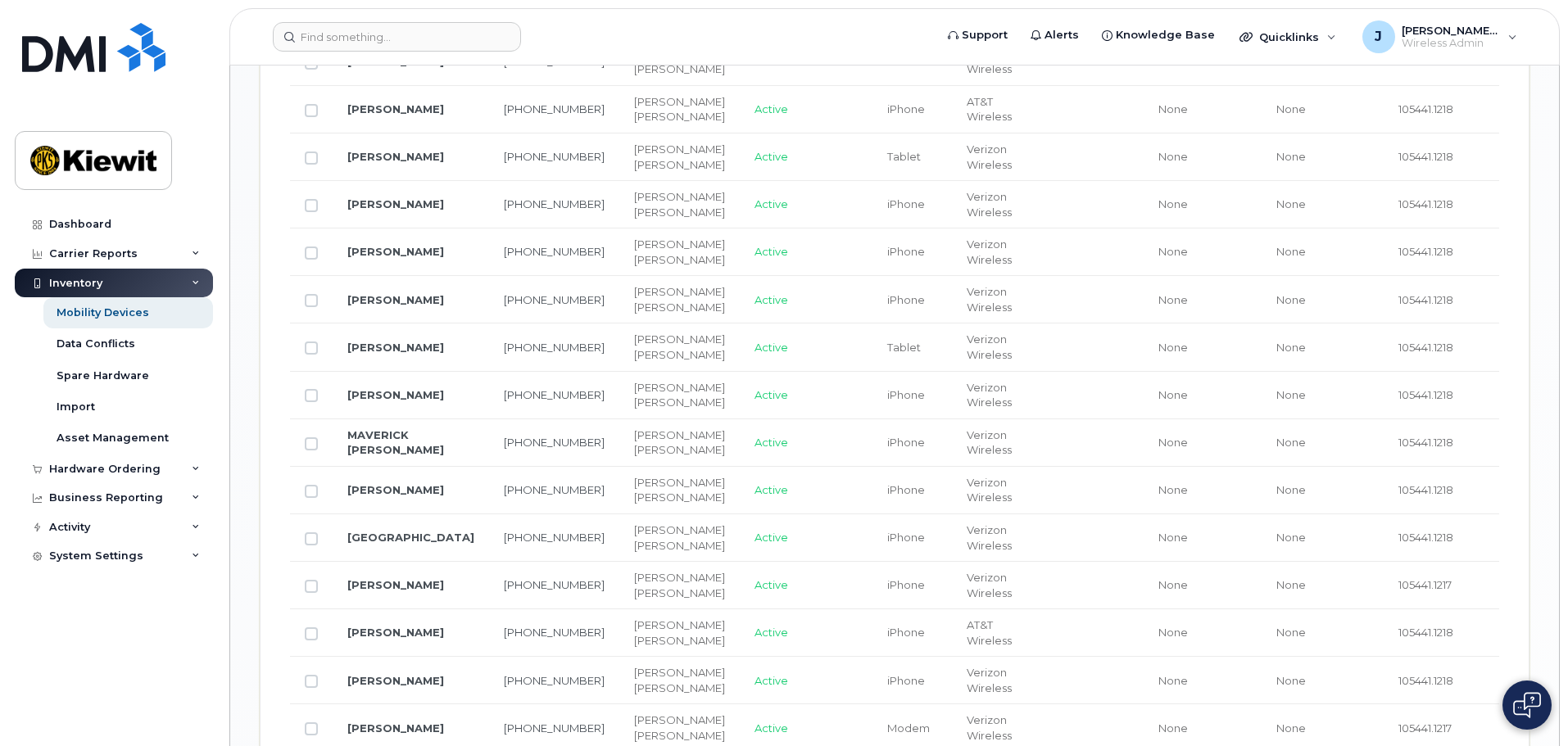
scroll to position [1802, 0]
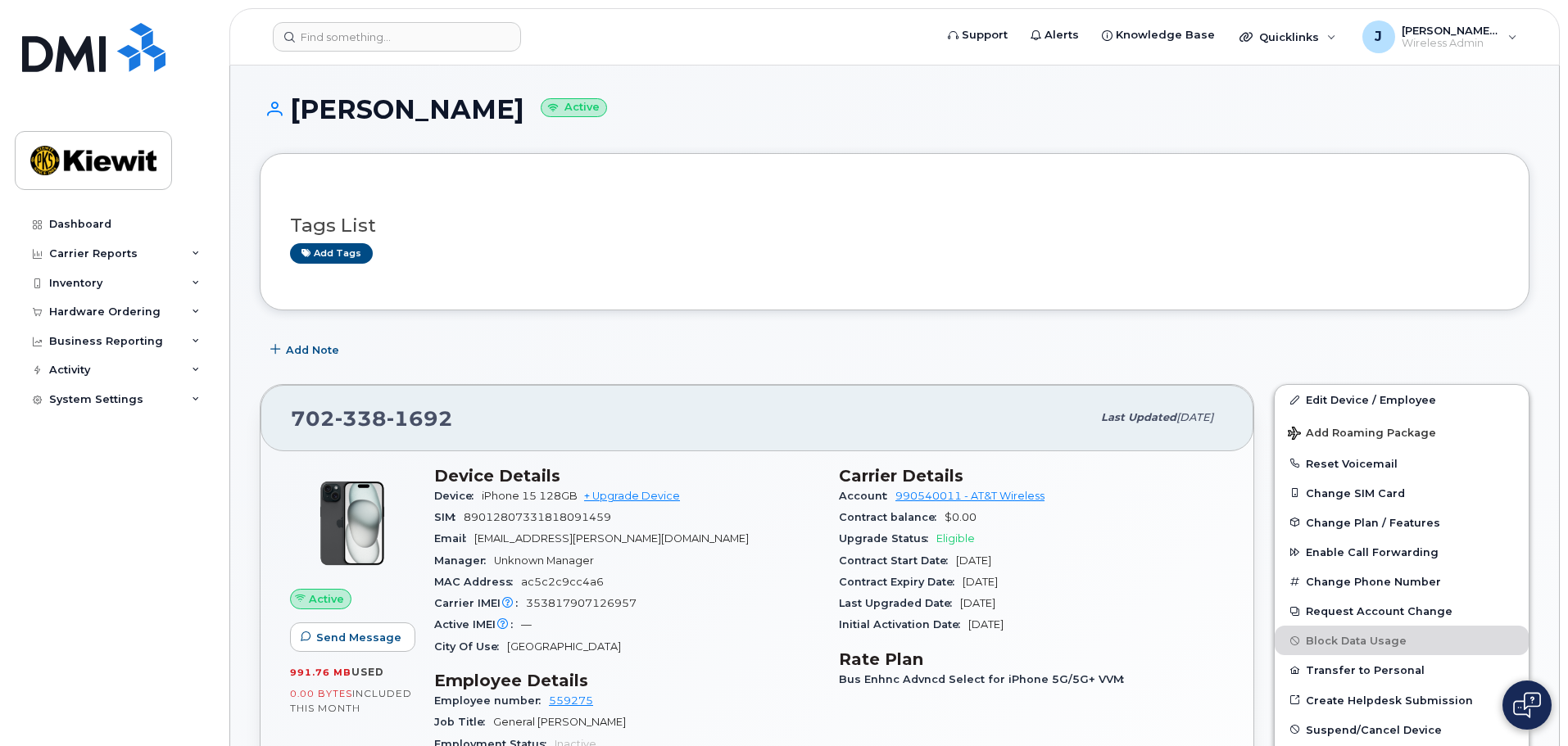
click at [769, 533] on div "Email [EMAIL_ADDRESS][PERSON_NAME][DOMAIN_NAME]" at bounding box center [627, 539] width 385 height 21
click at [175, 319] on div "Hardware Ordering" at bounding box center [114, 312] width 198 height 29
click at [163, 311] on div "Hardware Ordering" at bounding box center [114, 312] width 198 height 29
click at [158, 315] on div "Hardware Ordering" at bounding box center [114, 312] width 198 height 29
click at [168, 278] on div "Inventory" at bounding box center [114, 283] width 198 height 29
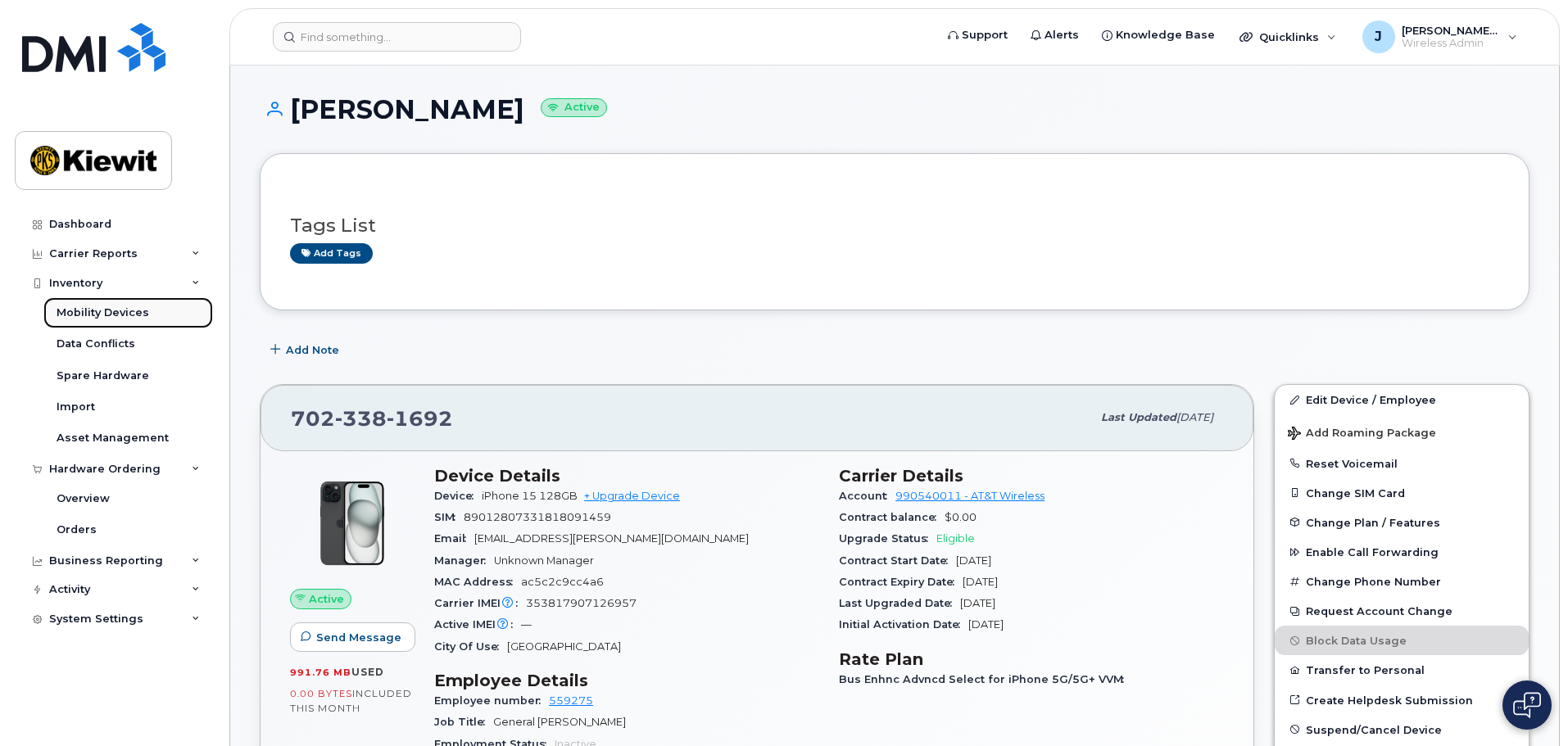
click at [123, 312] on div "Mobility Devices" at bounding box center [103, 313] width 93 height 15
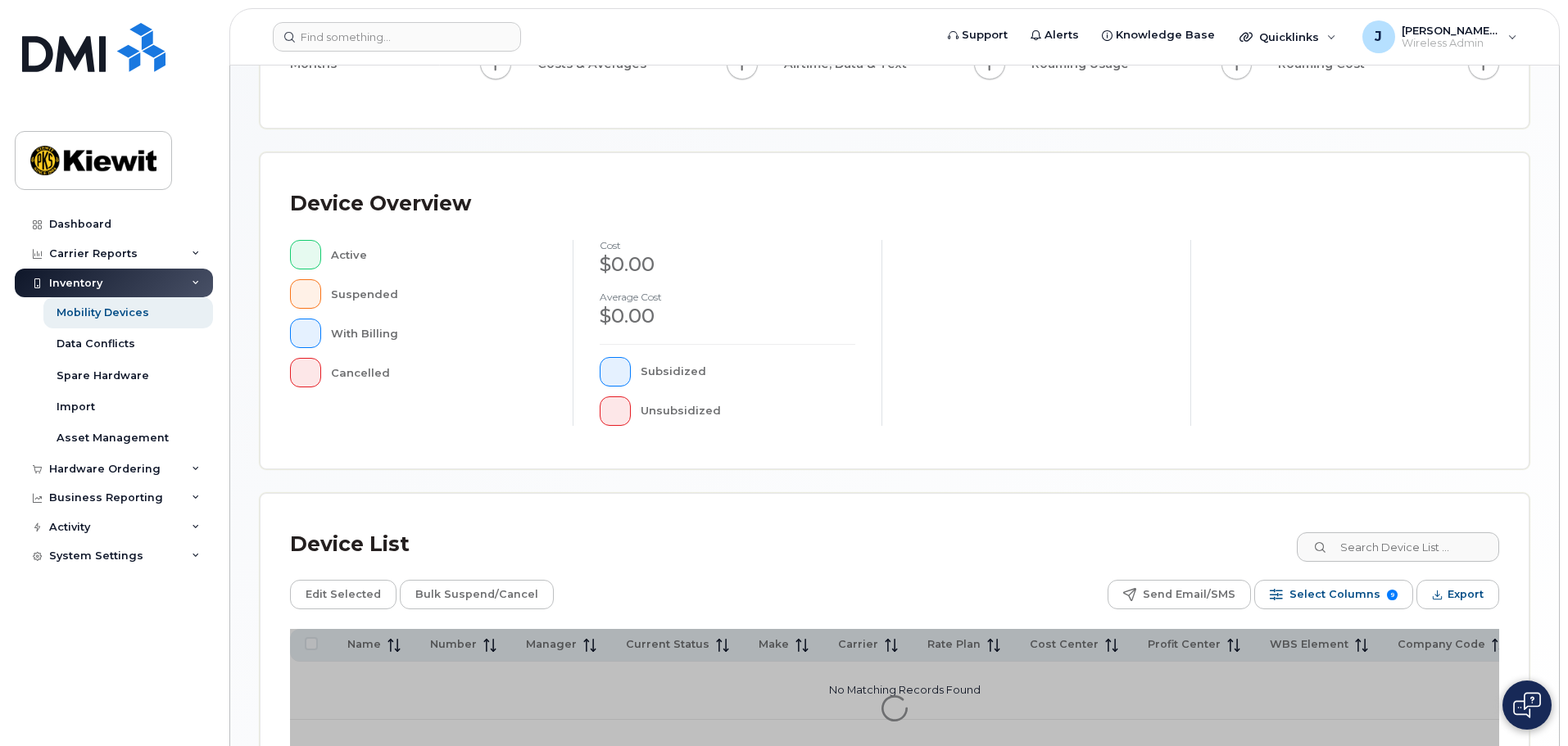
scroll to position [410, 0]
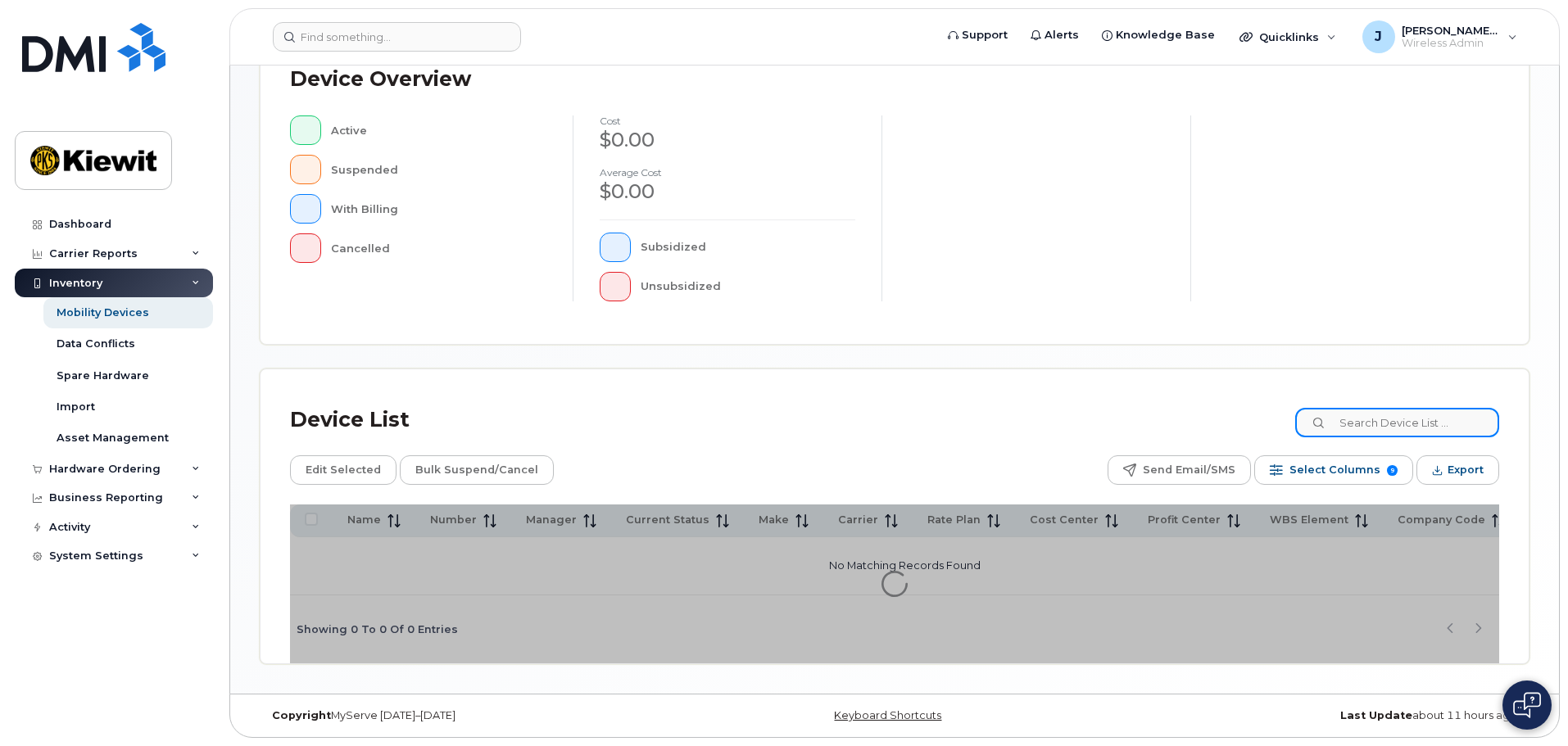
click at [1388, 414] on input at bounding box center [1397, 422] width 204 height 29
type input "105441"
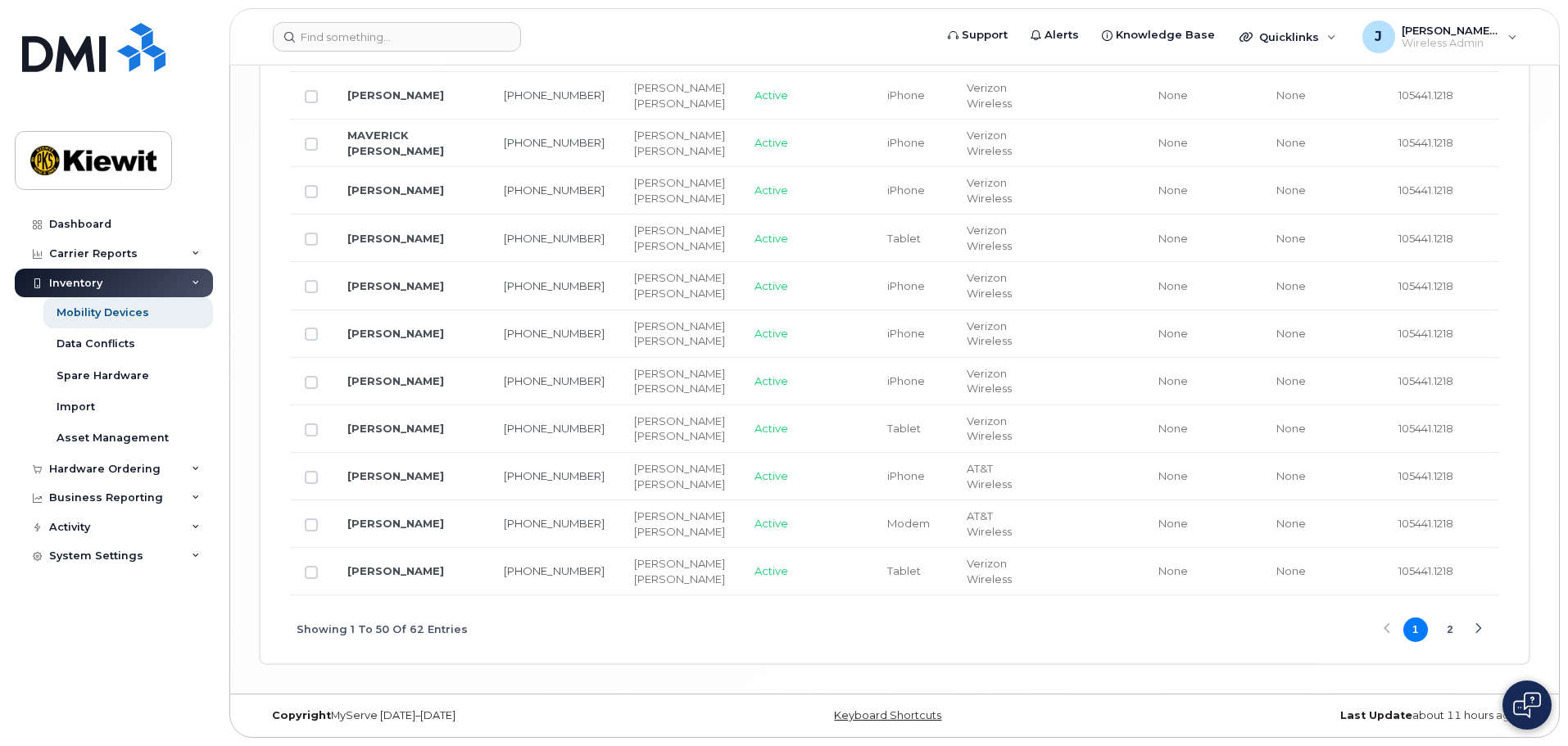
scroll to position [4343, 0]
click at [1454, 626] on button "2" at bounding box center [1450, 630] width 25 height 25
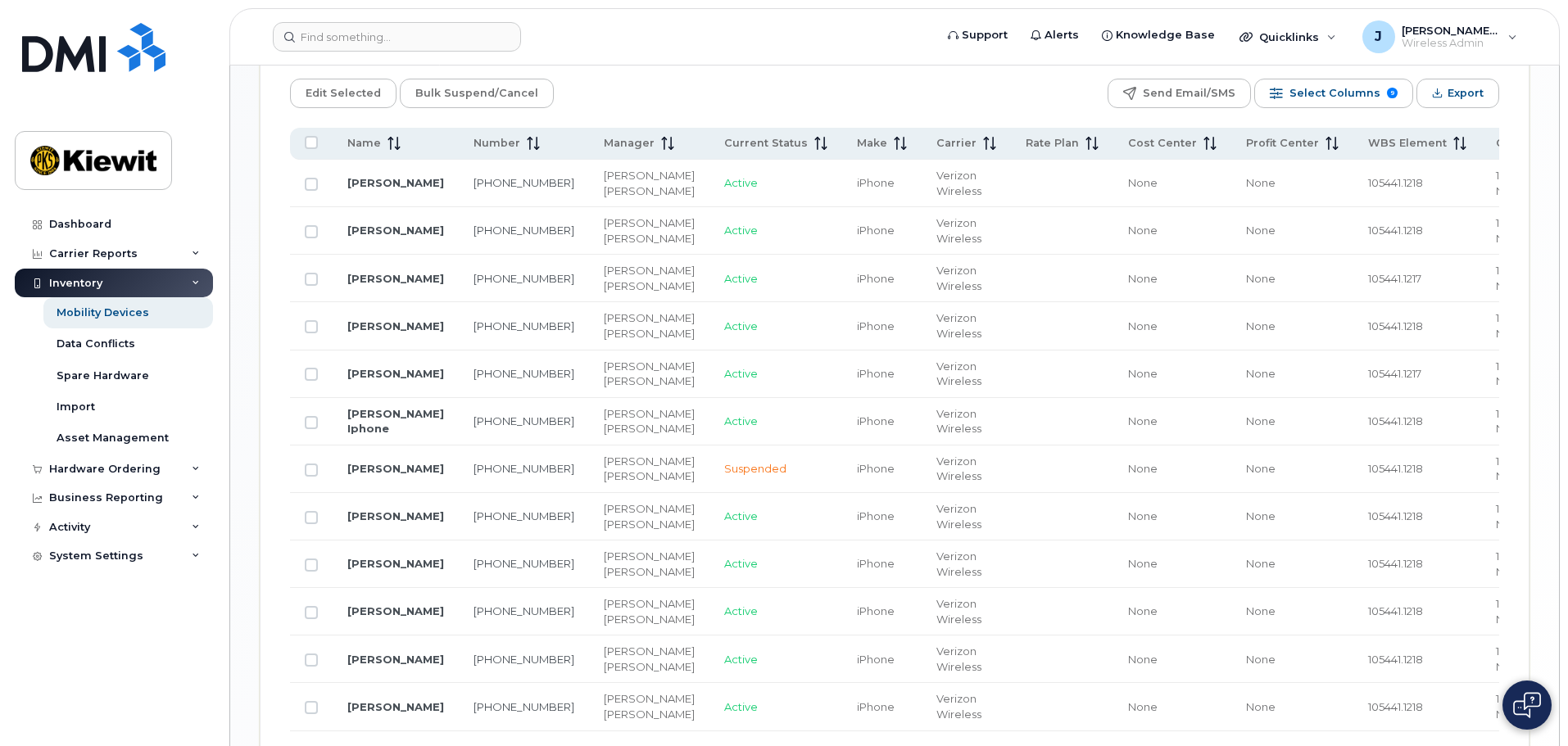
scroll to position [1378, 0]
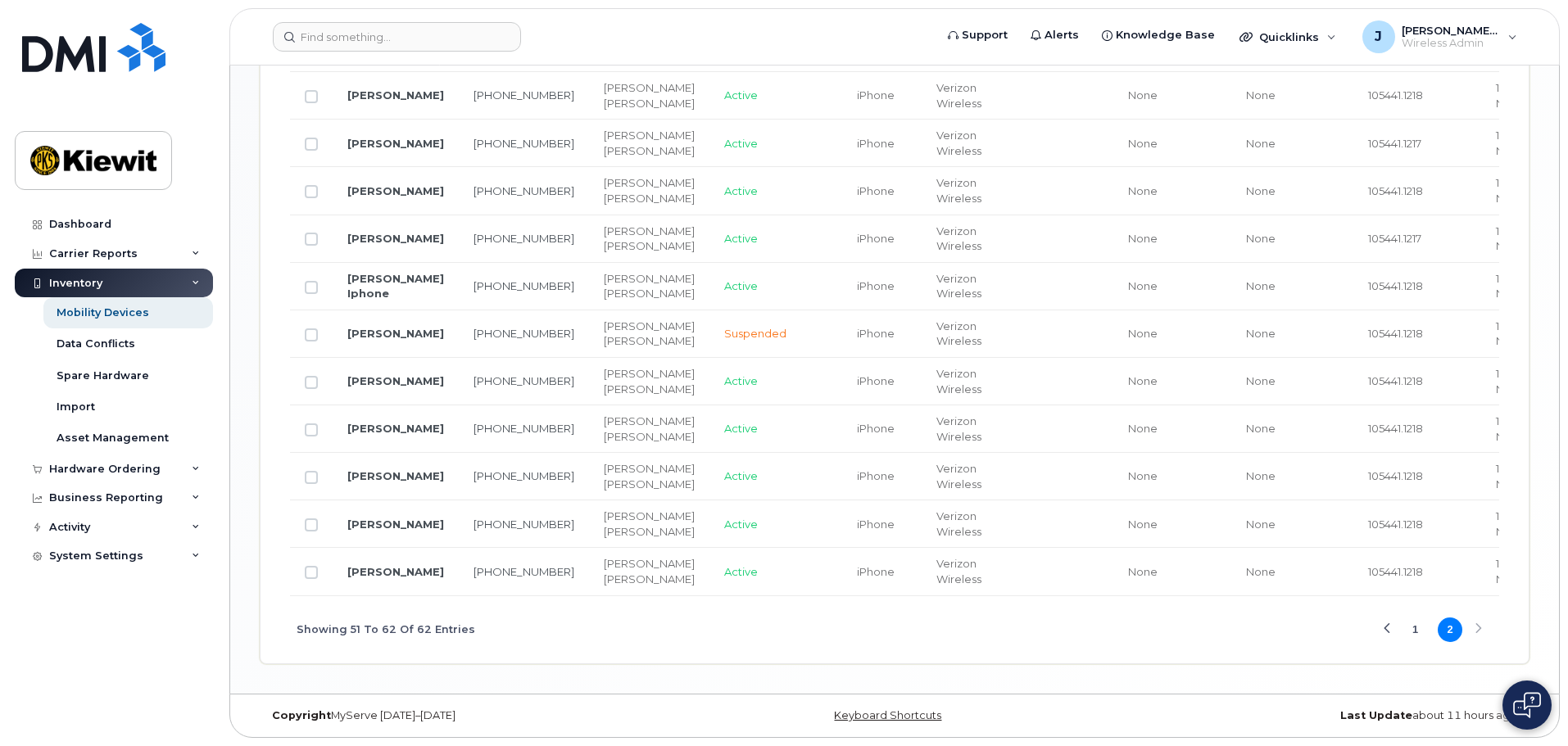
click at [1416, 639] on button "1" at bounding box center [1416, 630] width 25 height 25
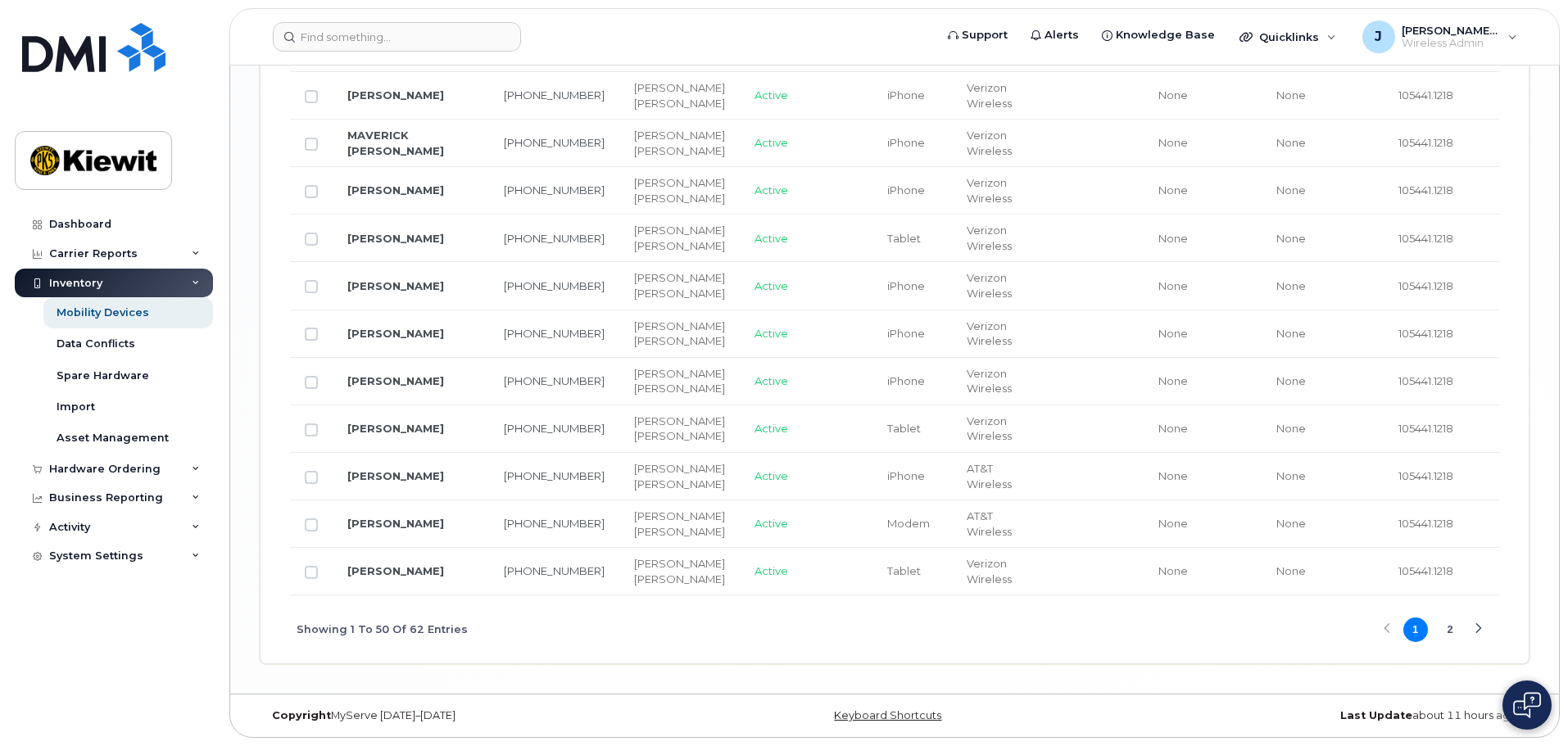
scroll to position [4343, 0]
drag, startPoint x: 784, startPoint y: 628, endPoint x: 750, endPoint y: 632, distance: 34.2
click at [784, 628] on div "Showing 1 To 50 Of 62 Entries 1 2" at bounding box center [894, 629] width 1210 height 68
click at [370, 388] on link "FRANK WILLIAMS" at bounding box center [396, 381] width 96 height 13
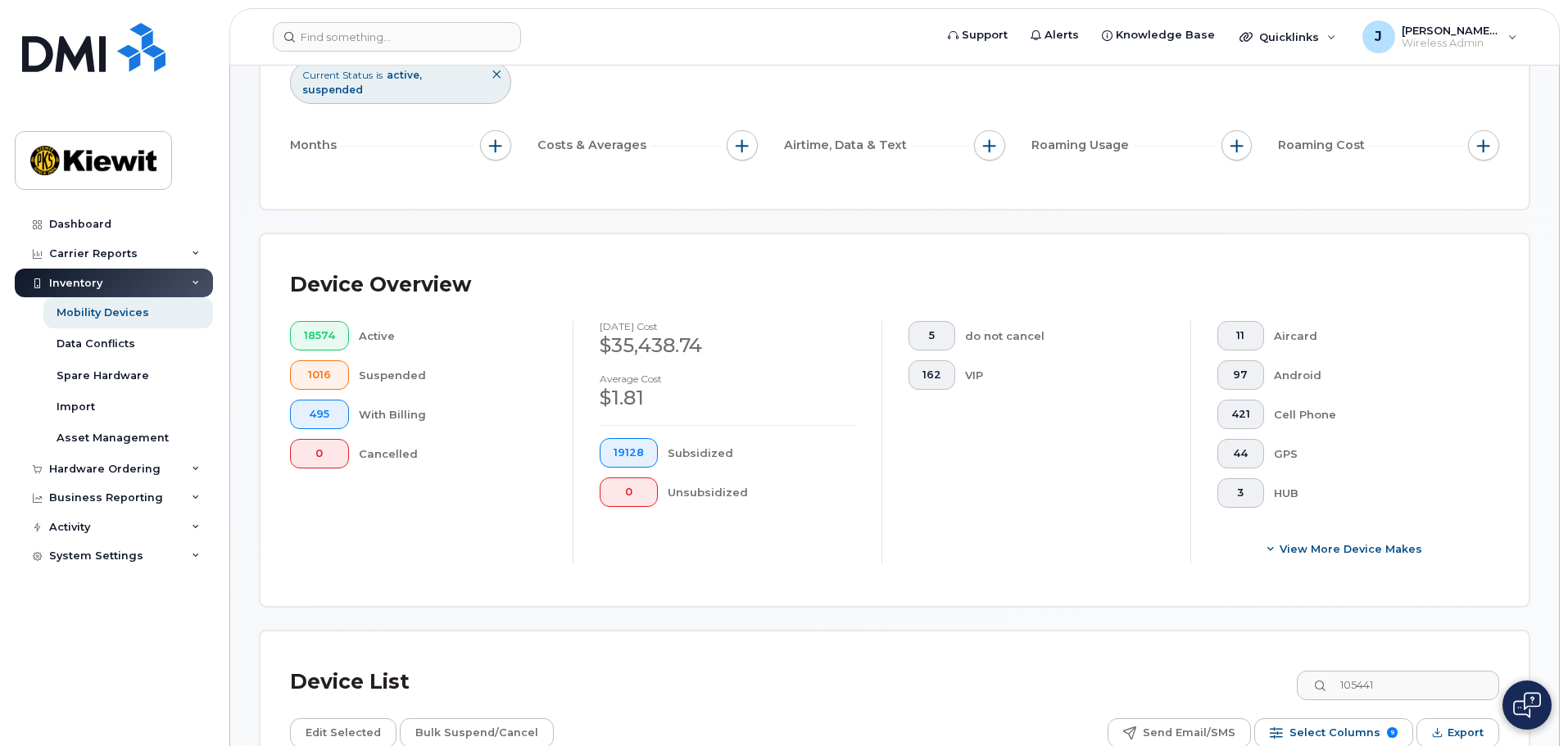
scroll to position [656, 0]
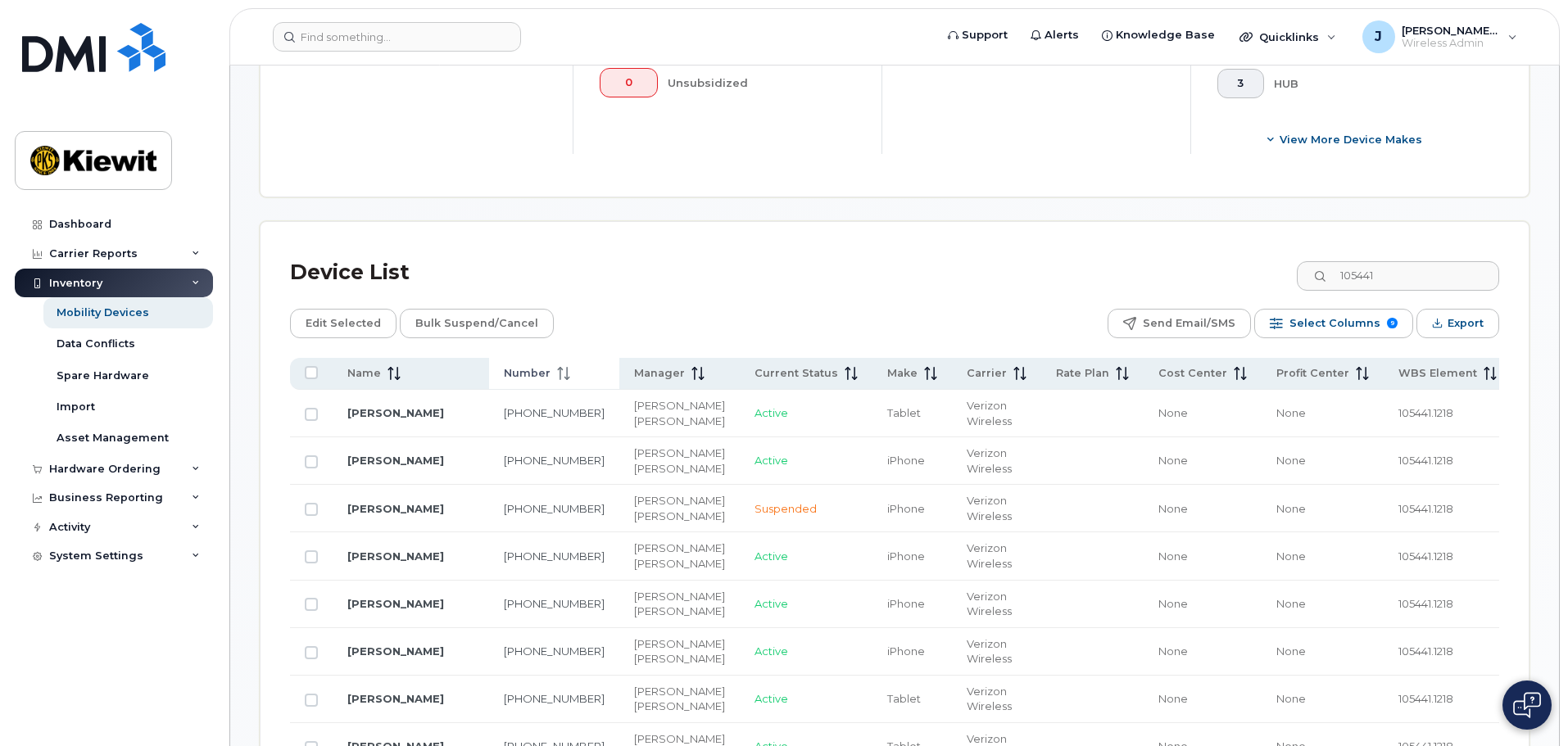
click at [504, 366] on span "Number" at bounding box center [527, 373] width 46 height 15
click at [826, 171] on div "Device Overview 18574 Active 1016 Suspended 495 With Billing 0 Cancelled August…" at bounding box center [894, 10] width 1268 height 372
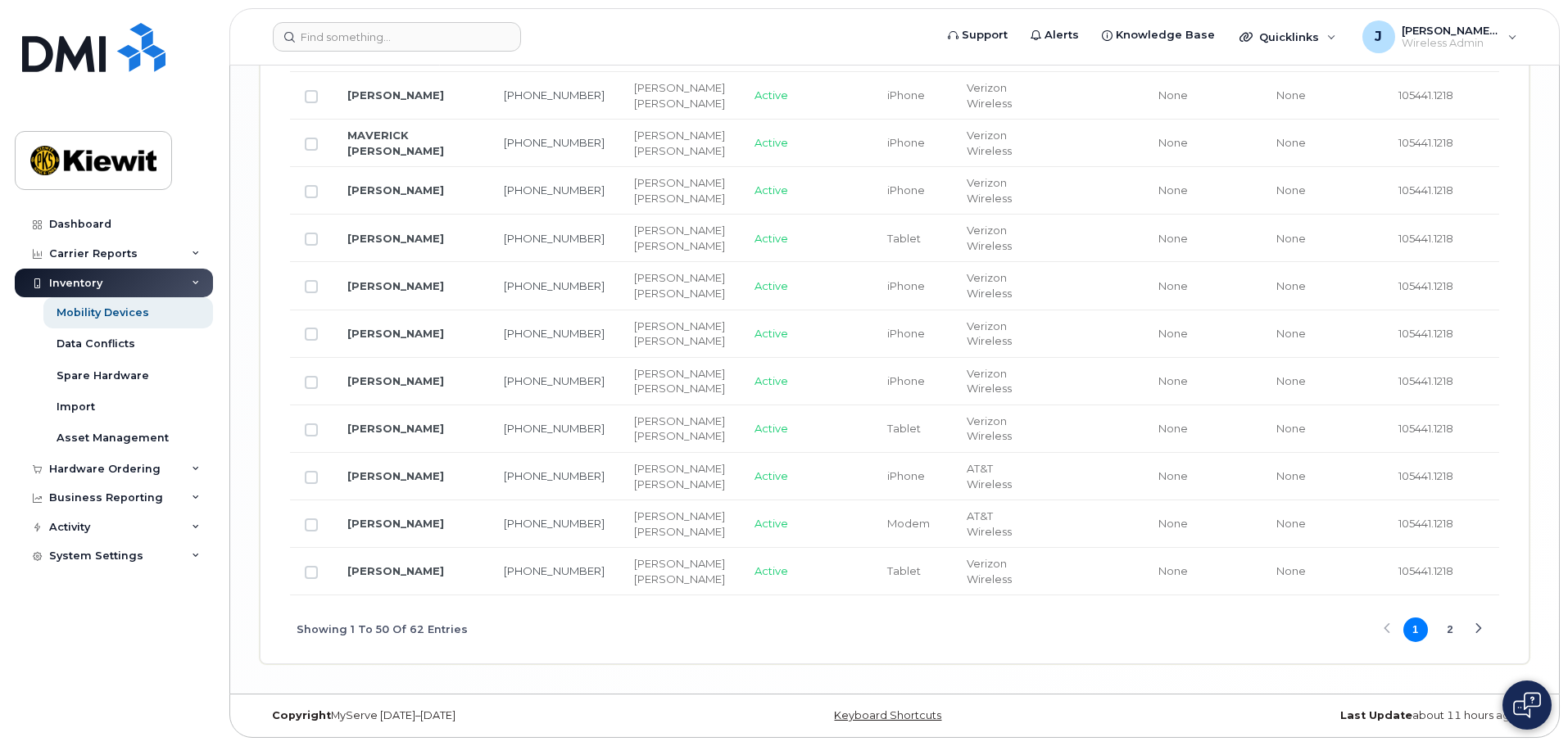
scroll to position [4343, 0]
click at [387, 470] on link "JESSICA JOHNSON" at bounding box center [396, 476] width 96 height 13
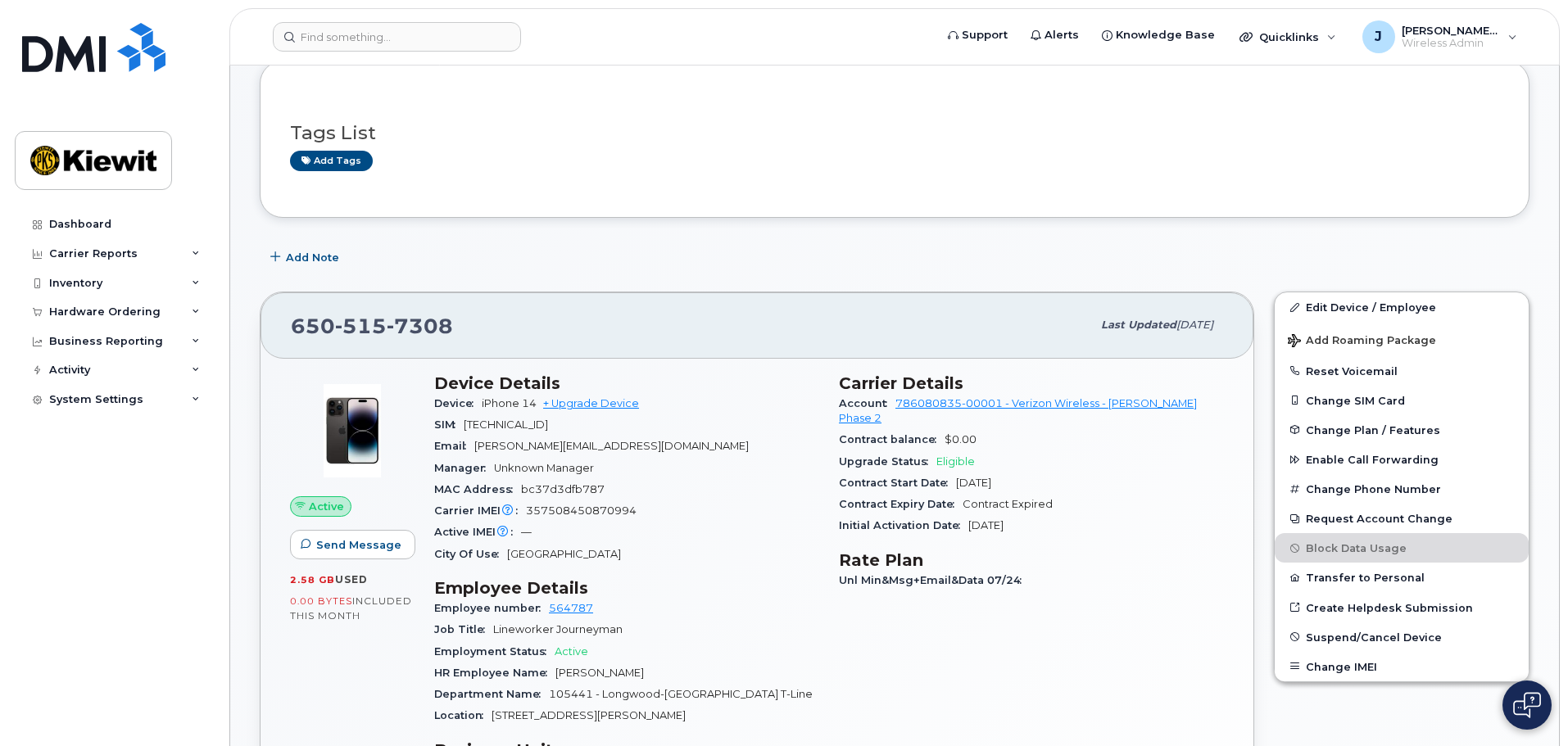
scroll to position [246, 0]
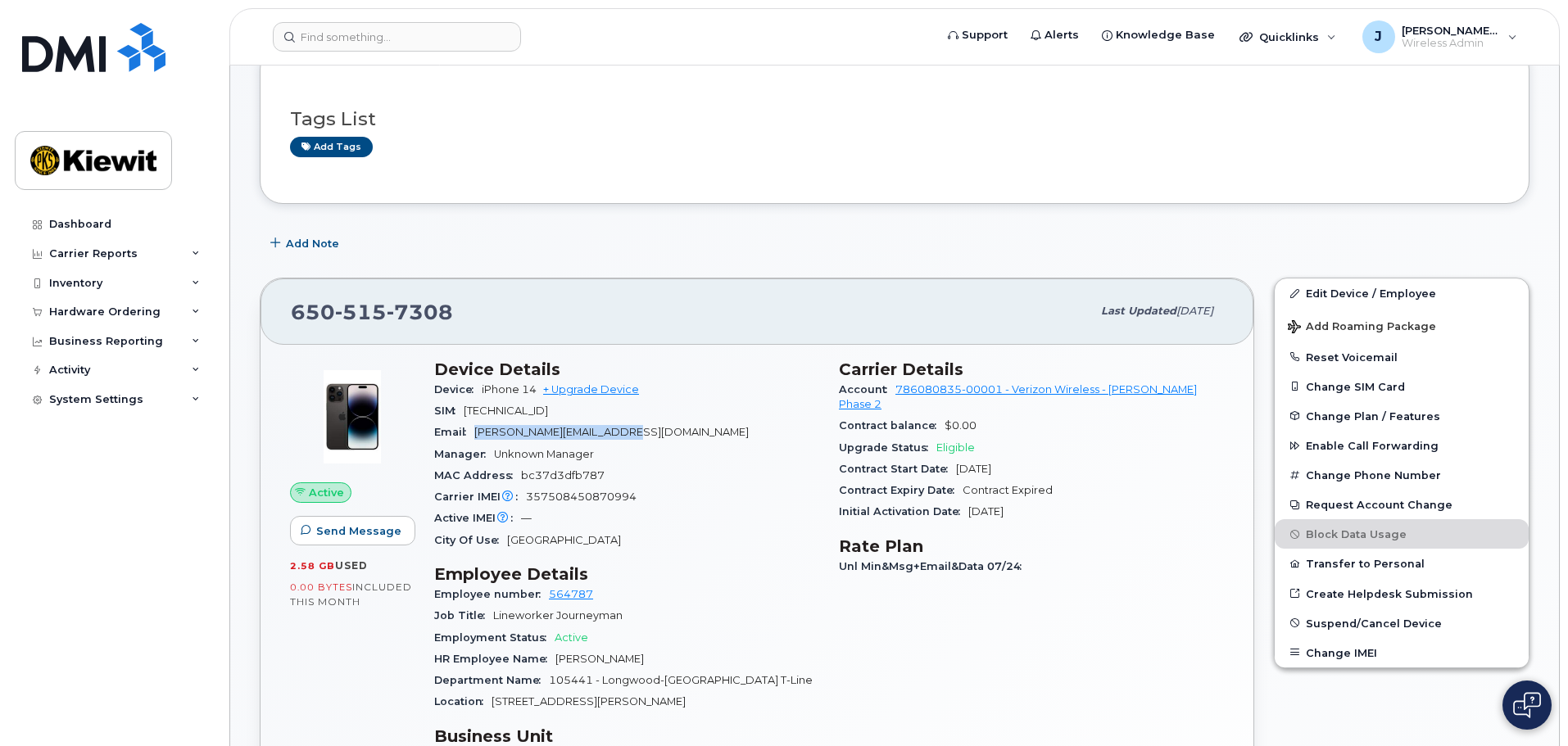
drag, startPoint x: 475, startPoint y: 422, endPoint x: 644, endPoint y: 425, distance: 169.0
click at [644, 425] on div "Email [PERSON_NAME][EMAIL_ADDRESS][DOMAIN_NAME]" at bounding box center [627, 432] width 385 height 21
click at [652, 431] on span "[PERSON_NAME][EMAIL_ADDRESS][DOMAIN_NAME]" at bounding box center [612, 432] width 275 height 12
drag, startPoint x: 677, startPoint y: 430, endPoint x: 458, endPoint y: 401, distance: 220.9
click at [457, 401] on section "Device Details Device iPhone 14 + Upgrade Device SIM [TECHNICAL_ID] Email [PERS…" at bounding box center [627, 455] width 385 height 192
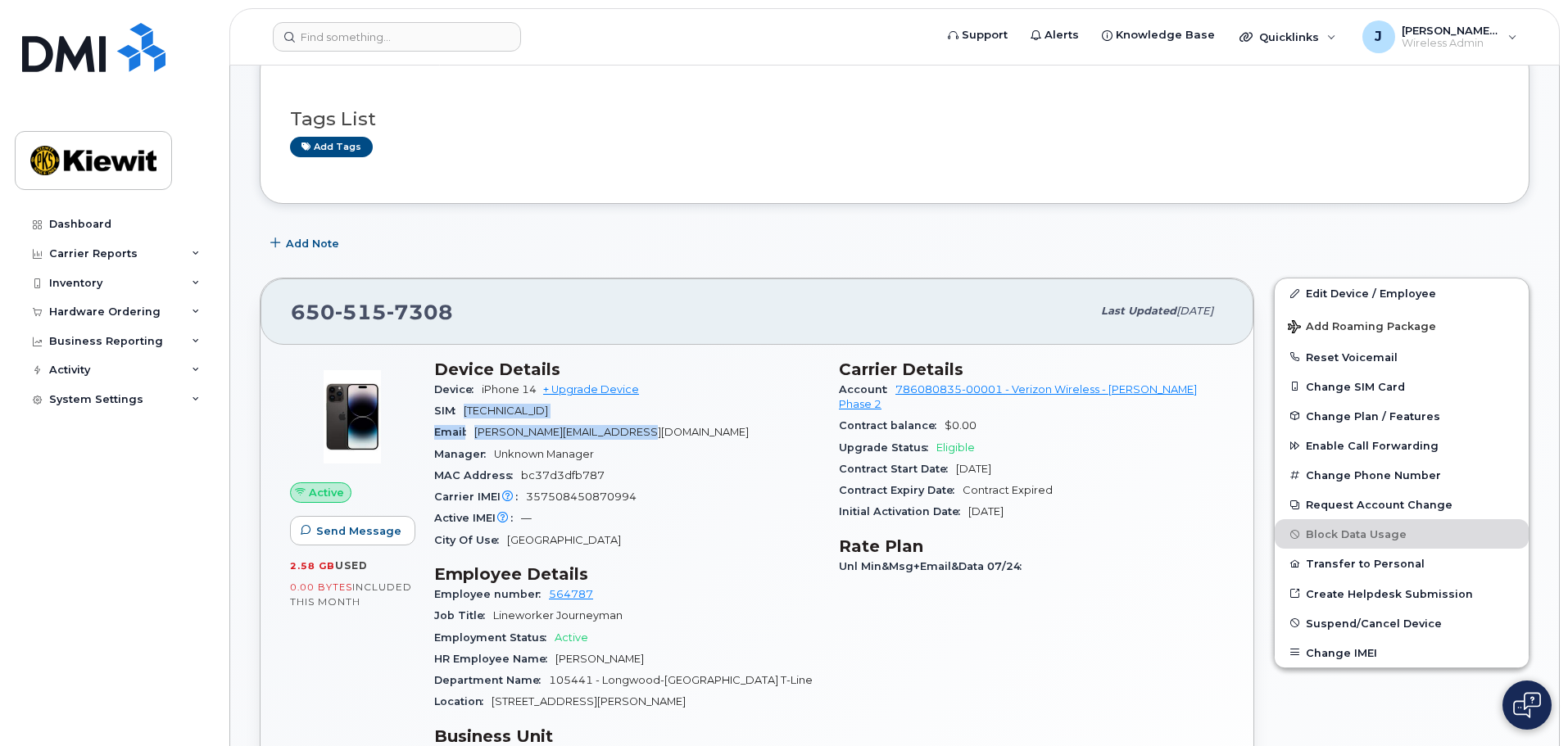
click at [472, 421] on div "SIM [TECHNICAL_ID]" at bounding box center [627, 412] width 385 height 21
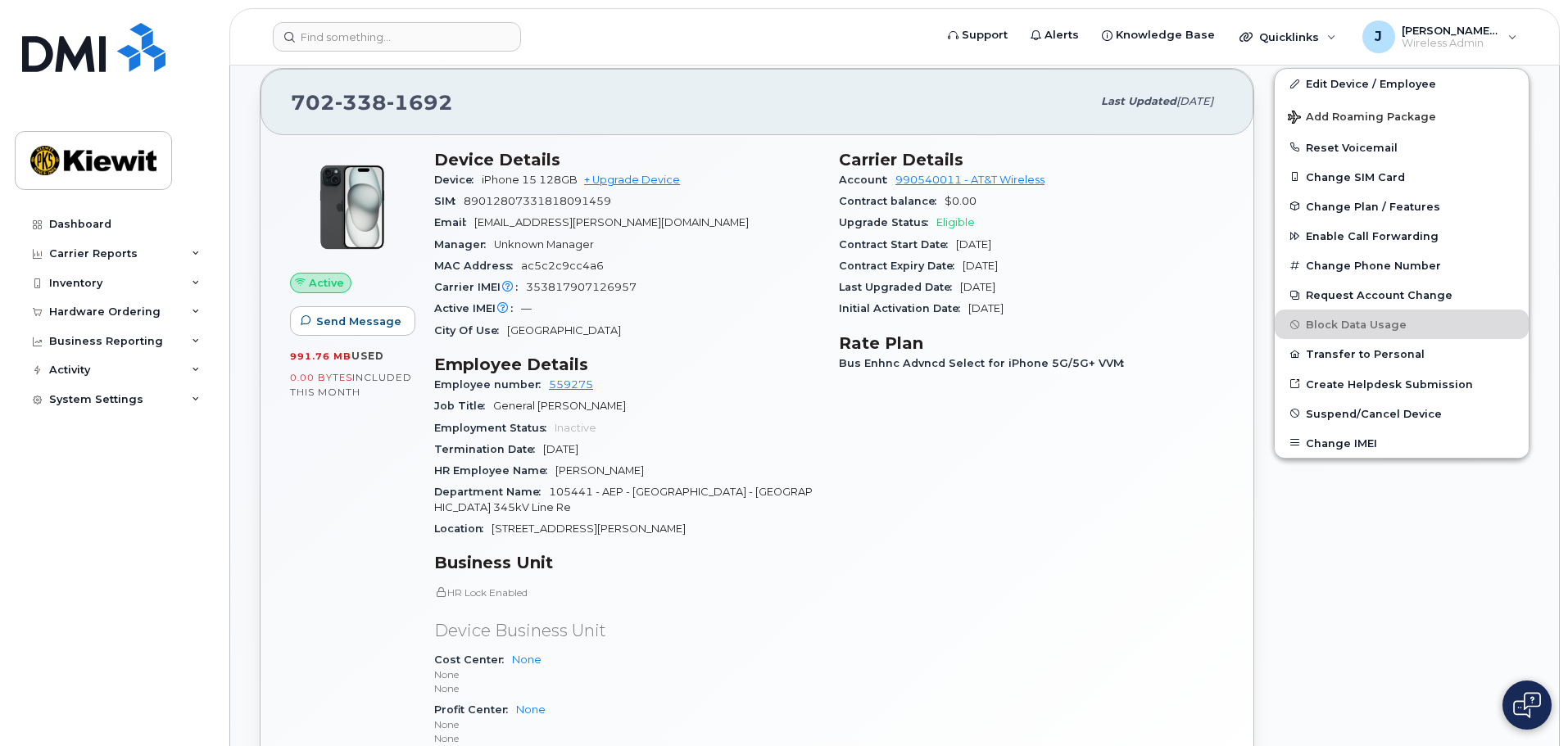
scroll to position [41, 0]
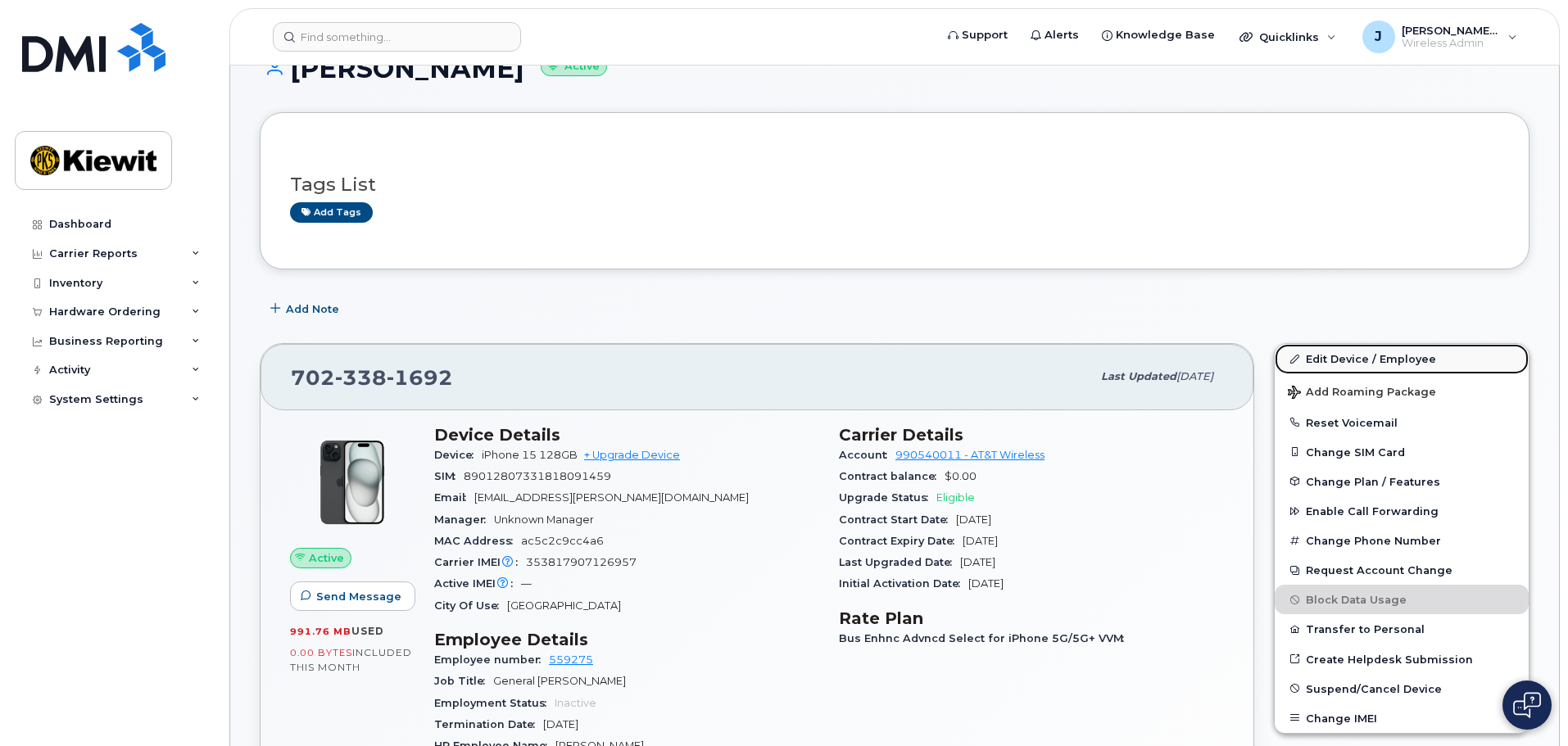
click at [1339, 365] on link "Edit Device / Employee" at bounding box center [1401, 358] width 254 height 29
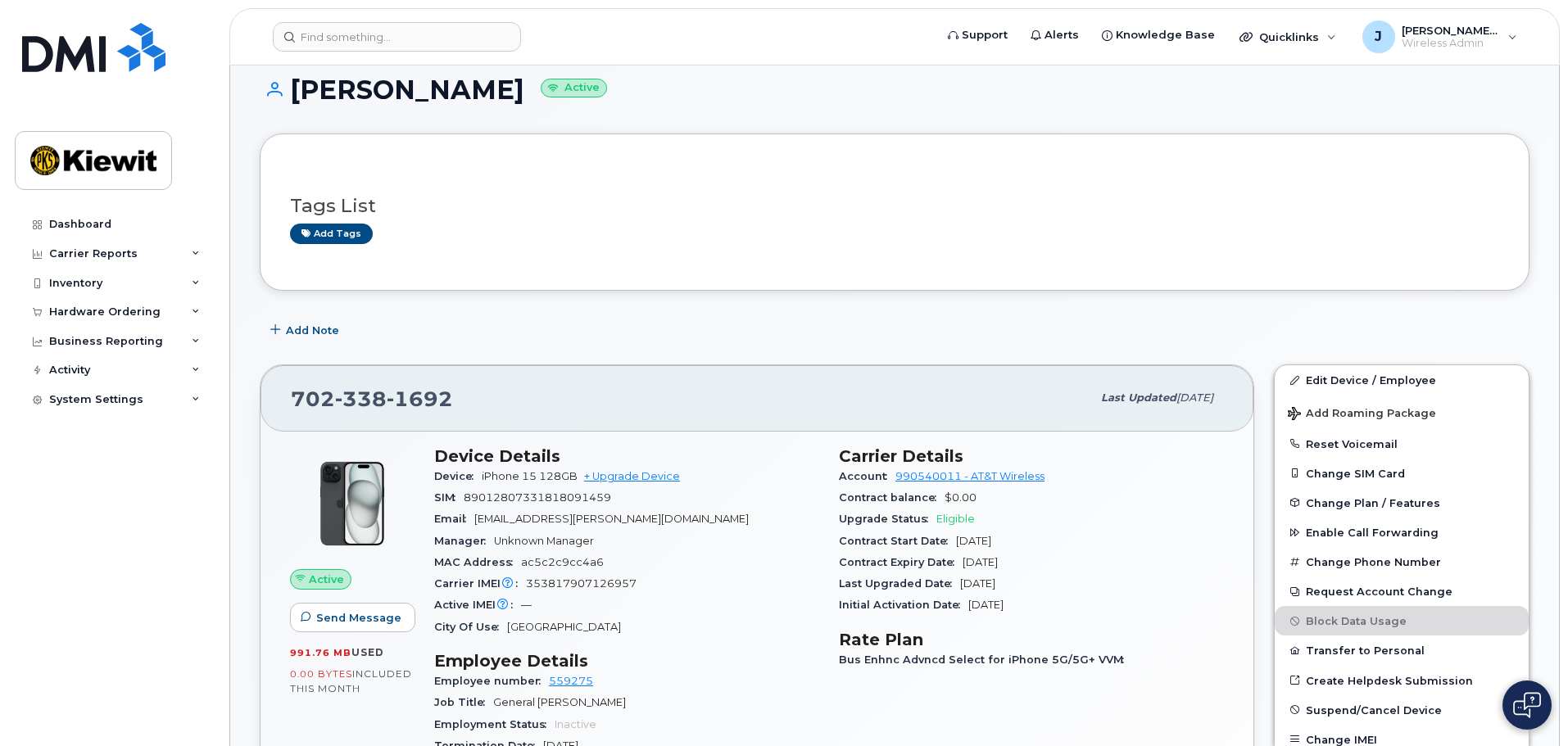
scroll to position [0, 0]
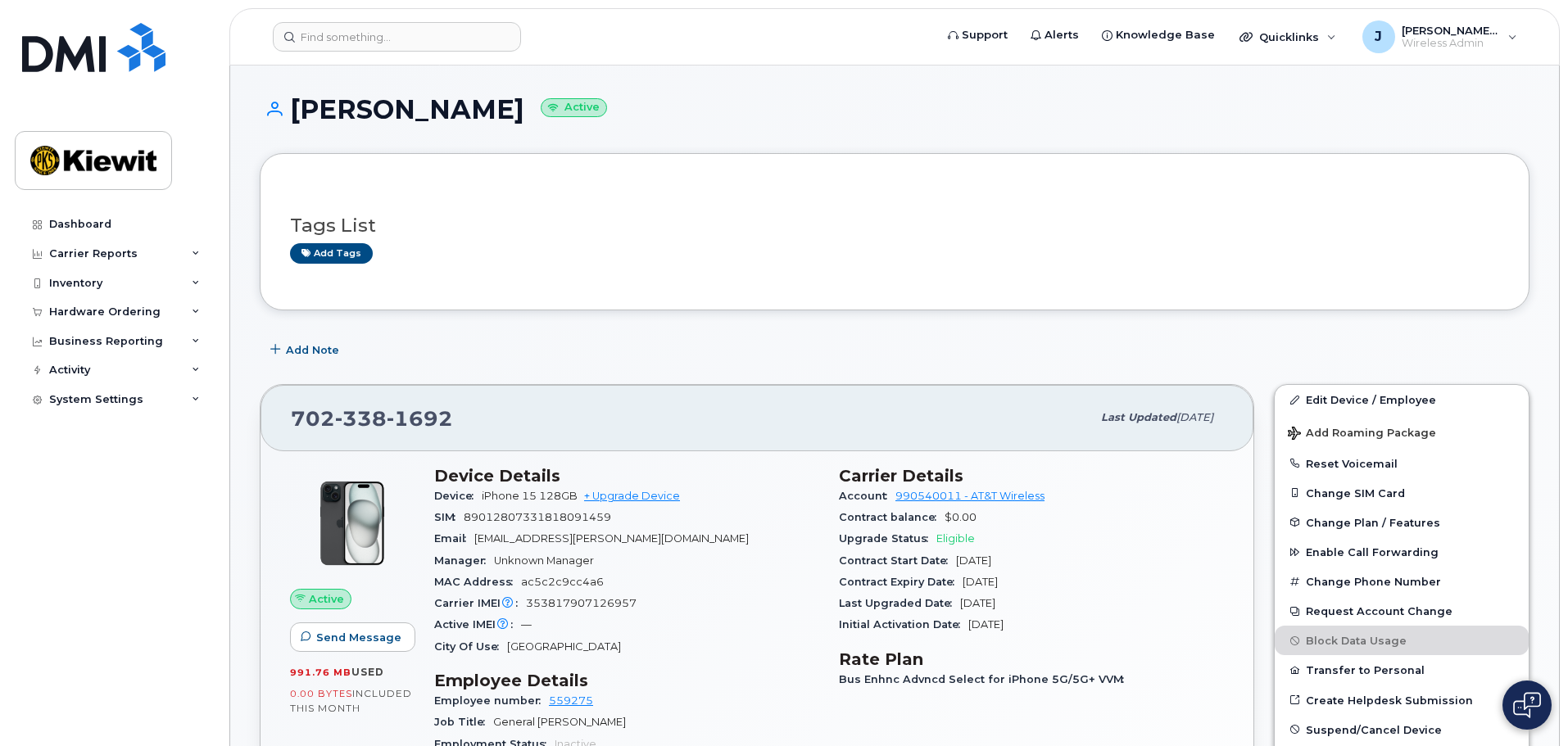
drag, startPoint x: 891, startPoint y: 328, endPoint x: 875, endPoint y: 331, distance: 16.3
click at [1284, 209] on div "Tags List Add tags" at bounding box center [894, 232] width 1210 height 63
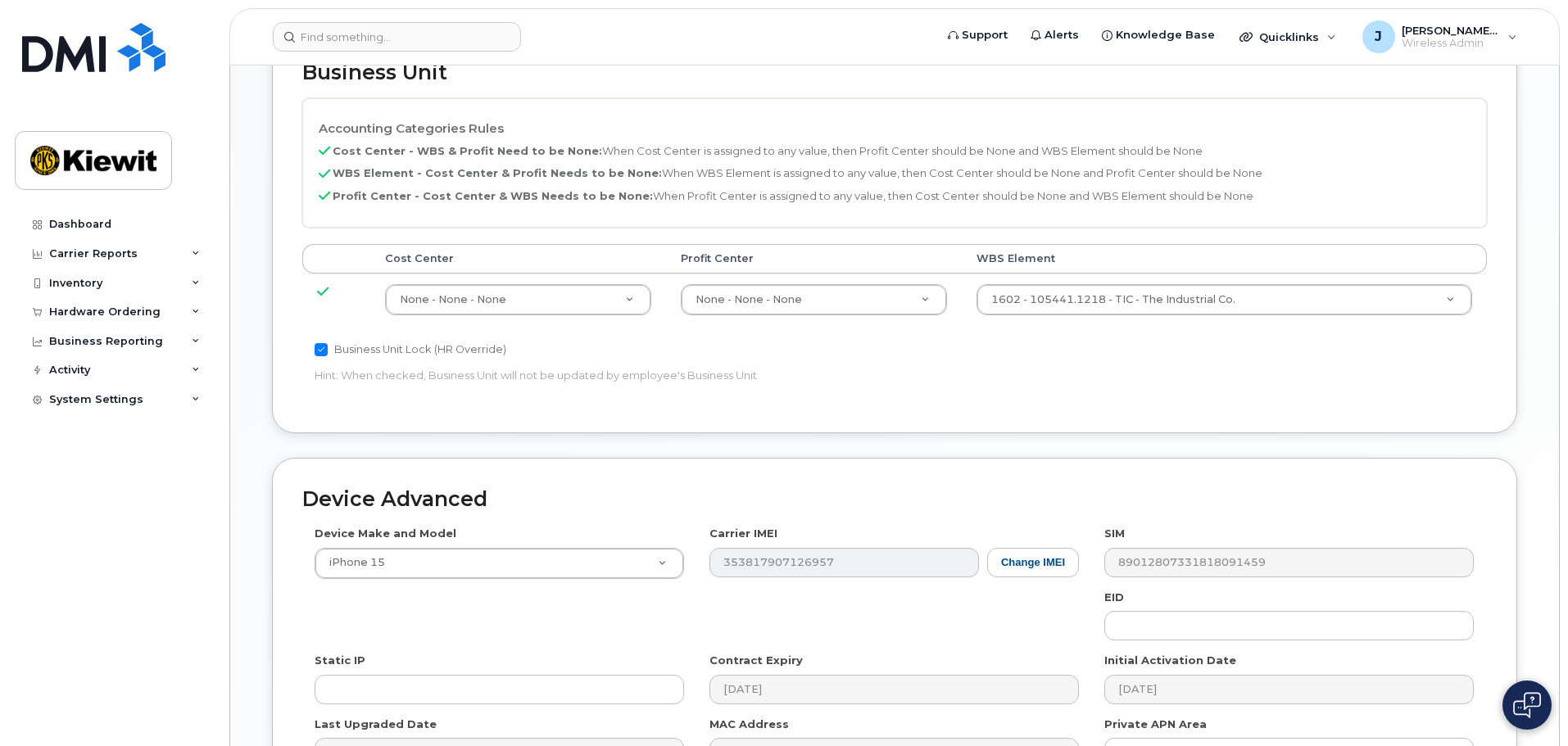
scroll to position [737, 0]
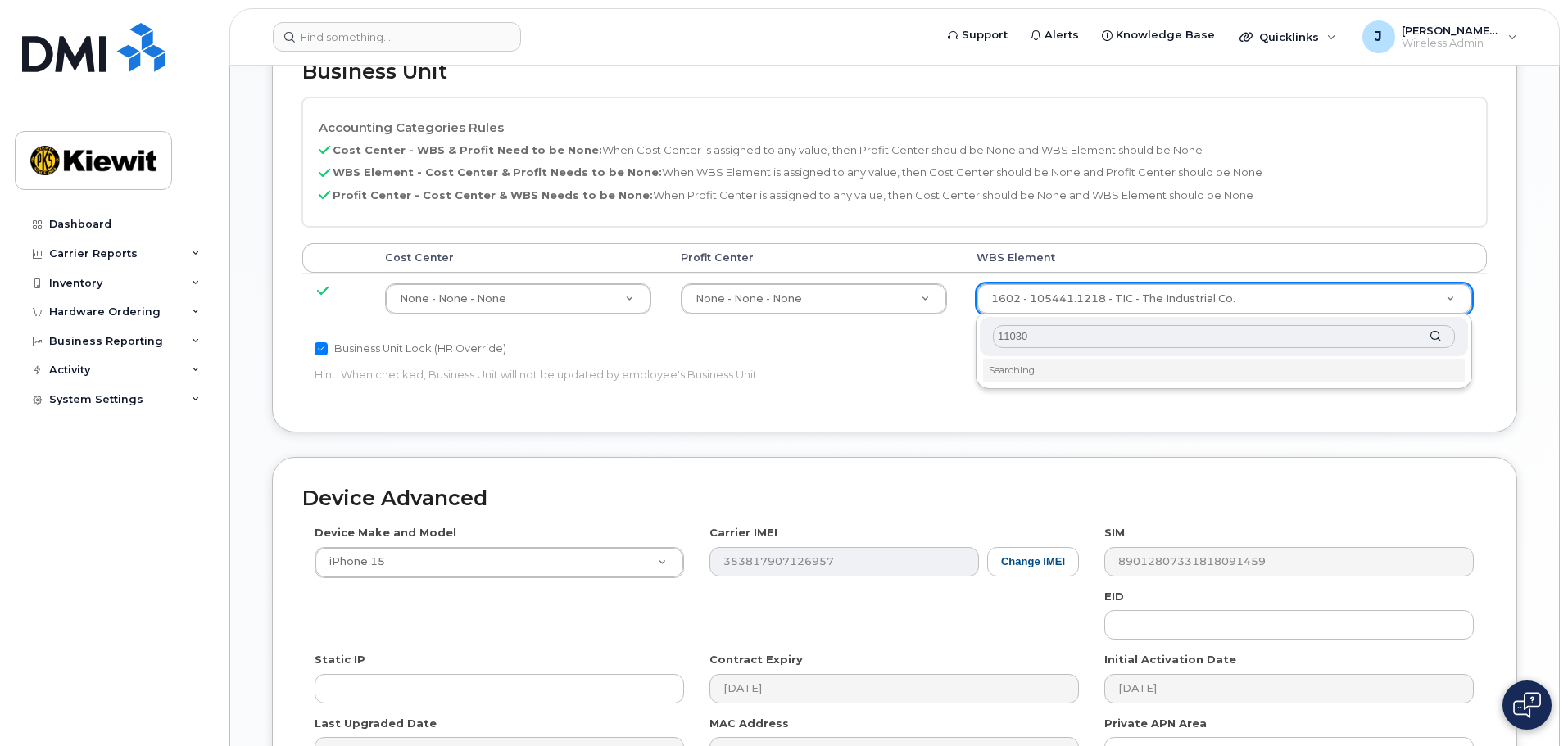
type input "110300"
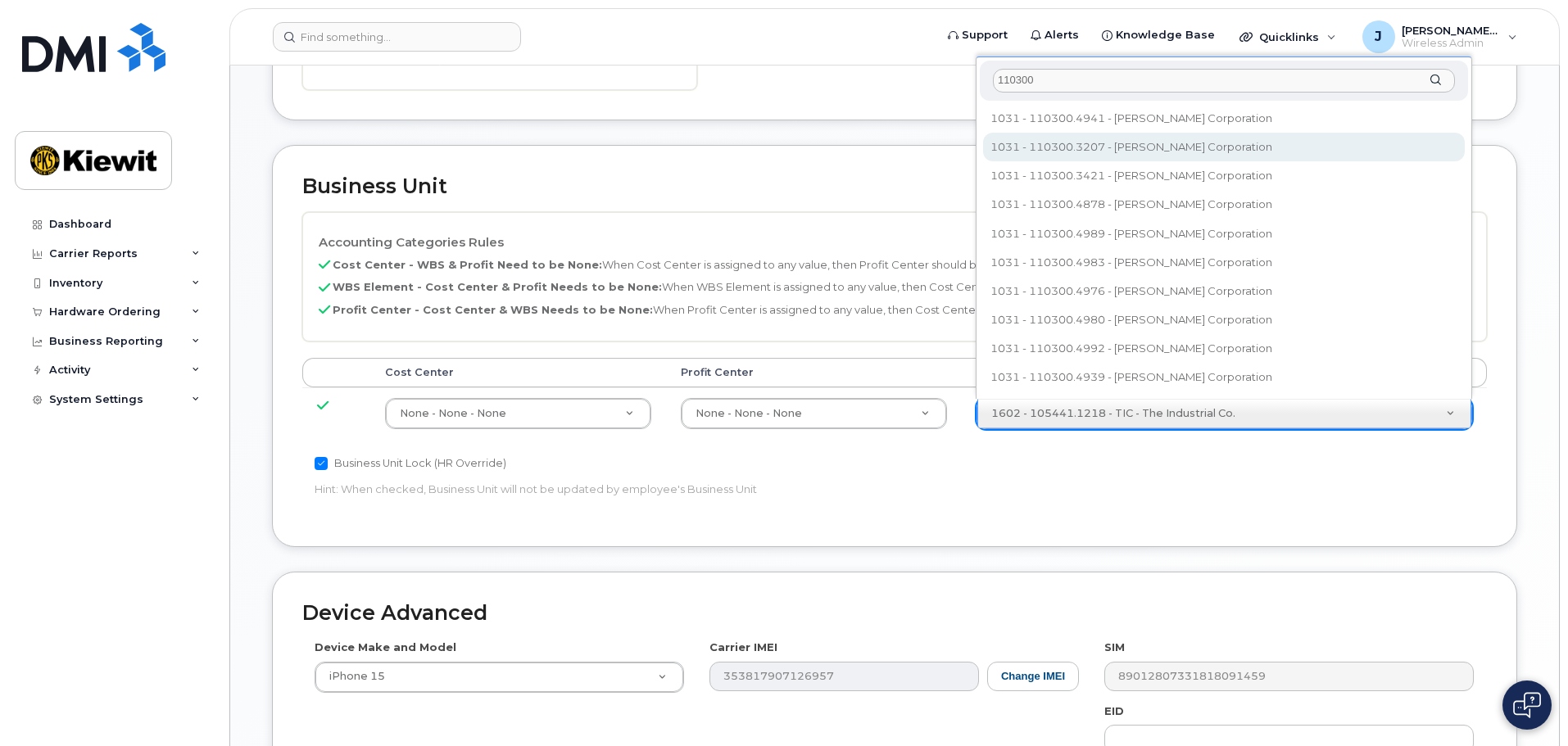
scroll to position [610, 0]
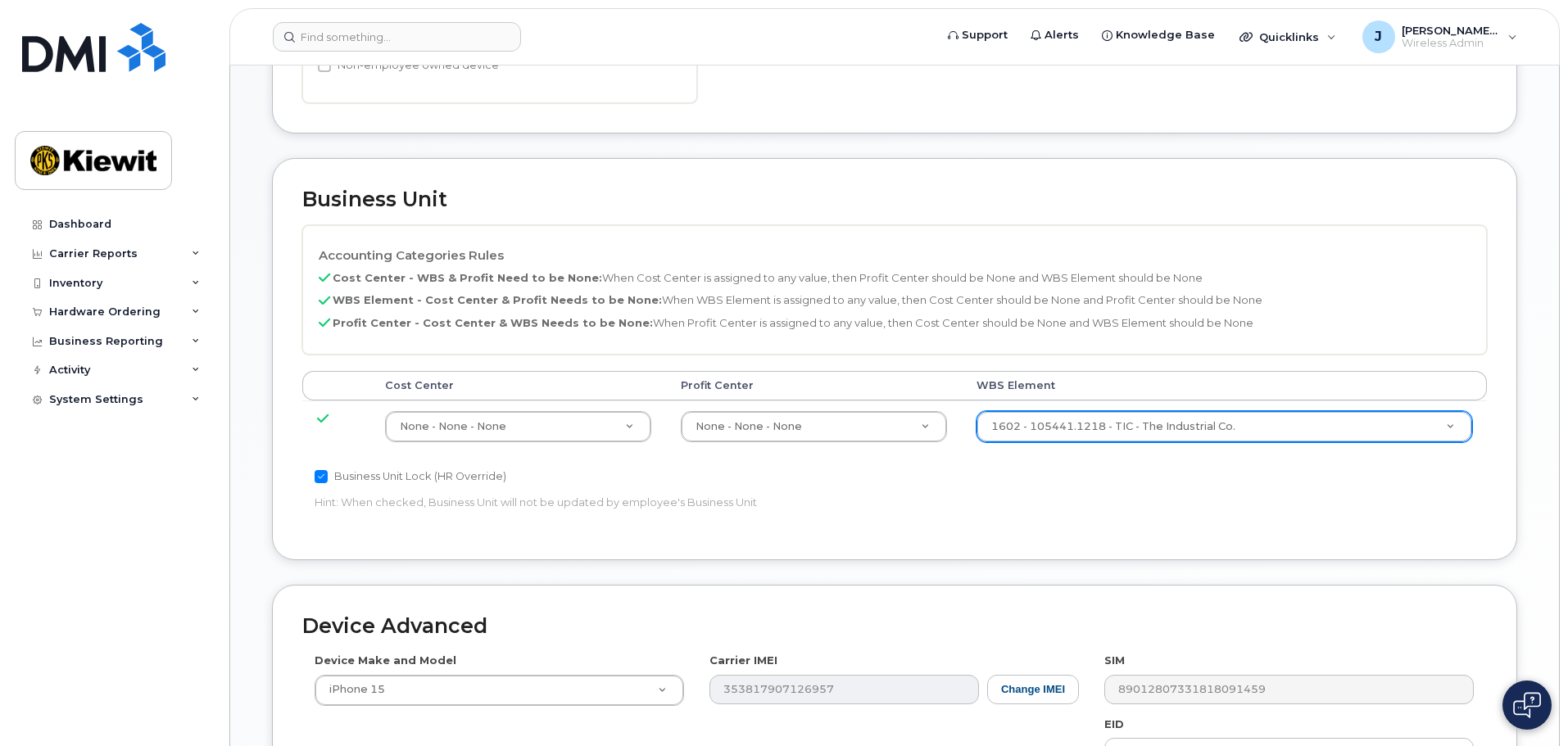
drag, startPoint x: 1151, startPoint y: 562, endPoint x: 1127, endPoint y: 577, distance: 28.3
click at [1151, 561] on div "Business Unit Accounting Categories Rules Cost Center - WBS & Profit Need to be…" at bounding box center [894, 372] width 1270 height 428
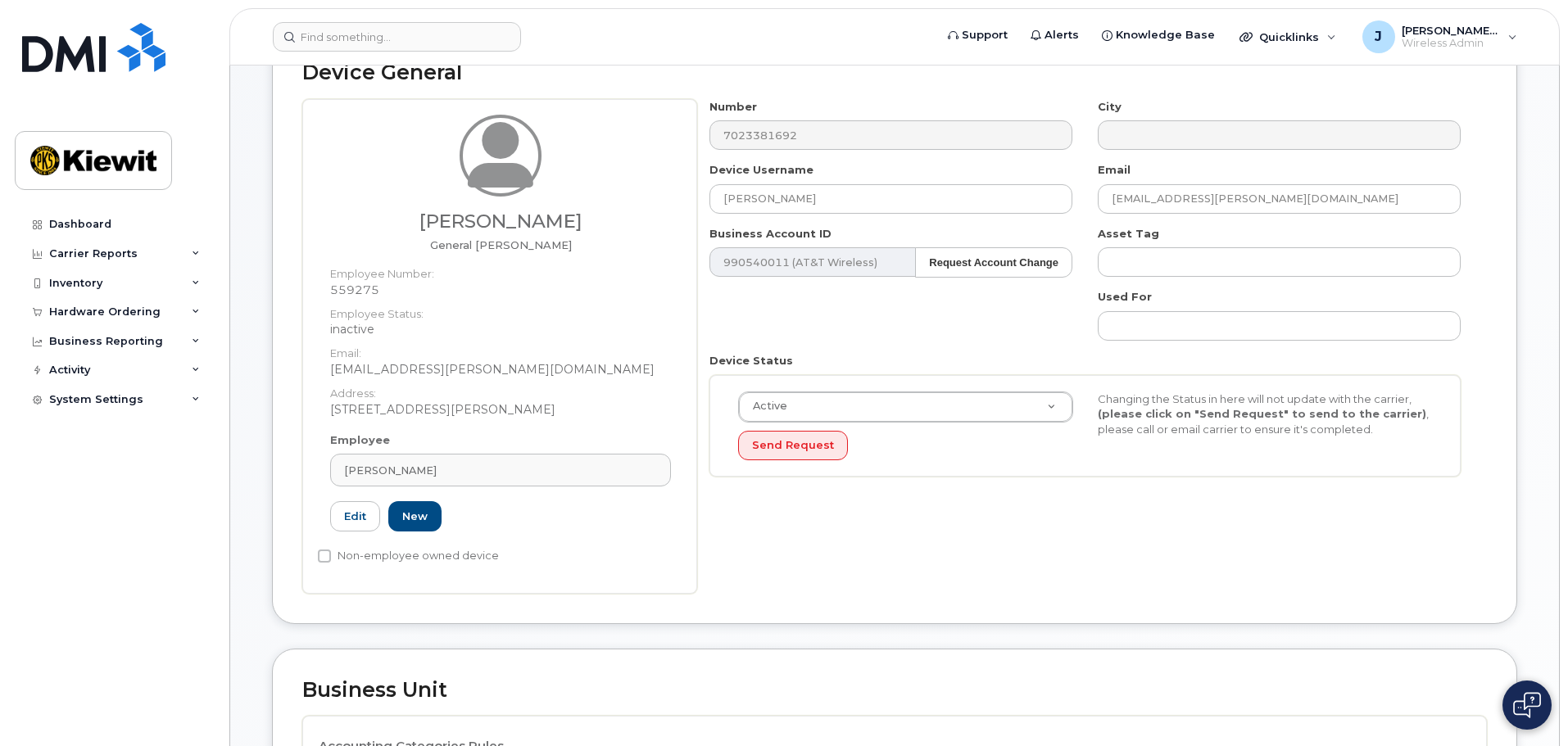
scroll to position [0, 0]
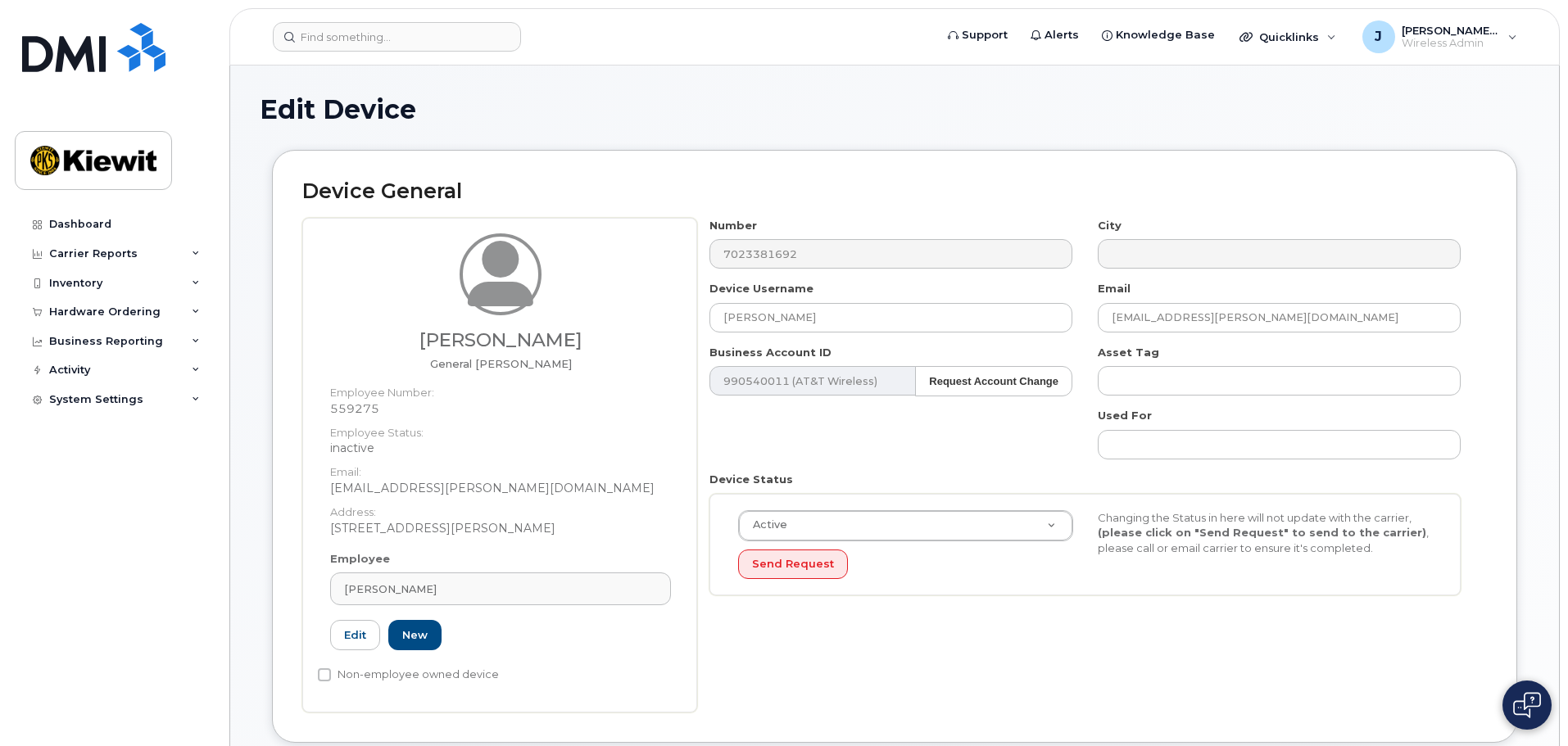
click at [645, 156] on div "Device General [PERSON_NAME] General [PERSON_NAME] Employee Number: 559275 Empl…" at bounding box center [894, 447] width 1245 height 594
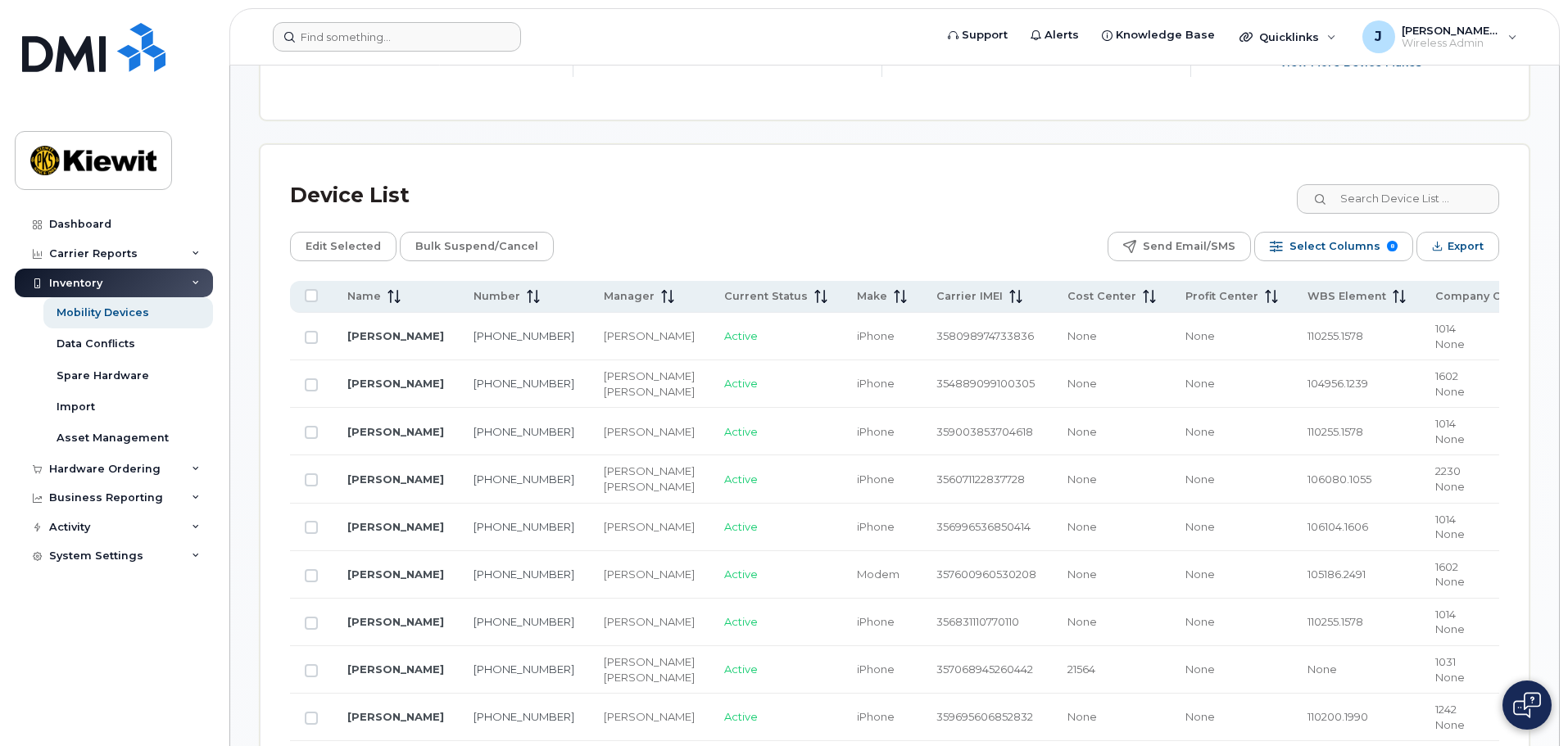
scroll to position [704, 0]
